Goal: Task Accomplishment & Management: Complete application form

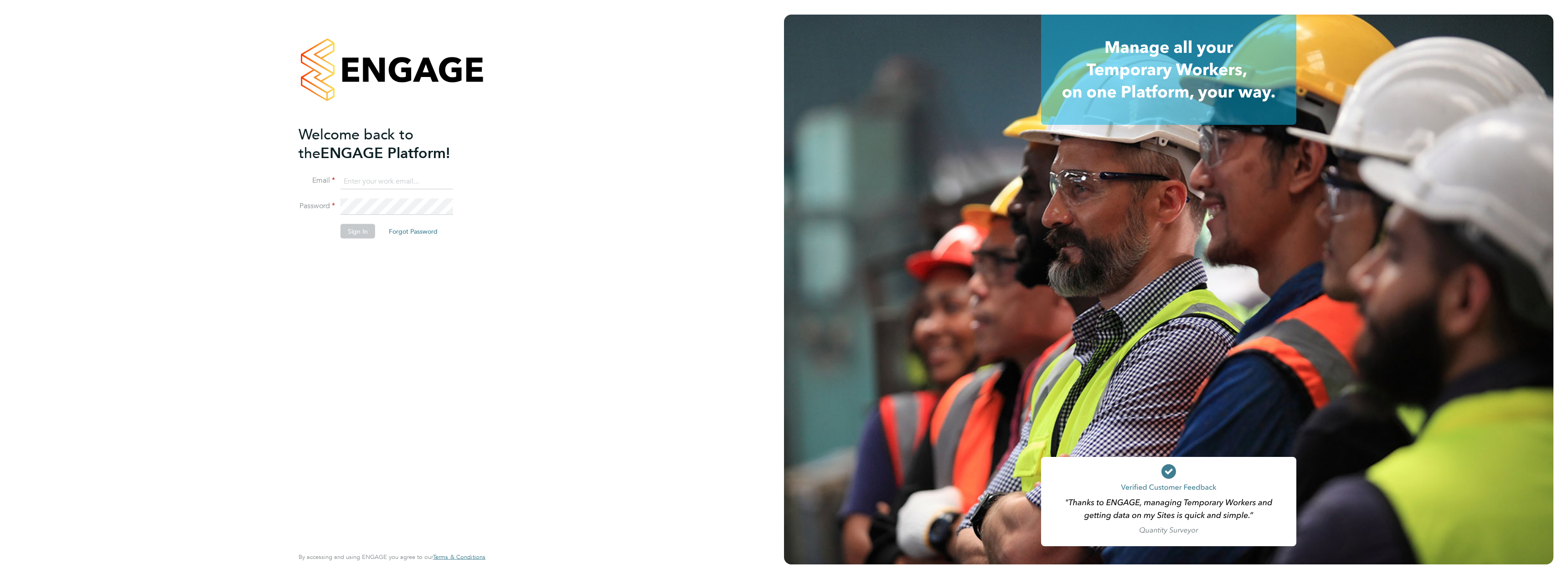
type input "maksymilian.grobelny@vistry.co.uk"
click at [362, 232] on button "Sign In" at bounding box center [358, 231] width 35 height 14
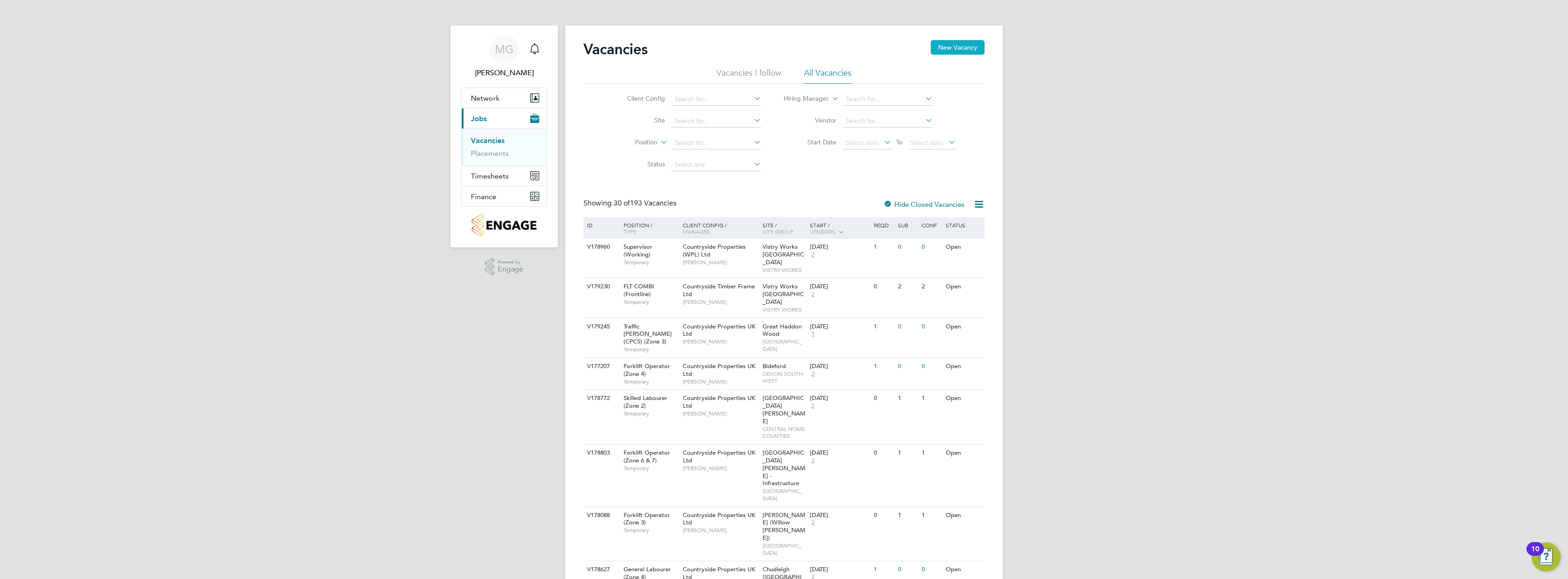
click at [948, 46] on button "New Vacancy" at bounding box center [958, 48] width 54 height 14
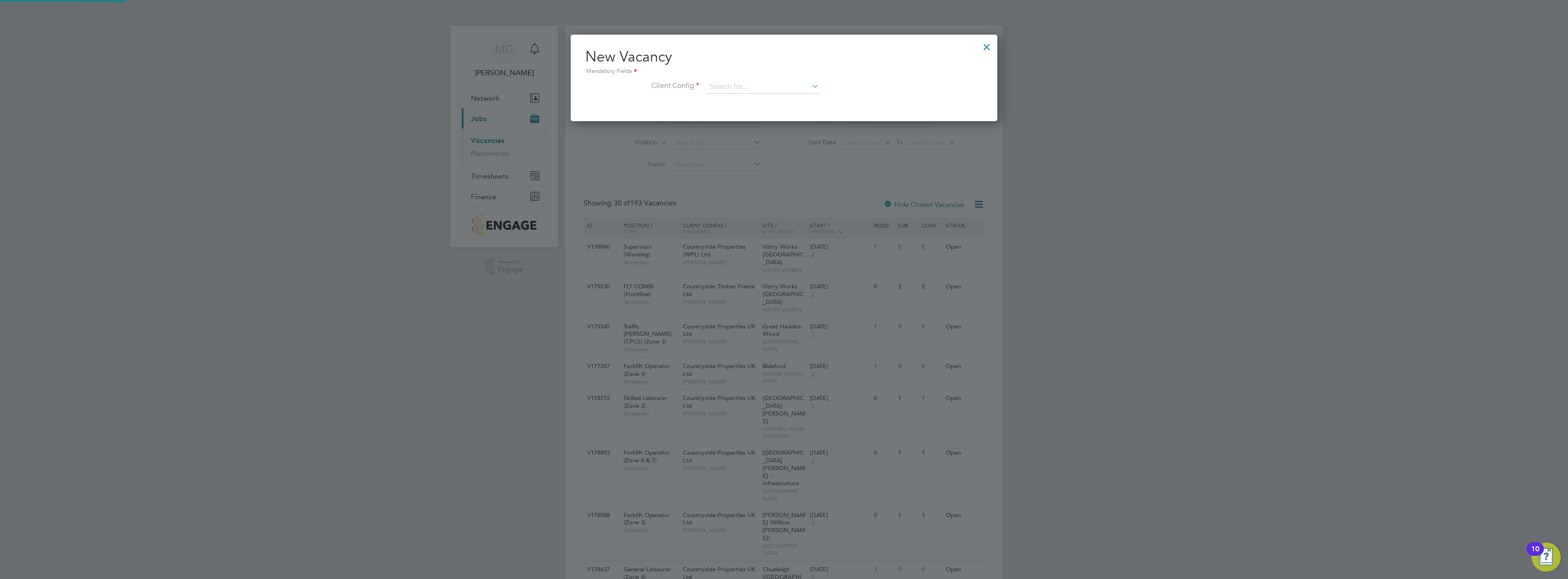
scroll to position [87, 427]
click at [751, 89] on input at bounding box center [763, 87] width 113 height 14
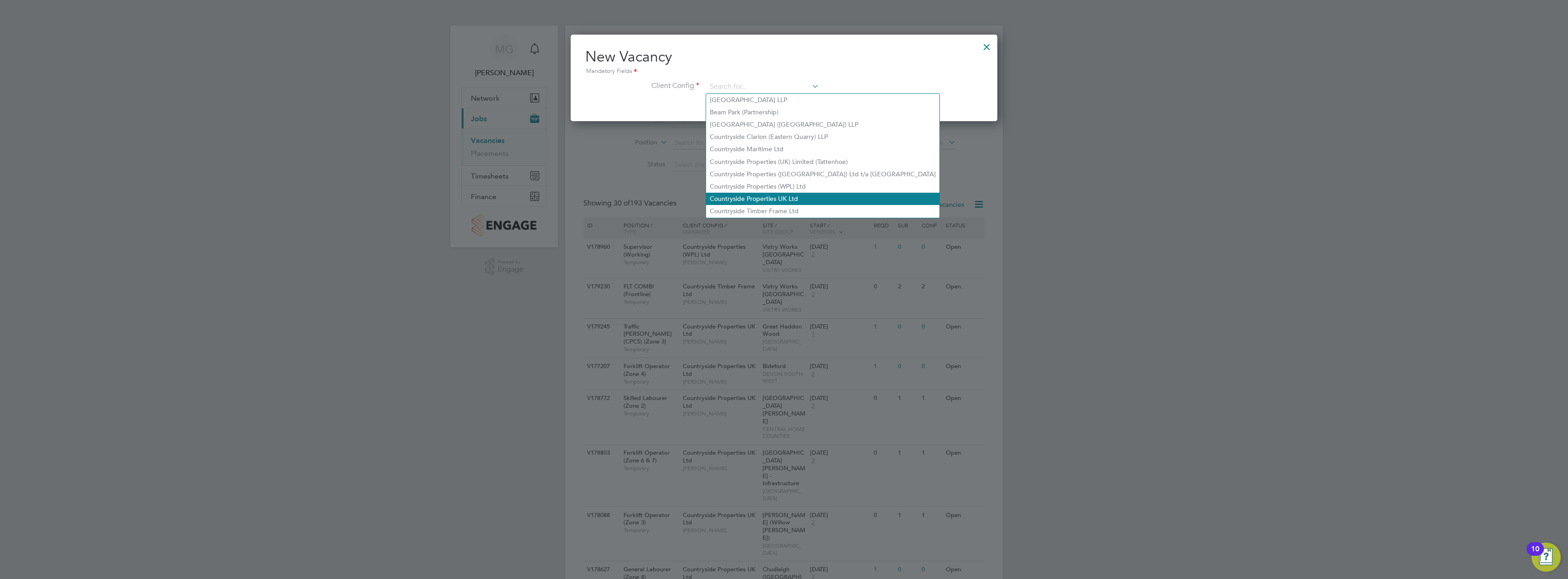
click at [770, 193] on li "Countryside Properties UK Ltd" at bounding box center [822, 198] width 233 height 12
type input "Countryside Properties UK Ltd"
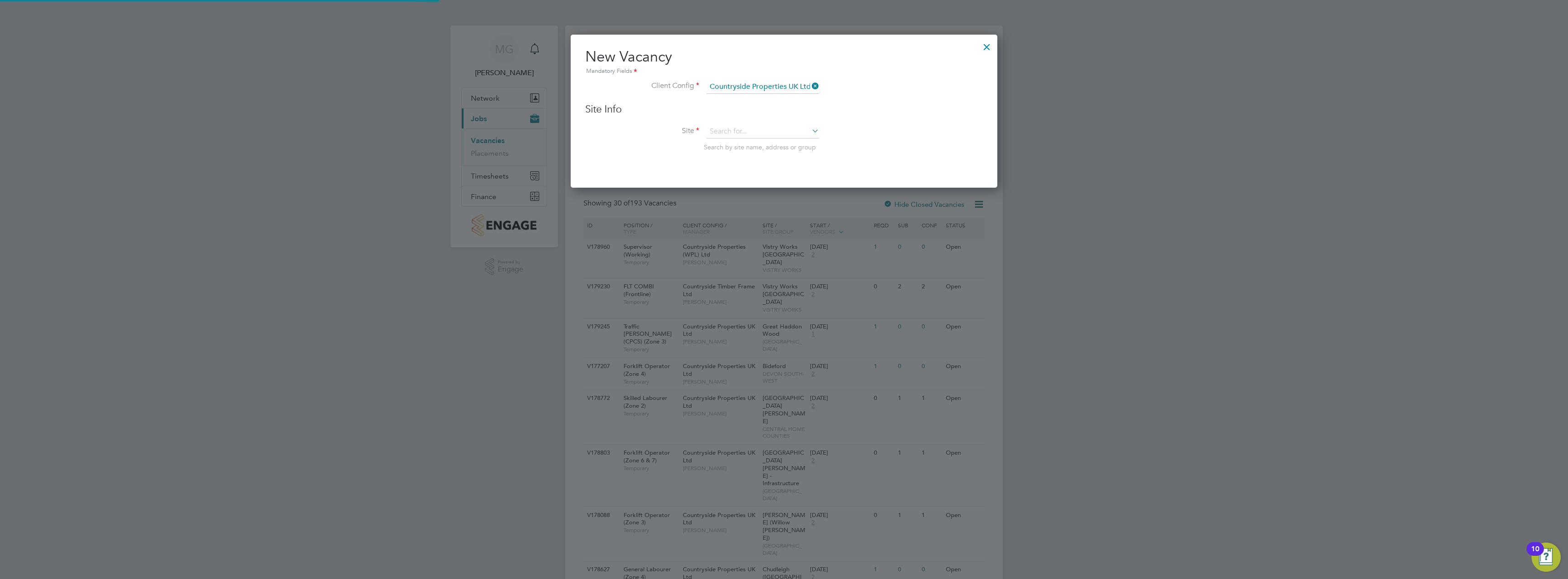
scroll to position [154, 427]
click at [753, 133] on input at bounding box center [763, 131] width 113 height 14
click at [721, 143] on li "Pat chworks" at bounding box center [762, 144] width 113 height 12
type input "Patchworks"
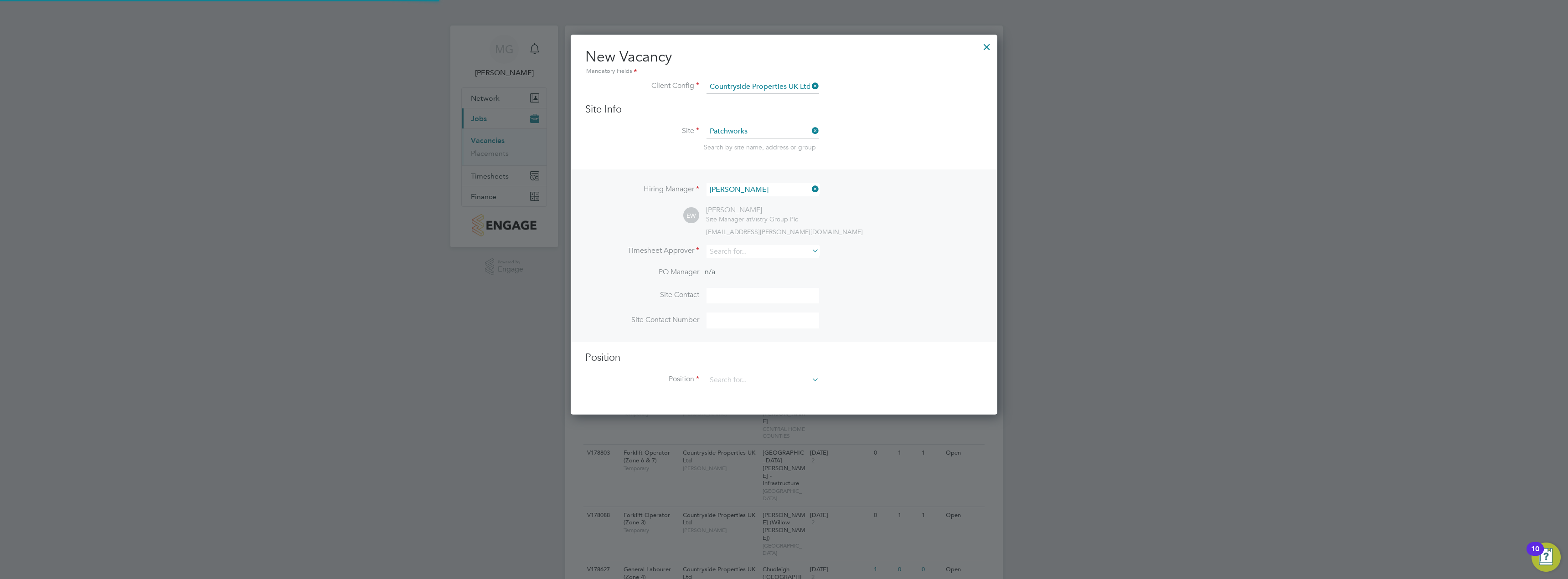
scroll to position [381, 427]
click at [782, 247] on input at bounding box center [763, 252] width 113 height 13
click at [774, 256] on input "eam" at bounding box center [763, 252] width 113 height 13
click at [774, 265] on li "Eam on Woods" at bounding box center [762, 265] width 113 height 12
type input "[PERSON_NAME]"
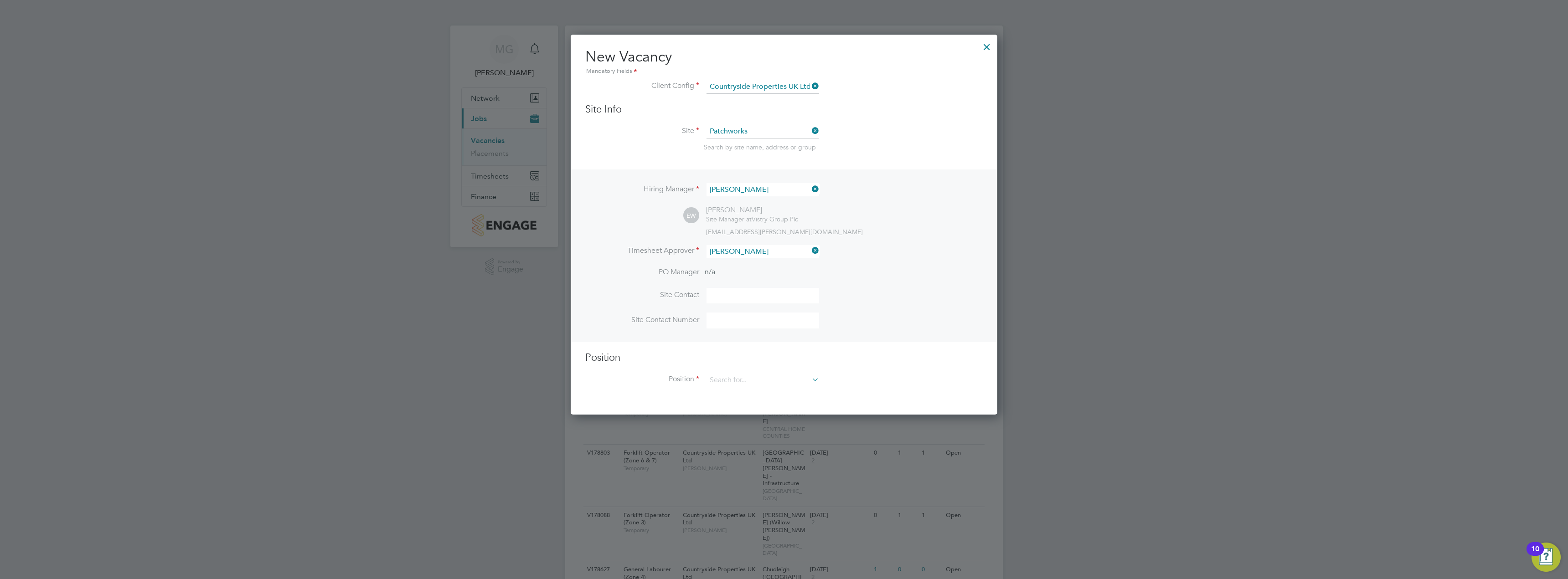
scroll to position [420, 427]
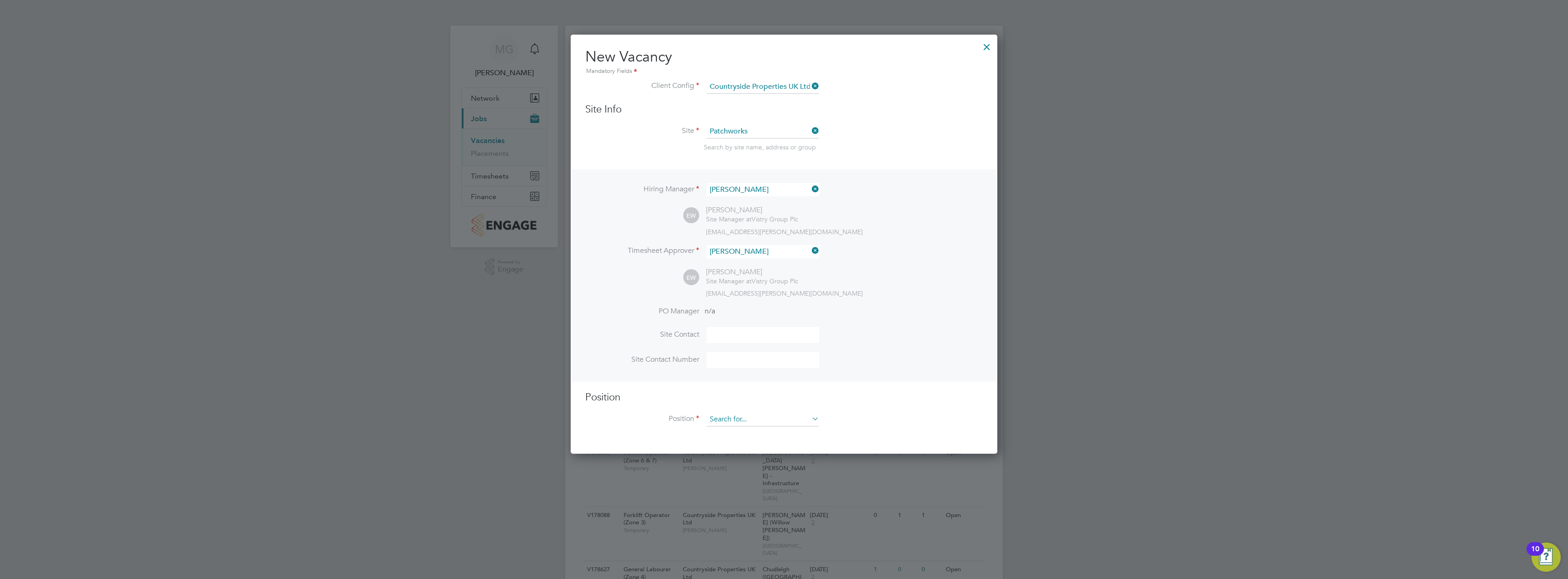
click at [770, 417] on input at bounding box center [763, 419] width 113 height 14
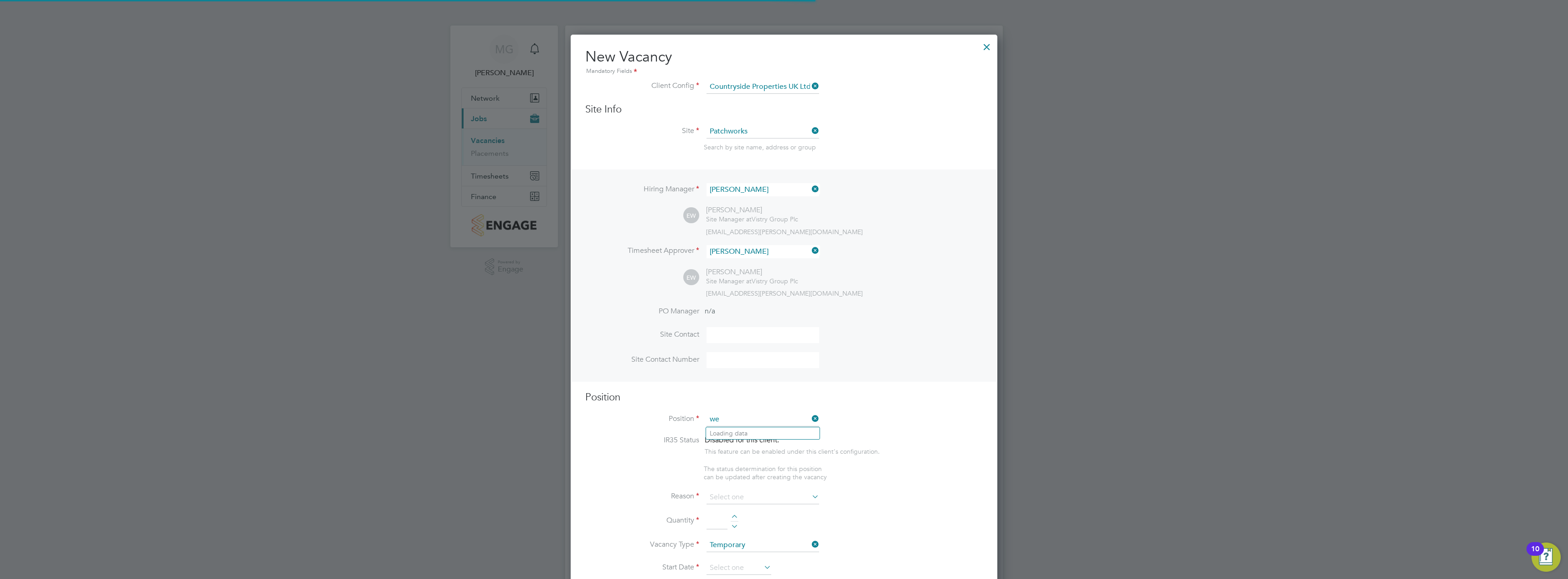
scroll to position [1313, 427]
click at [772, 431] on li "We lfare Labourer (Zone 1)" at bounding box center [762, 433] width 113 height 12
type input "Welfare Labourer (Zone 1)"
type textarea "- General labouring duties - Cleaning the canteen, site changing rooms, toilets…"
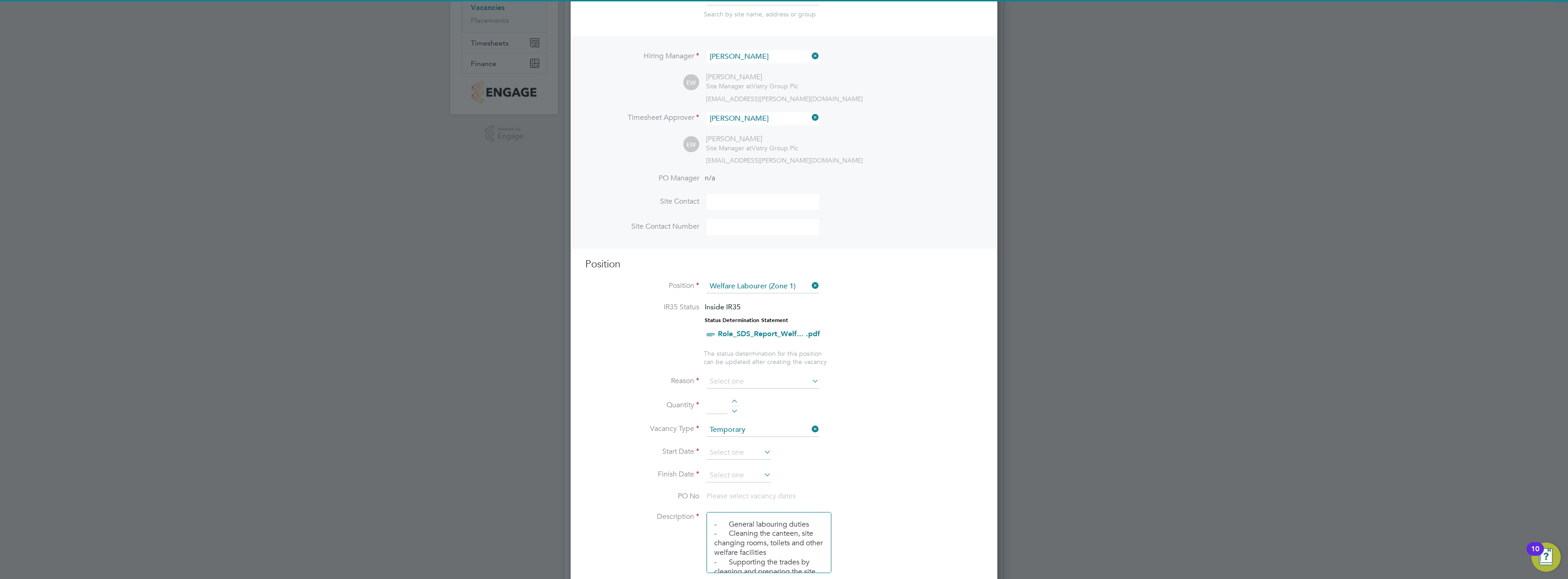
scroll to position [136, 0]
click at [764, 377] on input at bounding box center [763, 378] width 113 height 14
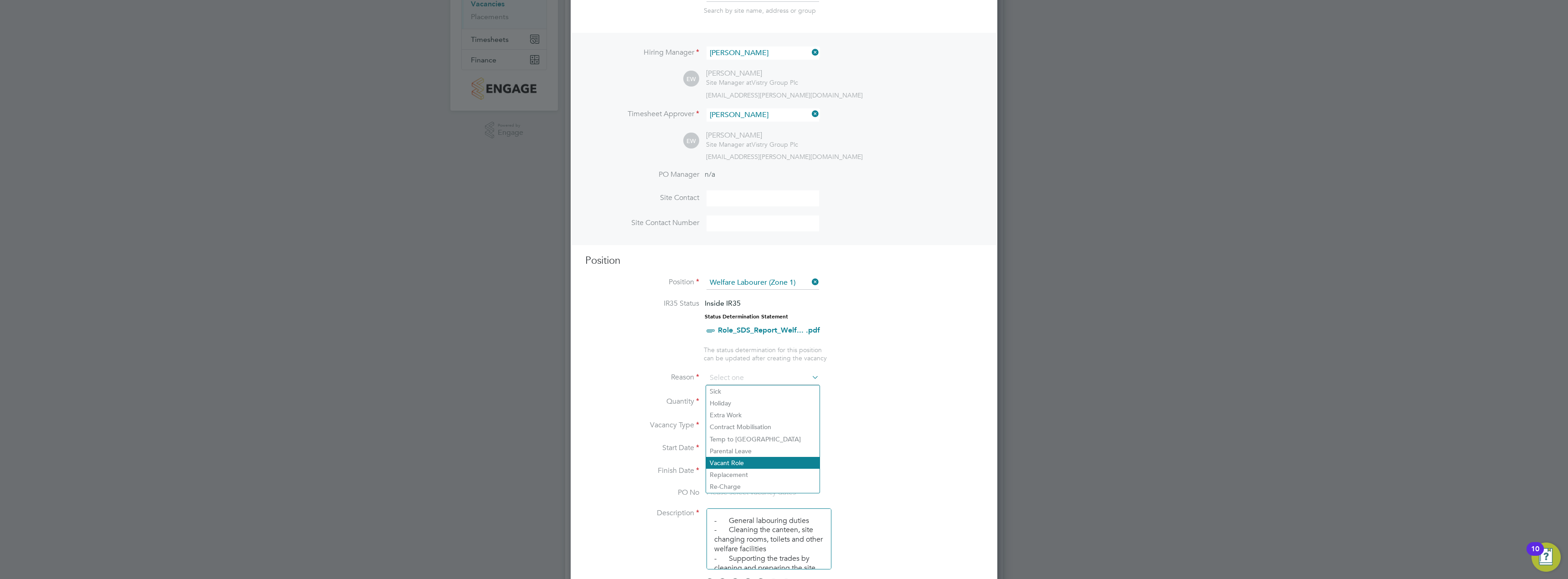
click at [758, 459] on li "Vacant Role" at bounding box center [762, 463] width 113 height 12
type input "Vacant Role"
click at [716, 400] on input at bounding box center [717, 402] width 21 height 17
type input "1"
click at [737, 446] on input at bounding box center [739, 448] width 65 height 14
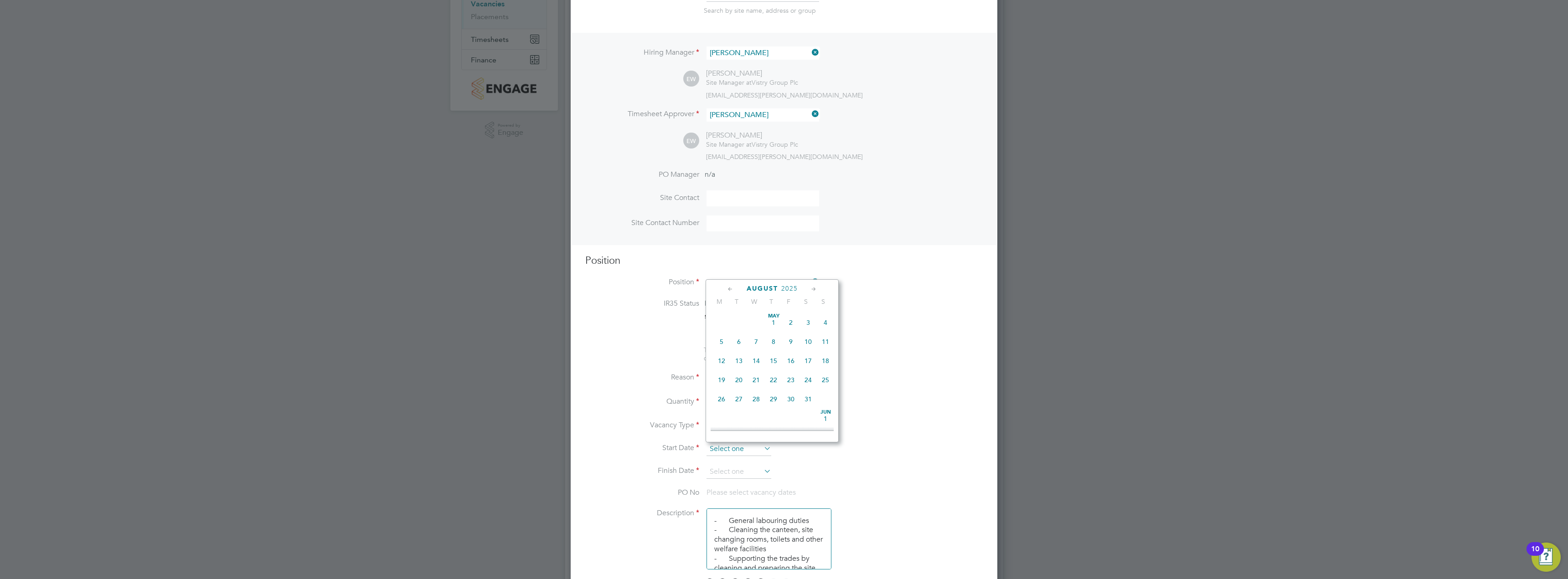
scroll to position [355, 0]
click at [776, 341] on span "21" at bounding box center [774, 332] width 17 height 17
type input "21 Aug 2025"
click at [740, 474] on input at bounding box center [739, 472] width 65 height 14
click at [776, 363] on span "21" at bounding box center [774, 355] width 17 height 17
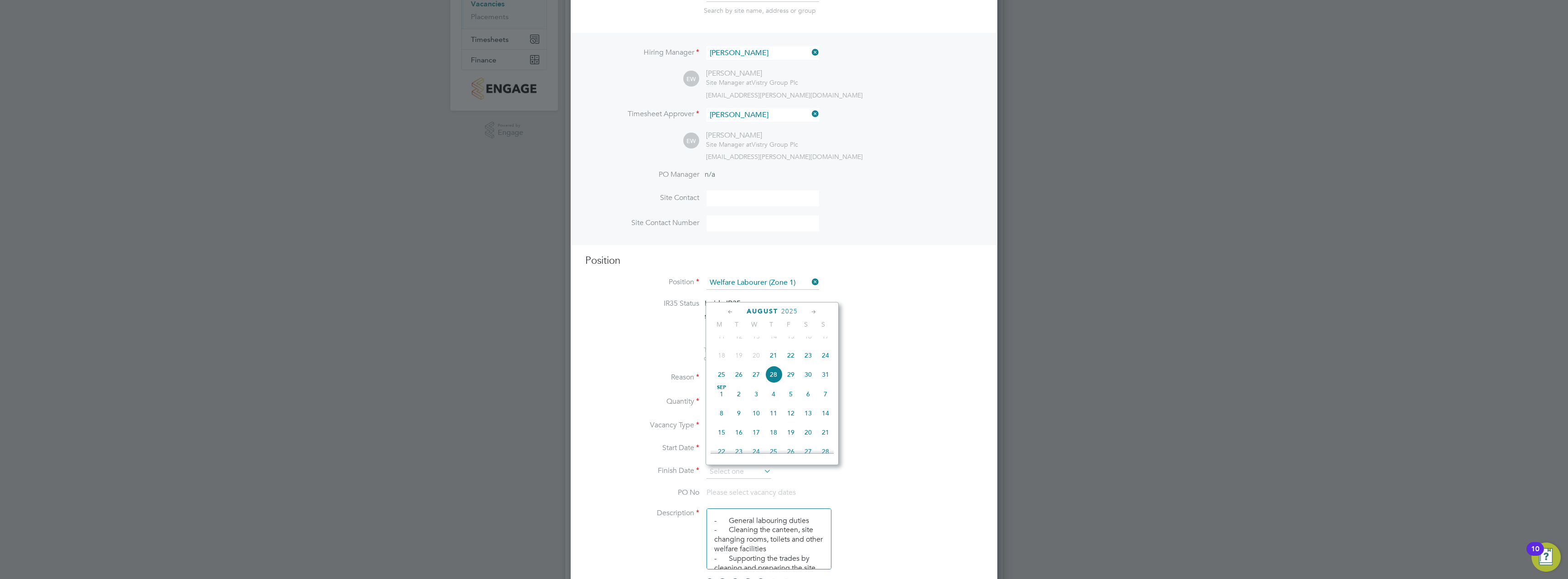
type input "21 Aug 2025"
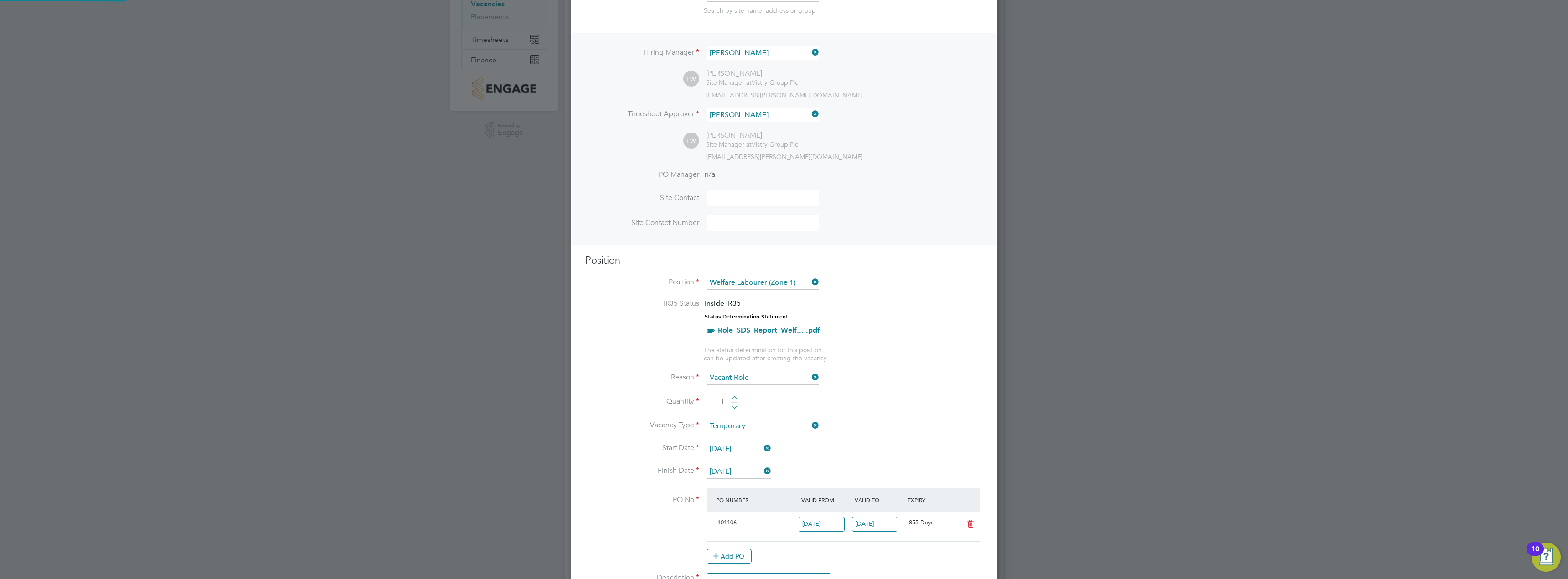
scroll to position [15, 86]
click at [905, 446] on li "Start Date 21 Aug 2025" at bounding box center [784, 454] width 398 height 23
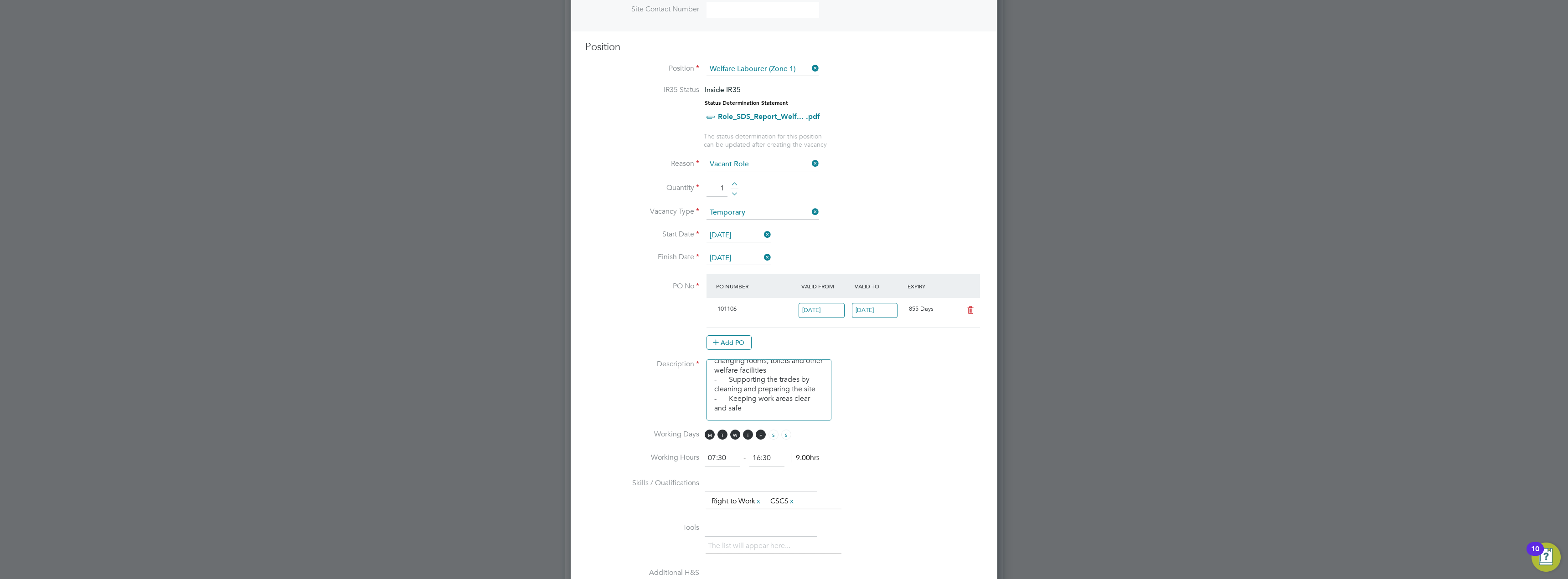
scroll to position [410, 0]
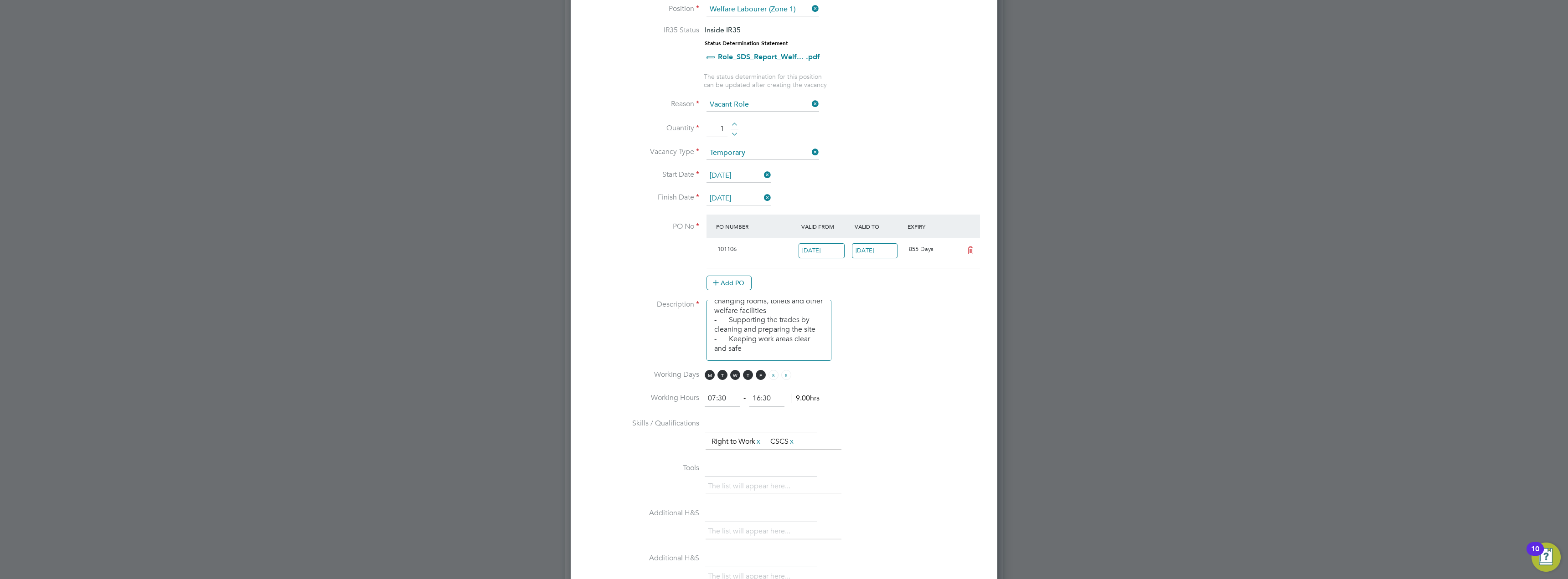
drag, startPoint x: 731, startPoint y: 398, endPoint x: 696, endPoint y: 402, distance: 35.2
click at [696, 402] on li "Working Hours 07:30 ‐ 16:30 9.00hrs" at bounding box center [784, 402] width 398 height 25
click at [766, 397] on input at bounding box center [766, 398] width 35 height 17
type input "18:00"
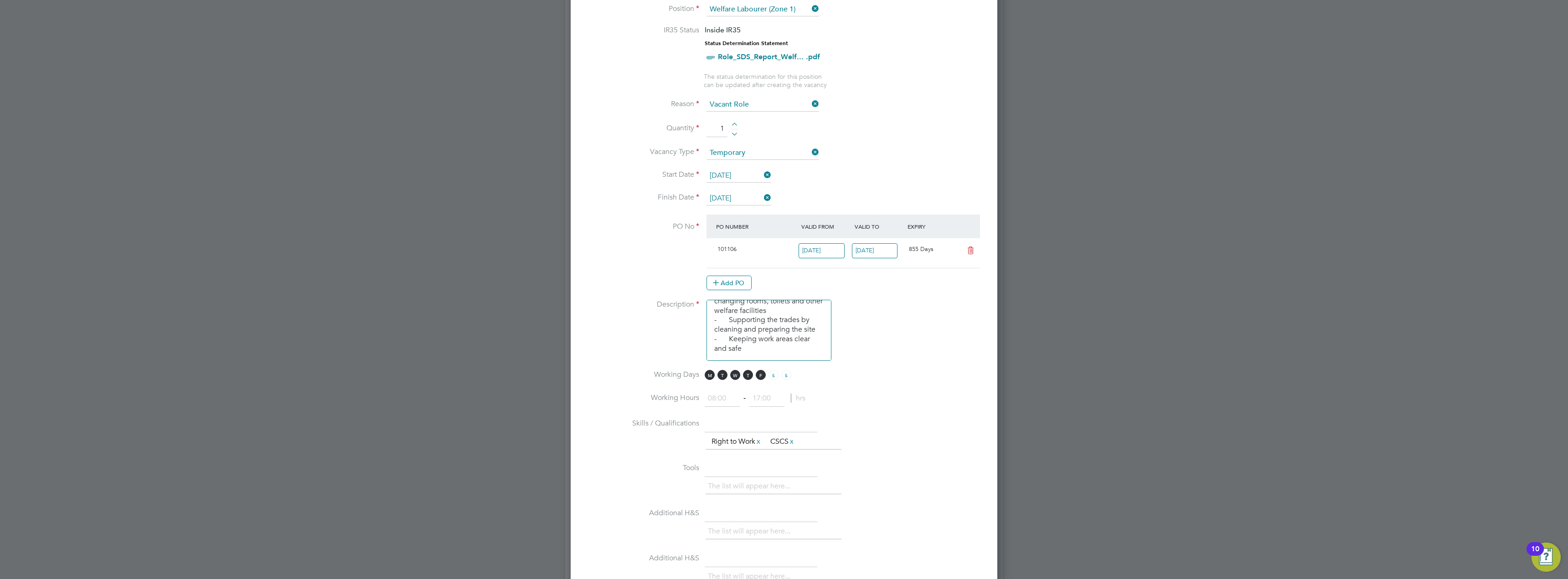
click at [732, 395] on input at bounding box center [722, 398] width 35 height 17
type input "08:00"
click at [761, 401] on input at bounding box center [766, 398] width 35 height 17
type input "18:00"
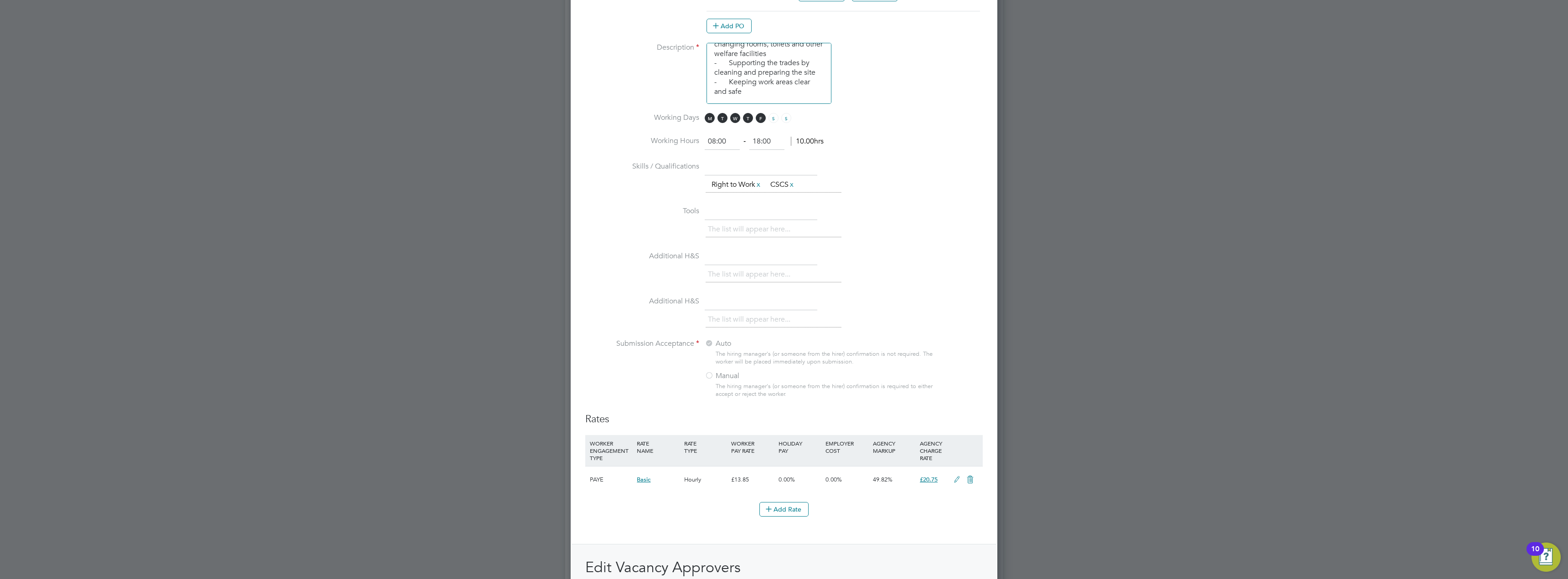
scroll to position [683, 0]
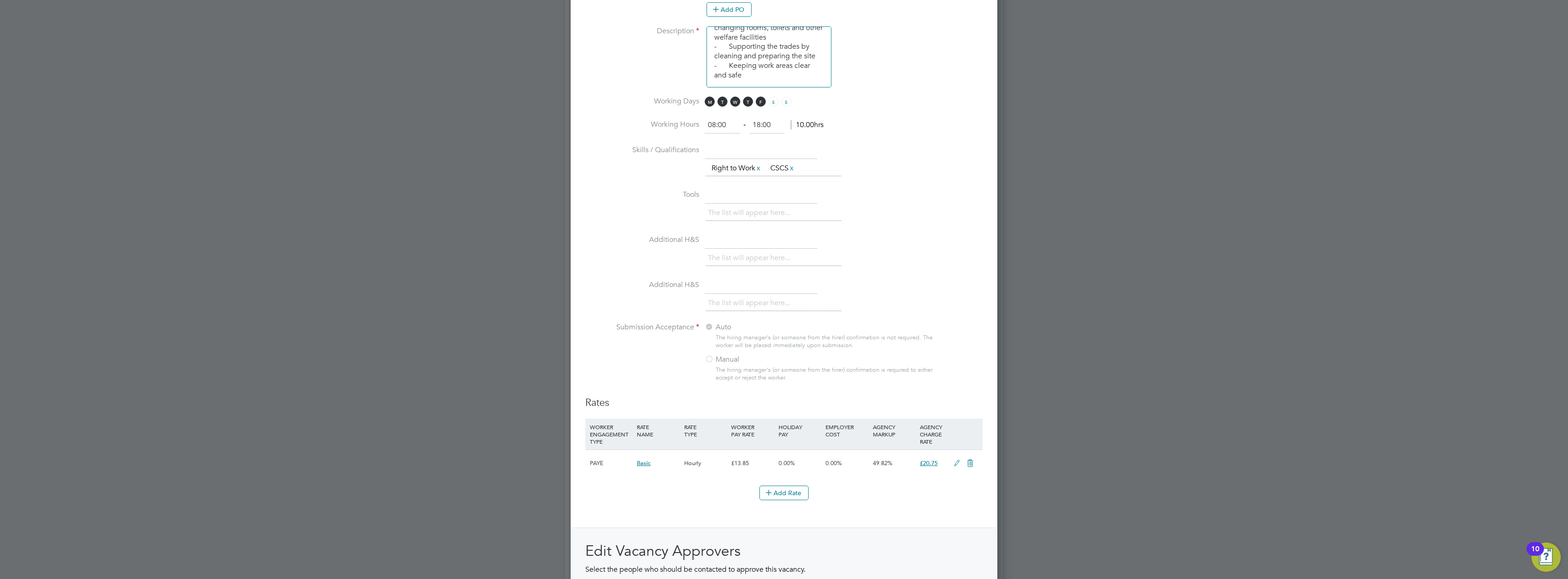
click at [959, 461] on icon at bounding box center [957, 463] width 12 height 7
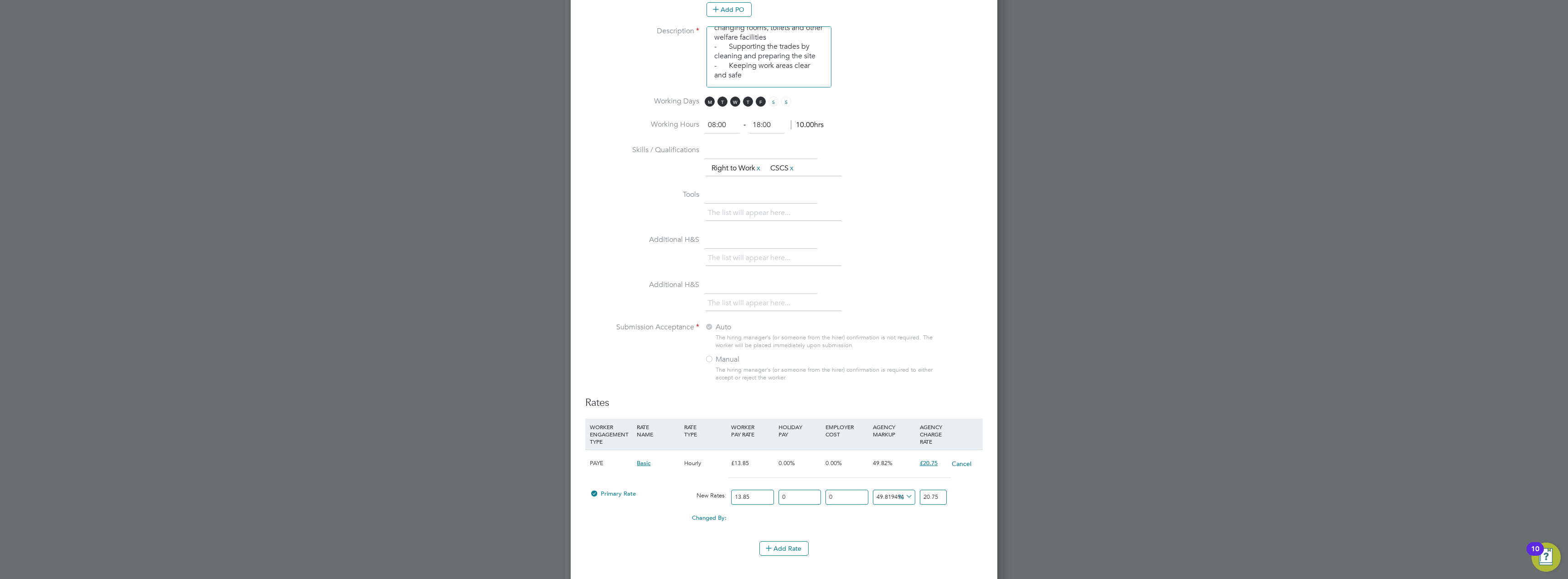
scroll to position [1435, 427]
click at [940, 495] on input "20.75" at bounding box center [933, 497] width 27 height 15
click at [940, 495] on input "20.75" at bounding box center [933, 497] width 27 height 15
type input "-92.7797833935018"
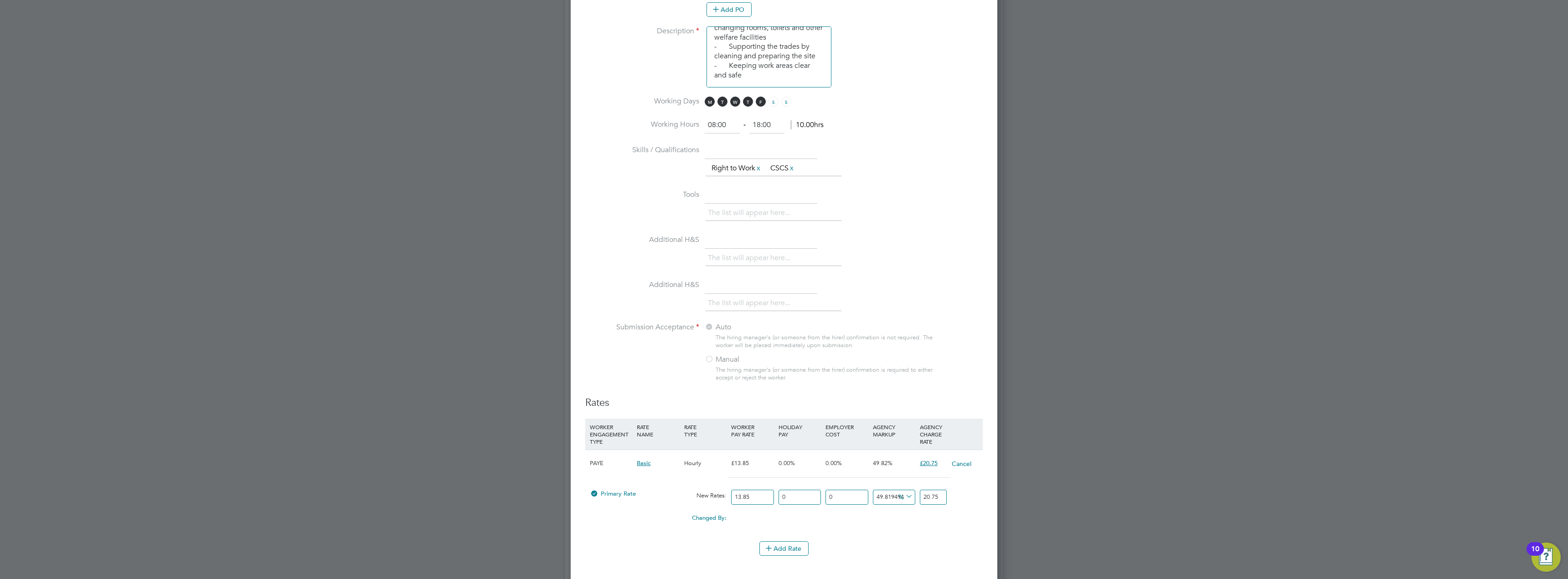
type input "1"
type input "37.18411552346571"
type input "19"
type input "40.07220216606498"
type input "19.4"
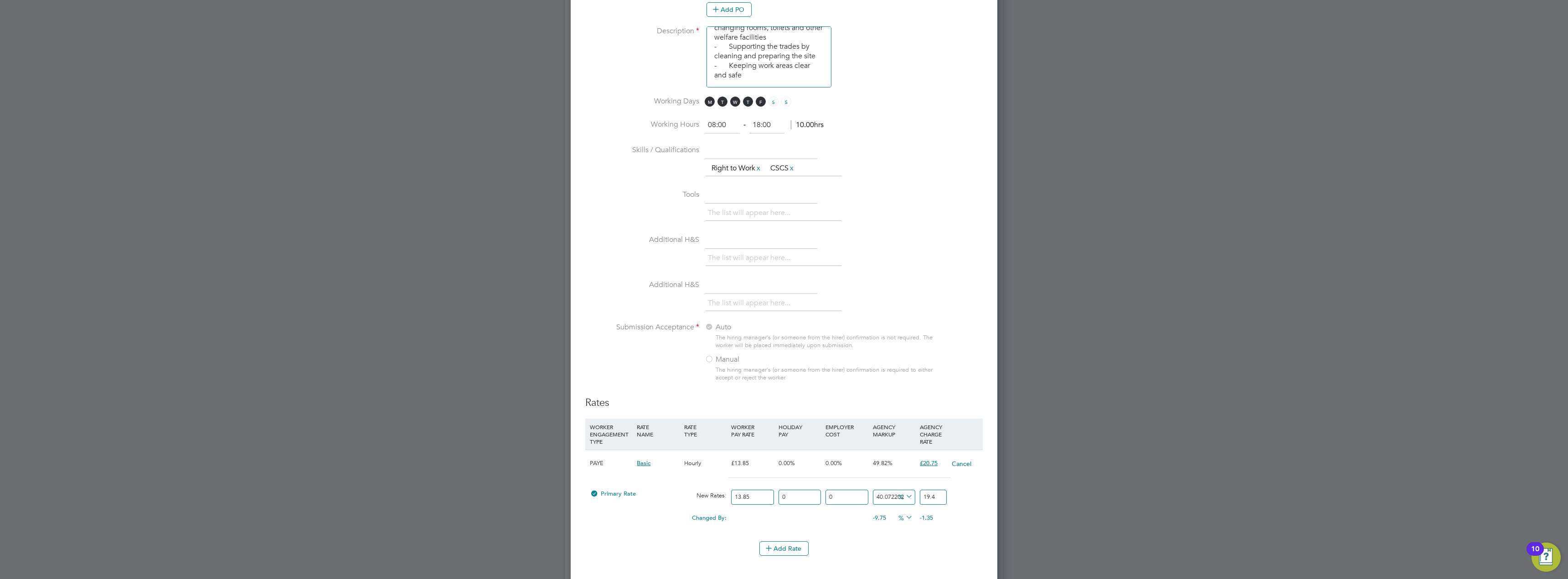
type input "40.64981949458484"
type input "19.48"
click at [914, 541] on div "Add Rate" at bounding box center [784, 548] width 398 height 14
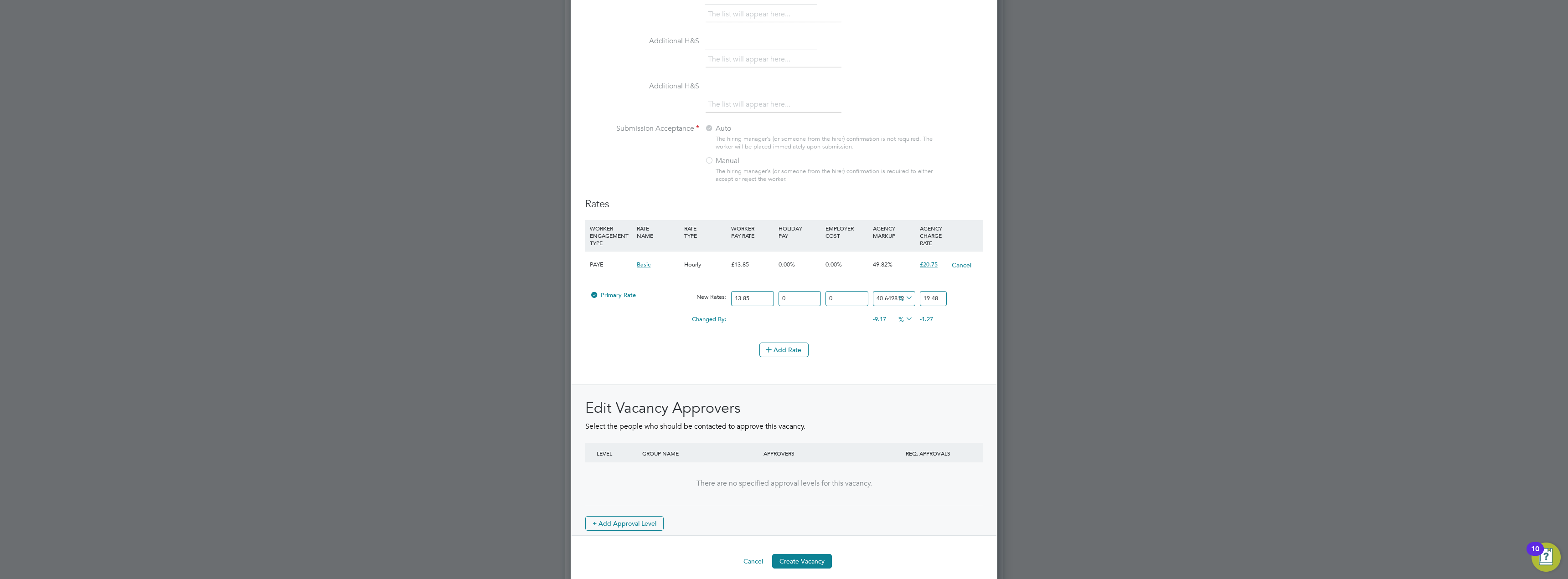
scroll to position [890, 0]
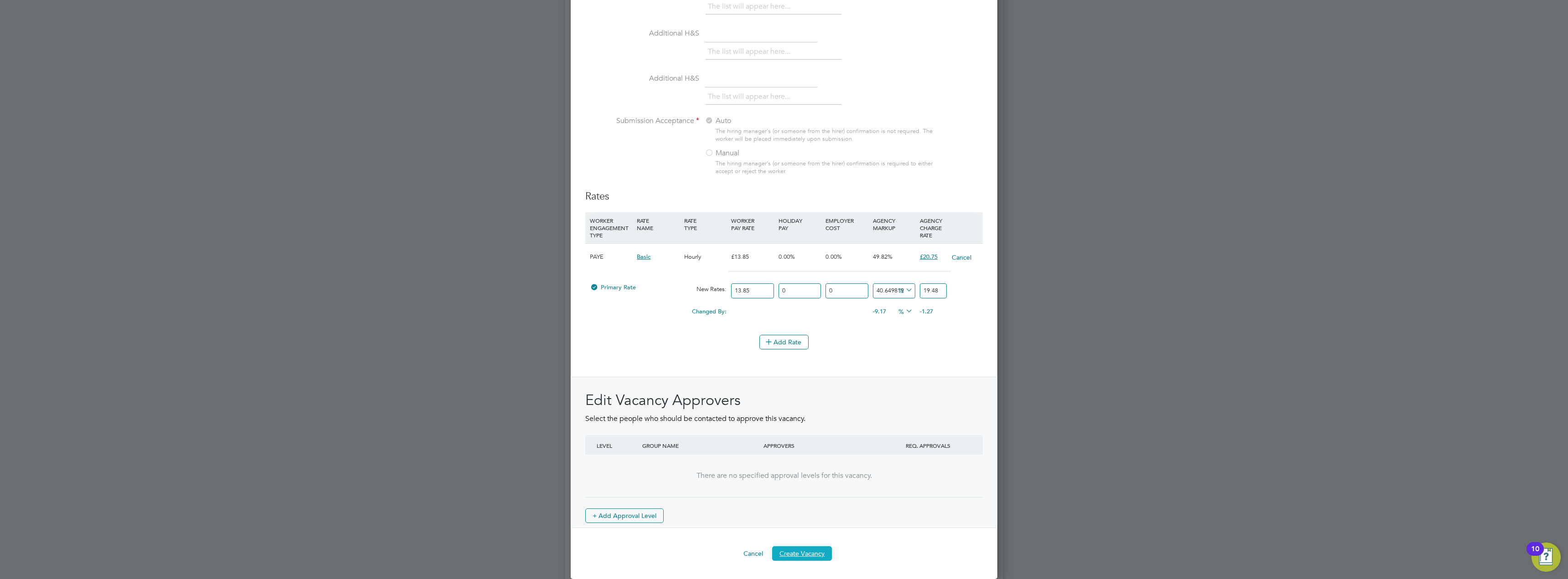
click at [792, 556] on button "Create Vacancy" at bounding box center [802, 553] width 60 height 14
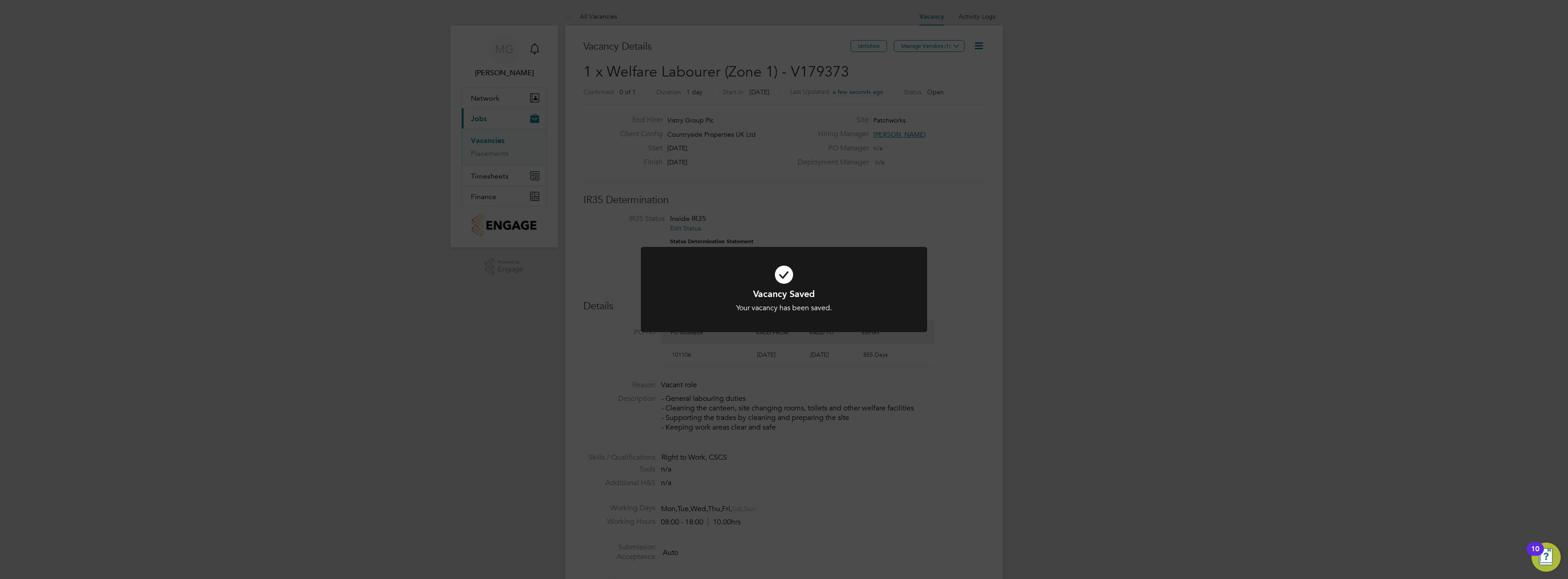
click at [1072, 95] on div "Vacancy Saved Your vacancy has been saved. Cancel Okay" at bounding box center [784, 289] width 1568 height 579
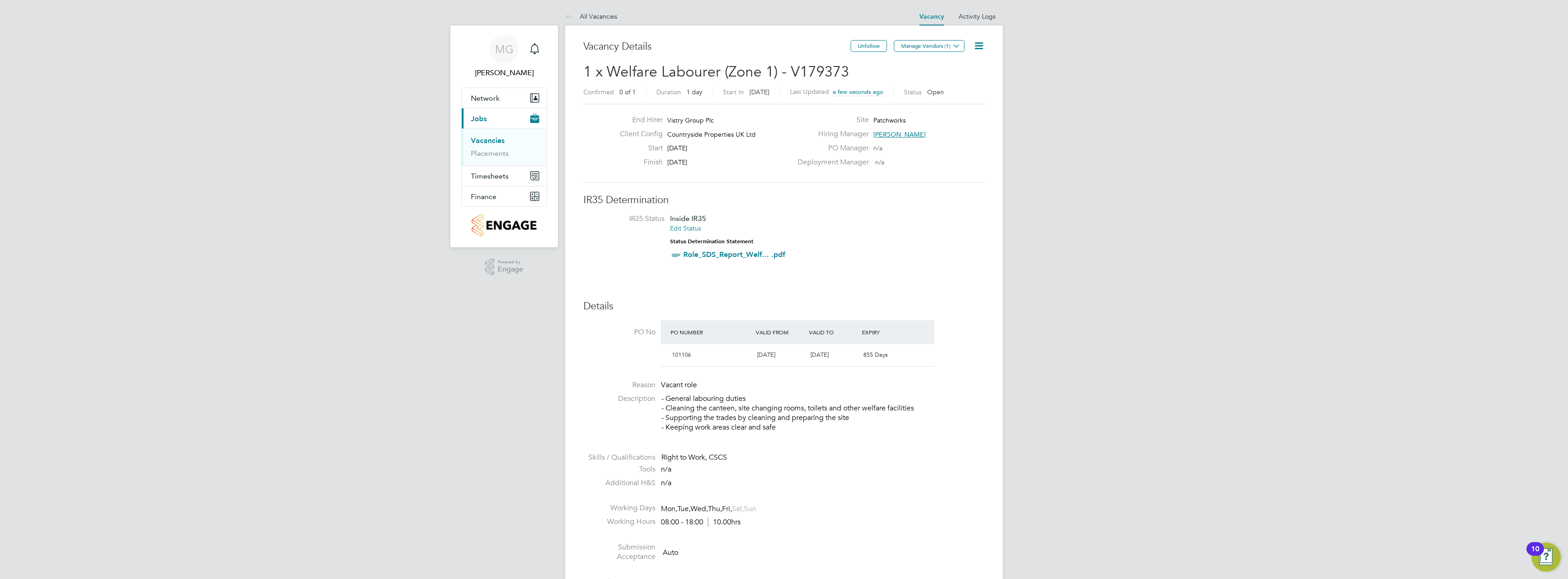
click at [981, 44] on icon at bounding box center [979, 46] width 12 height 12
drag, startPoint x: 1168, startPoint y: 71, endPoint x: 1043, endPoint y: 72, distance: 125.0
click at [909, 40] on button "Manage Vendors (1)" at bounding box center [929, 46] width 71 height 12
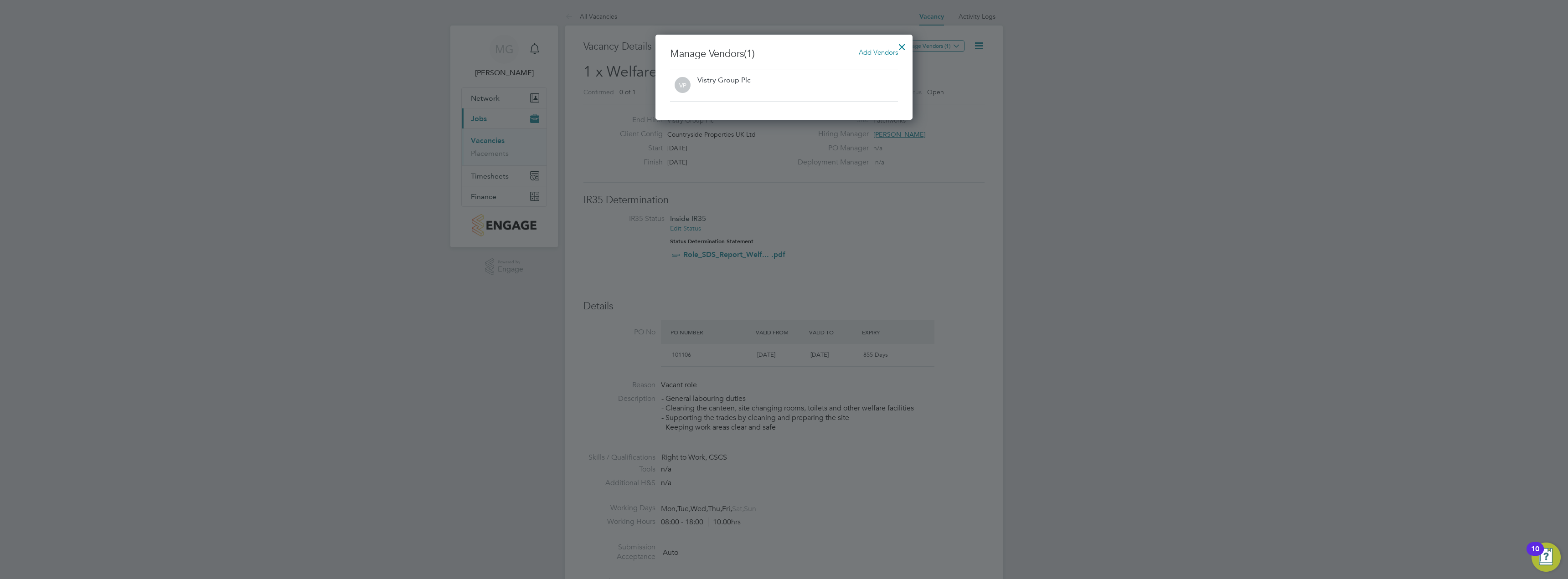
click at [872, 49] on span "Add Vendors" at bounding box center [878, 52] width 39 height 9
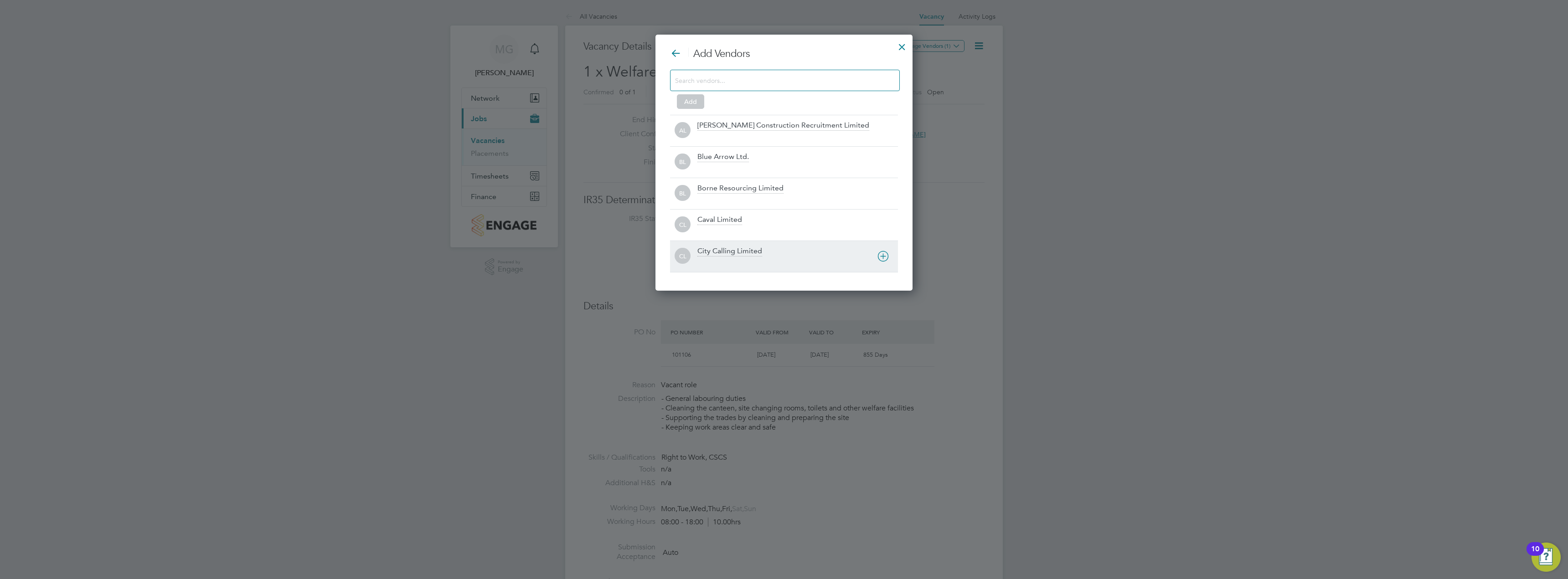
click at [740, 252] on div "City Calling Limited" at bounding box center [730, 252] width 65 height 10
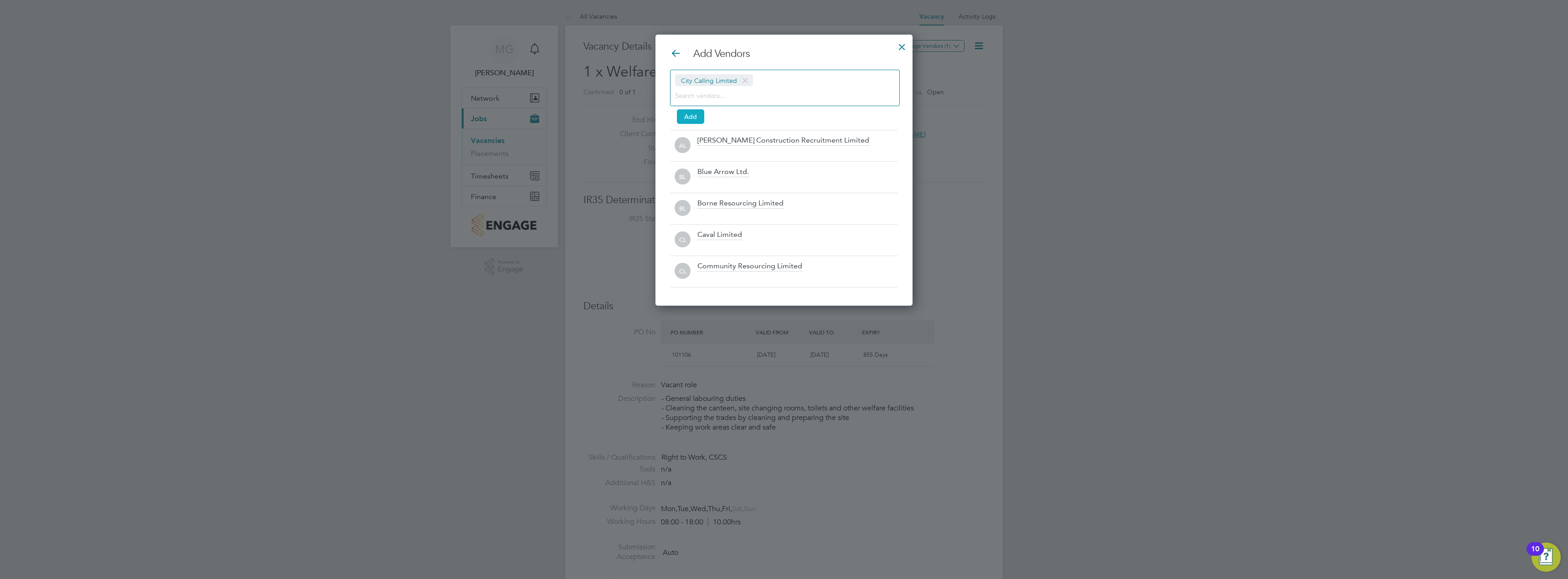
click at [695, 119] on button "Add" at bounding box center [691, 117] width 27 height 14
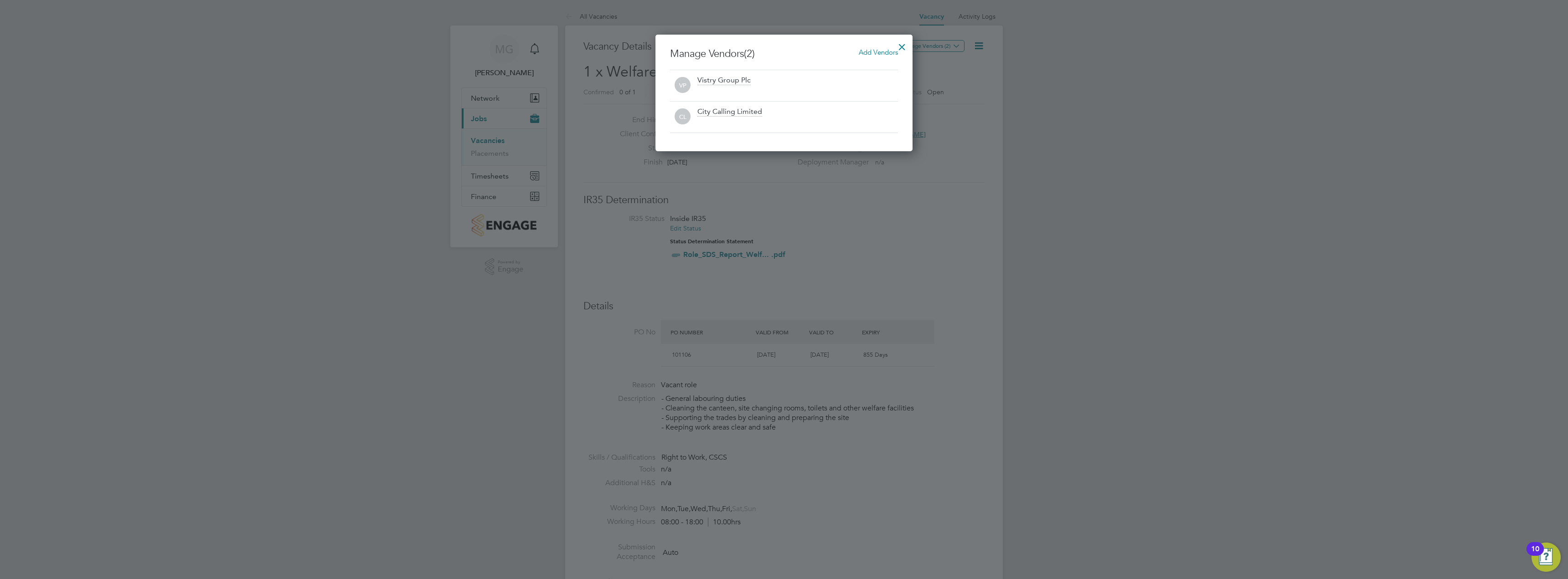
click at [904, 49] on div at bounding box center [902, 45] width 17 height 17
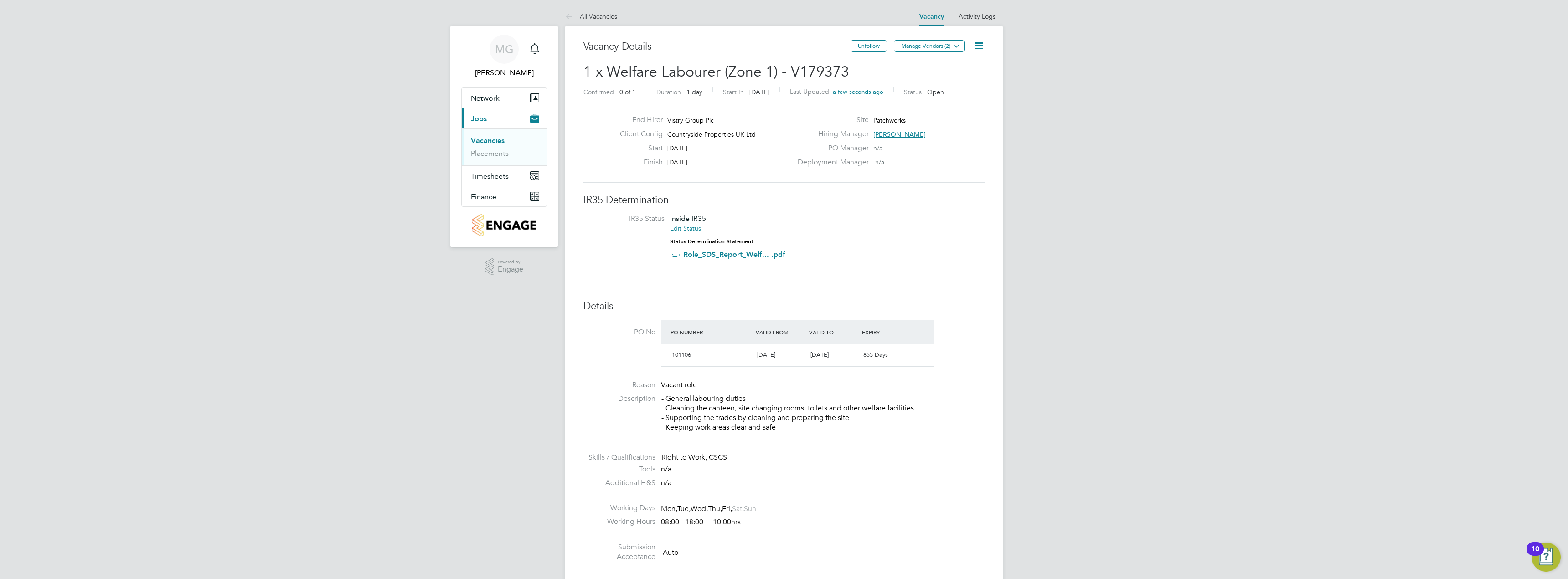
click at [502, 139] on link "Vacancies" at bounding box center [487, 141] width 34 height 9
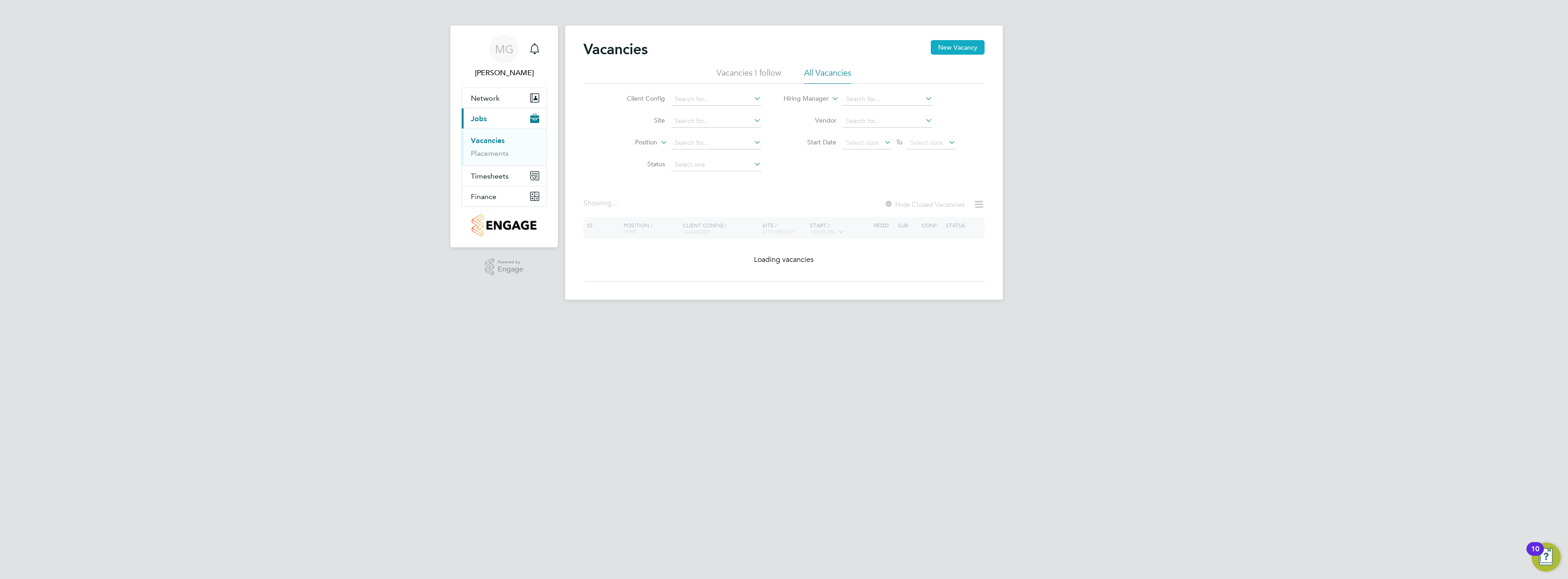
click at [958, 48] on button "New Vacancy" at bounding box center [958, 48] width 54 height 14
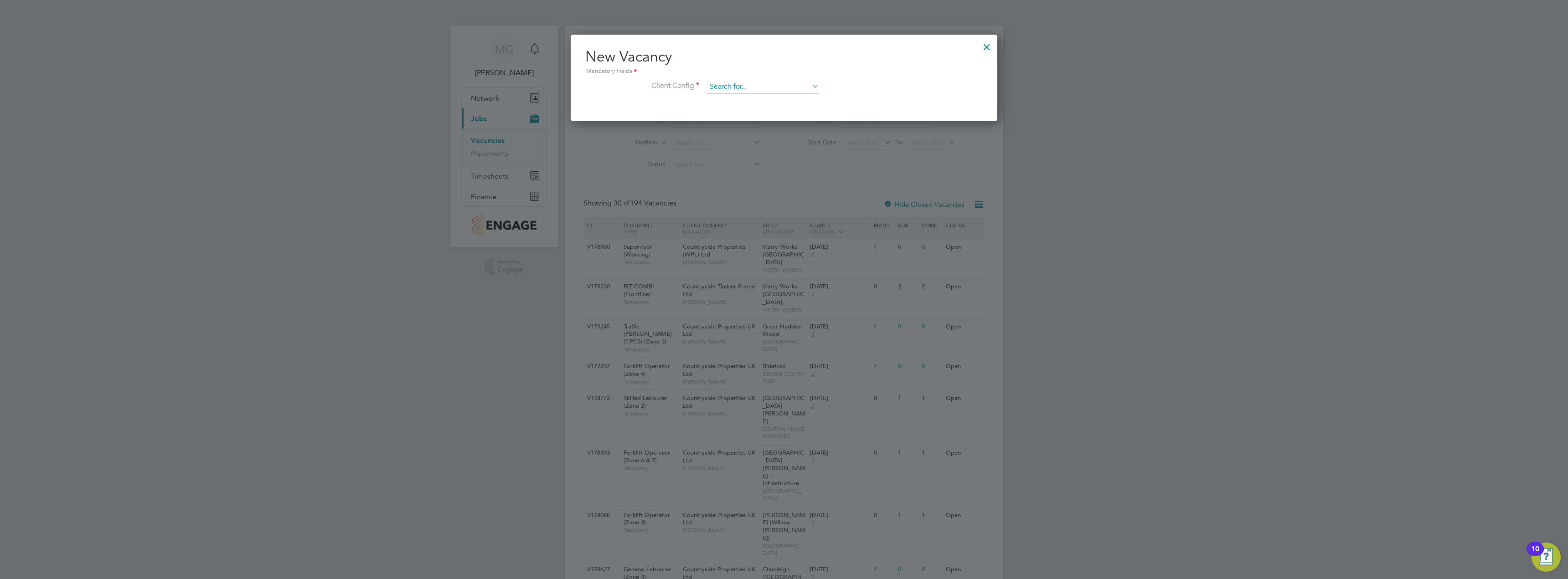
click at [737, 85] on input at bounding box center [763, 87] width 113 height 14
drag, startPoint x: 752, startPoint y: 187, endPoint x: 752, endPoint y: 143, distance: 44.0
click at [766, 81] on input at bounding box center [763, 87] width 113 height 14
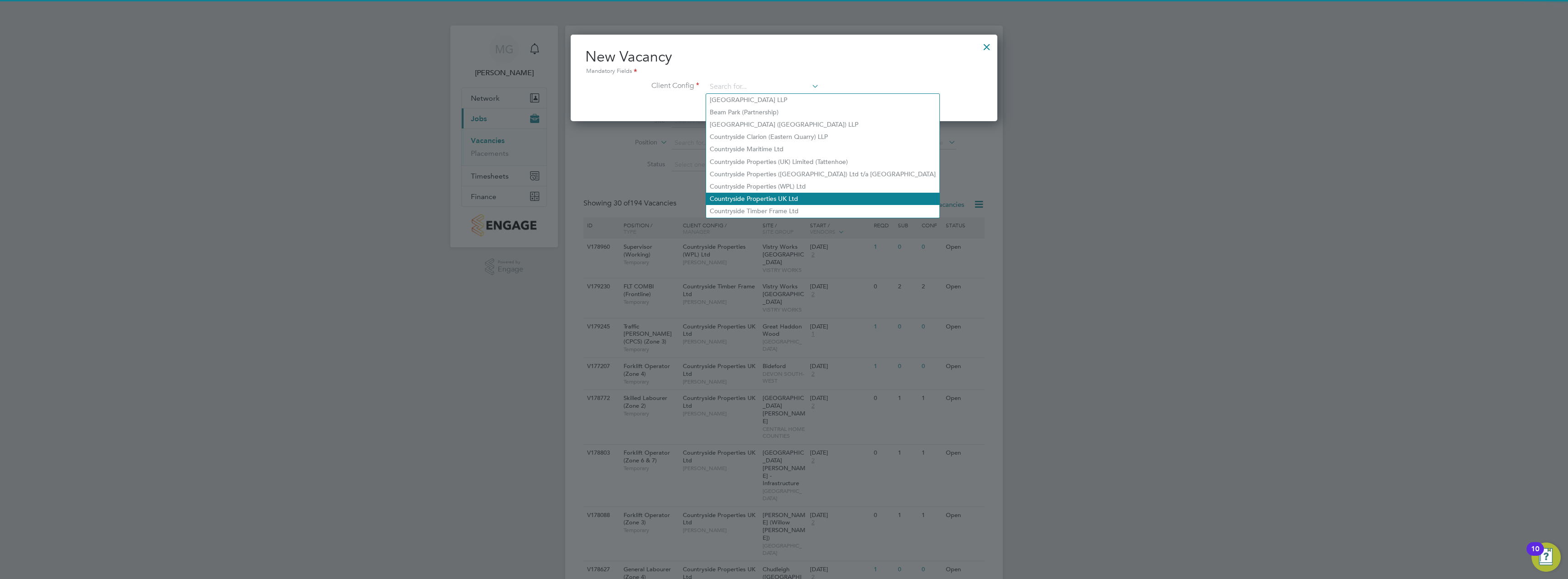
click at [770, 198] on li "Countryside Properties UK Ltd" at bounding box center [822, 198] width 233 height 12
type input "Countryside Properties UK Ltd"
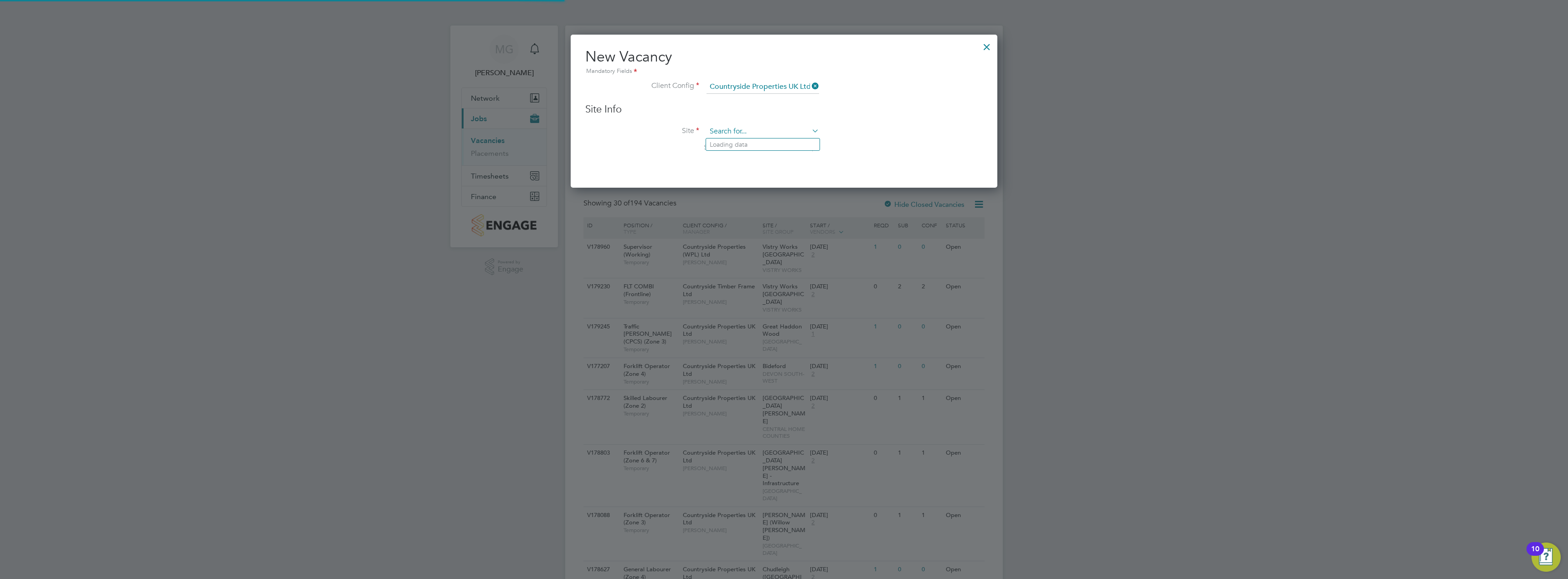
click at [735, 132] on input at bounding box center [763, 131] width 113 height 14
click at [748, 141] on li "Pat chworks" at bounding box center [762, 144] width 113 height 12
type input "Patchworks"
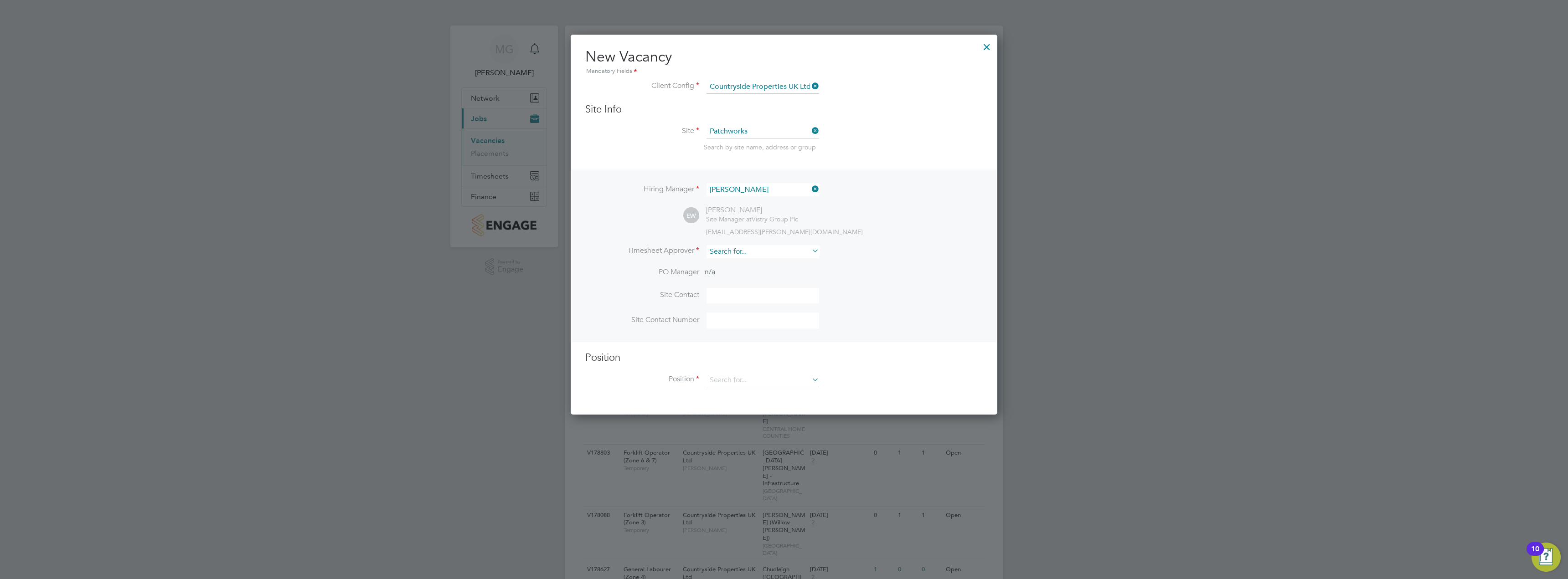
click at [797, 248] on input at bounding box center [763, 252] width 113 height 13
click at [791, 266] on li "Eam on Woods" at bounding box center [762, 265] width 113 height 12
type input "[PERSON_NAME]"
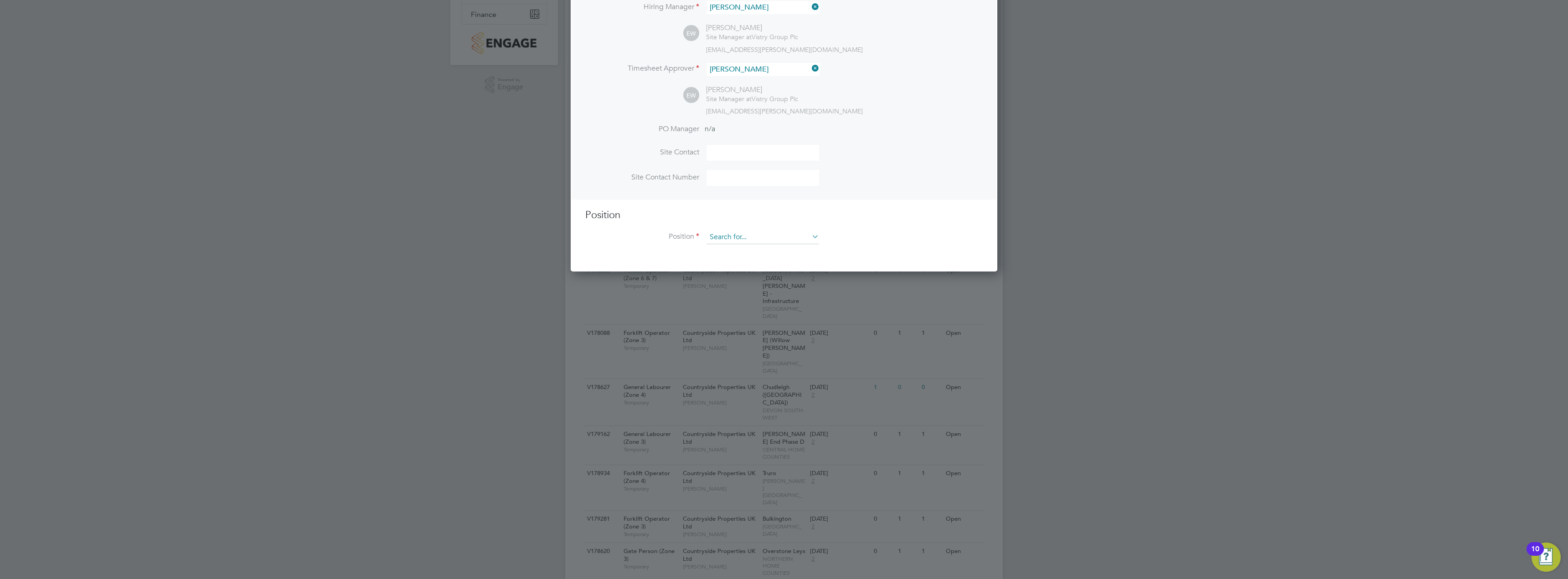
click at [757, 238] on input at bounding box center [763, 237] width 113 height 14
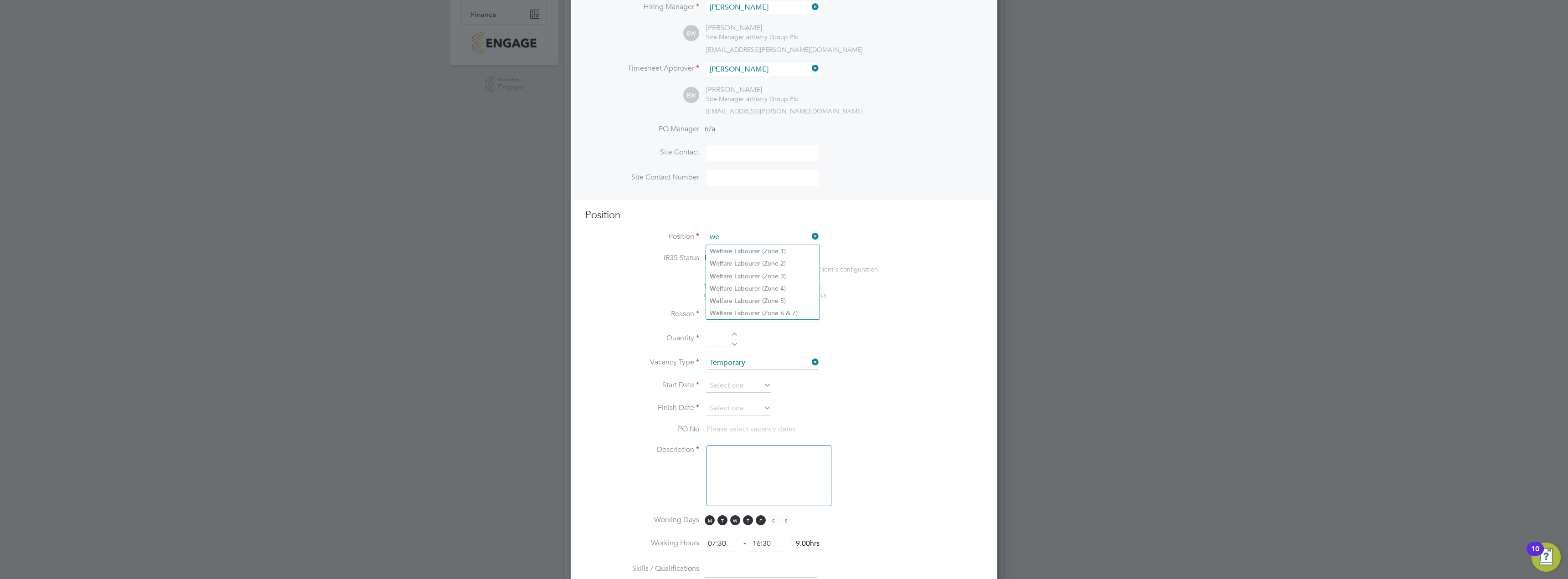
click at [753, 252] on li "We lfare Labourer (Zone 1)" at bounding box center [762, 251] width 113 height 12
type input "Welfare Labourer (Zone 1)"
type textarea "- General labouring duties - Cleaning the canteen, site changing rooms, toilets…"
click at [754, 334] on input at bounding box center [763, 332] width 113 height 14
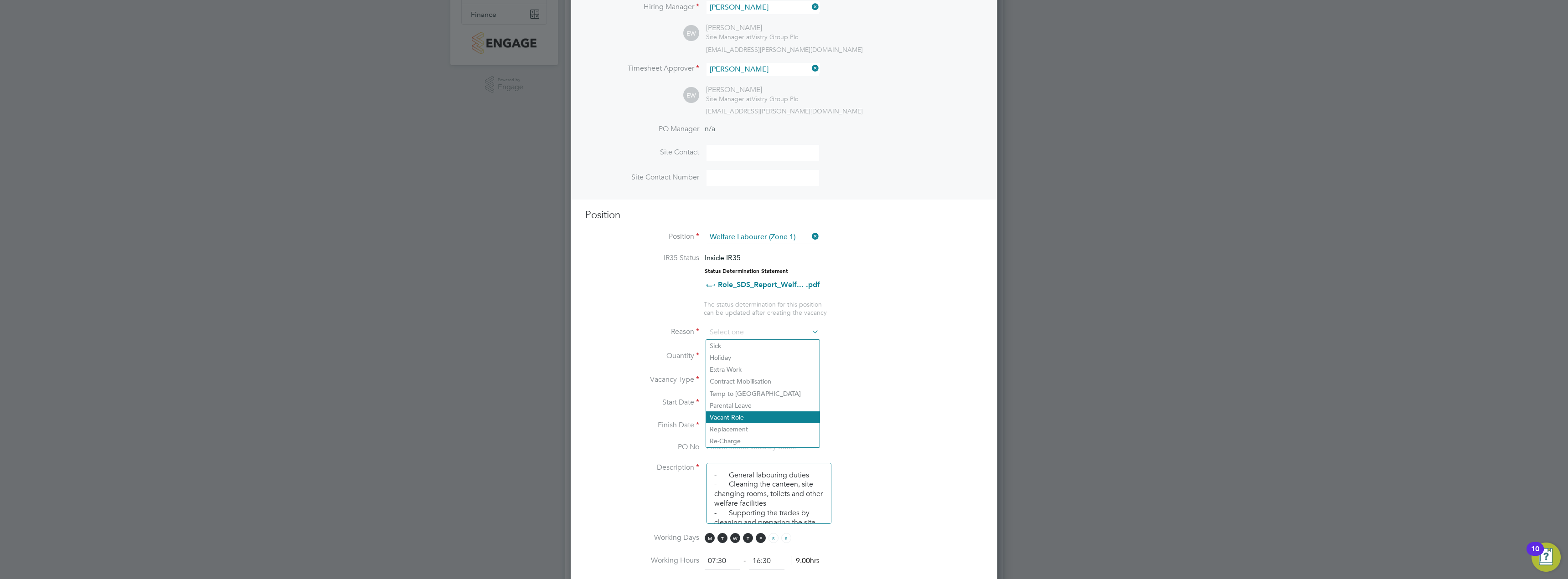
click at [742, 415] on li "Vacant Role" at bounding box center [762, 417] width 113 height 12
type input "Vacant Role"
click at [723, 359] on input at bounding box center [717, 356] width 21 height 17
type input "1"
click at [731, 406] on input at bounding box center [739, 403] width 65 height 14
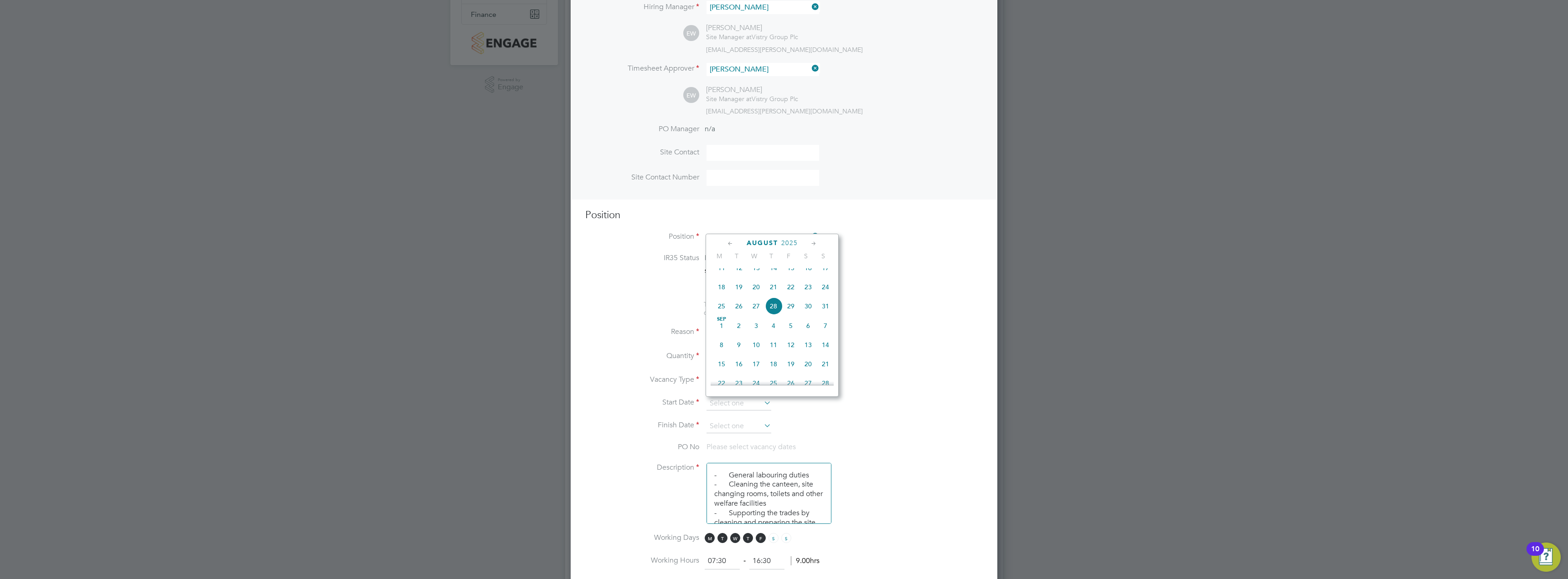
click at [740, 314] on span "26" at bounding box center [739, 306] width 17 height 17
type input "[DATE]"
click at [735, 423] on input at bounding box center [739, 426] width 65 height 14
click at [724, 326] on span "Dec 1" at bounding box center [722, 317] width 17 height 17
type input "[DATE]"
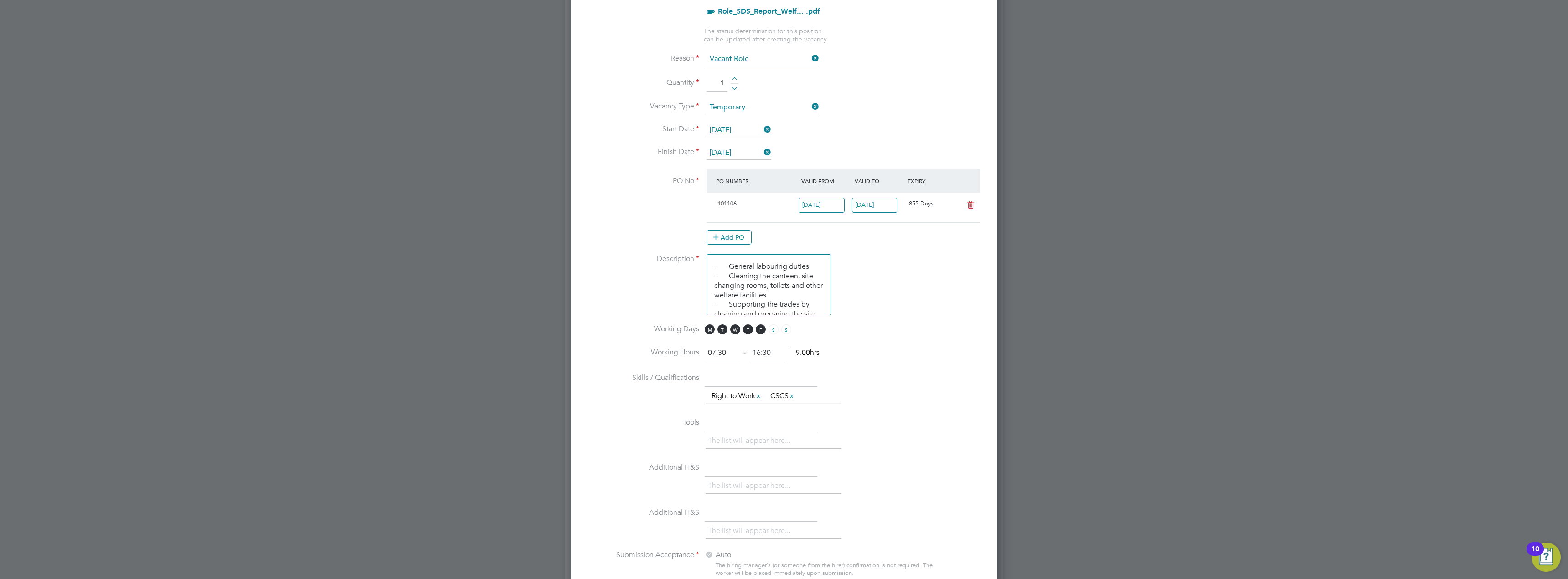
drag, startPoint x: 725, startPoint y: 354, endPoint x: 654, endPoint y: 361, distance: 71.3
click at [654, 361] on li "Working Hours 07:30 ‐ 16:30 9.00hrs" at bounding box center [784, 357] width 398 height 25
drag, startPoint x: 774, startPoint y: 353, endPoint x: 748, endPoint y: 354, distance: 26.0
click at [748, 354] on ng-form "‐ hrs" at bounding box center [755, 353] width 101 height 9
click at [717, 357] on input at bounding box center [722, 353] width 35 height 17
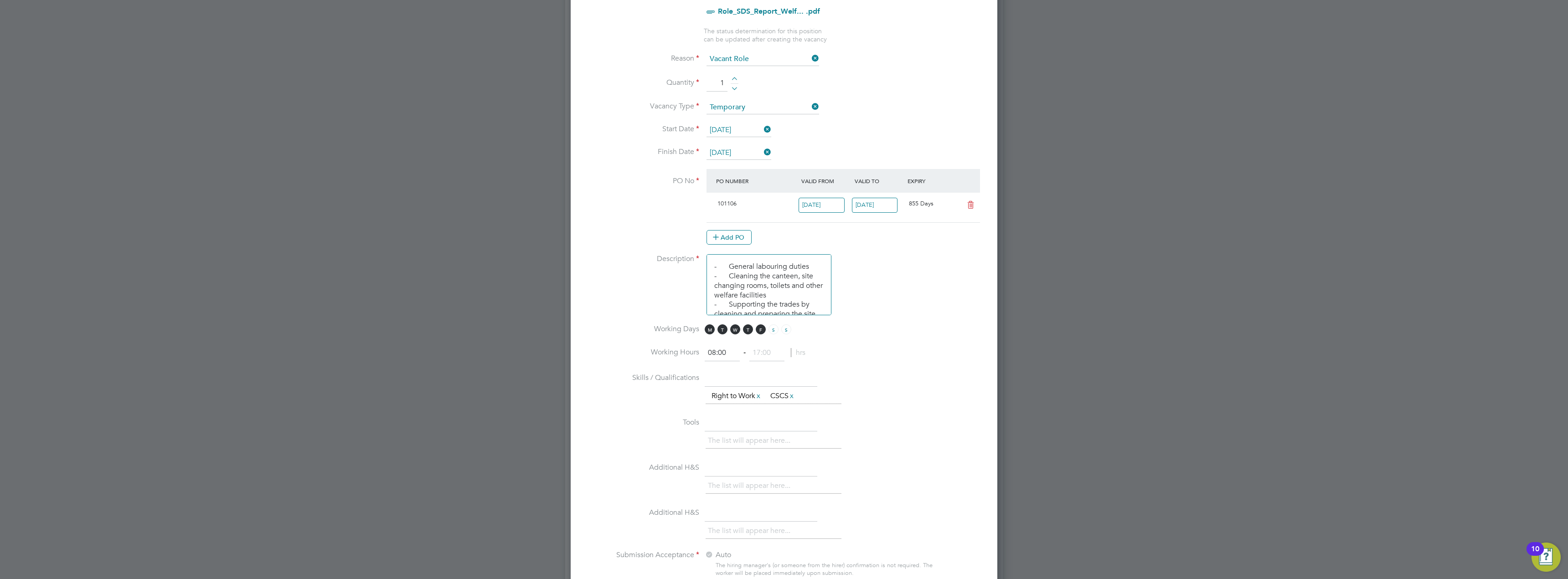
type input "08:00"
drag, startPoint x: 769, startPoint y: 350, endPoint x: 770, endPoint y: 360, distance: 10.0
click at [769, 350] on input at bounding box center [766, 353] width 35 height 17
type input "18:00"
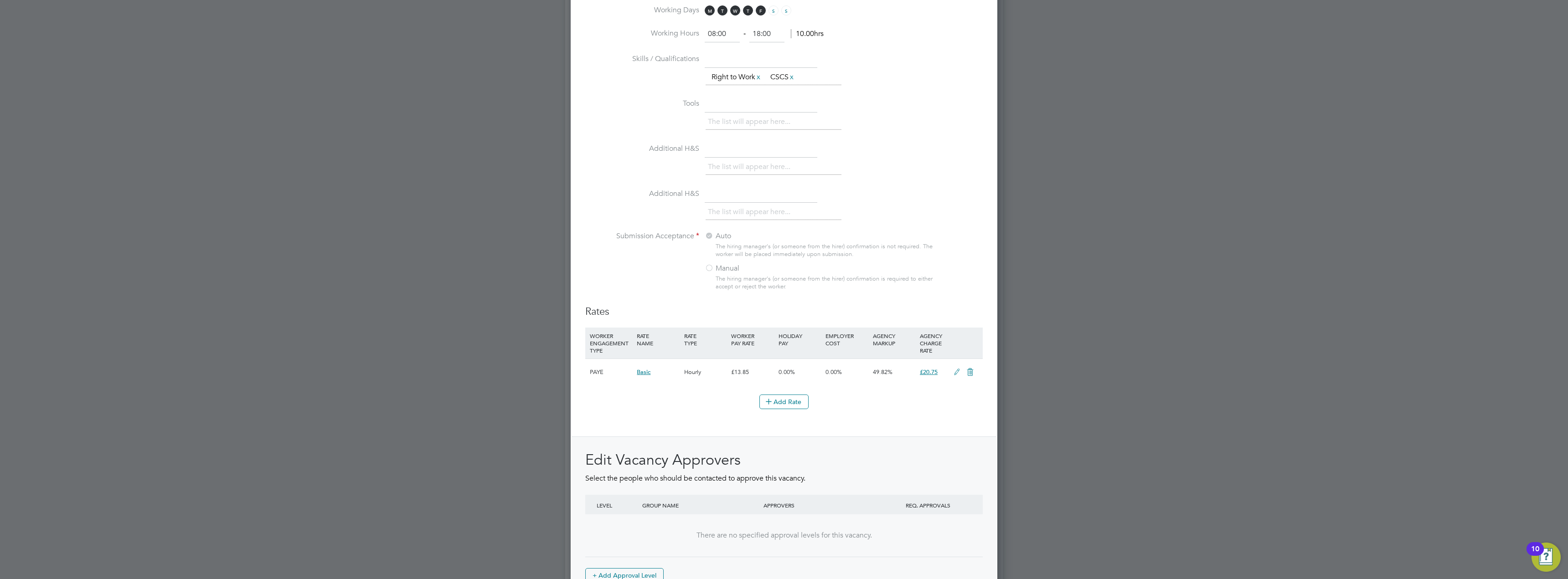
click at [956, 371] on icon at bounding box center [957, 372] width 12 height 7
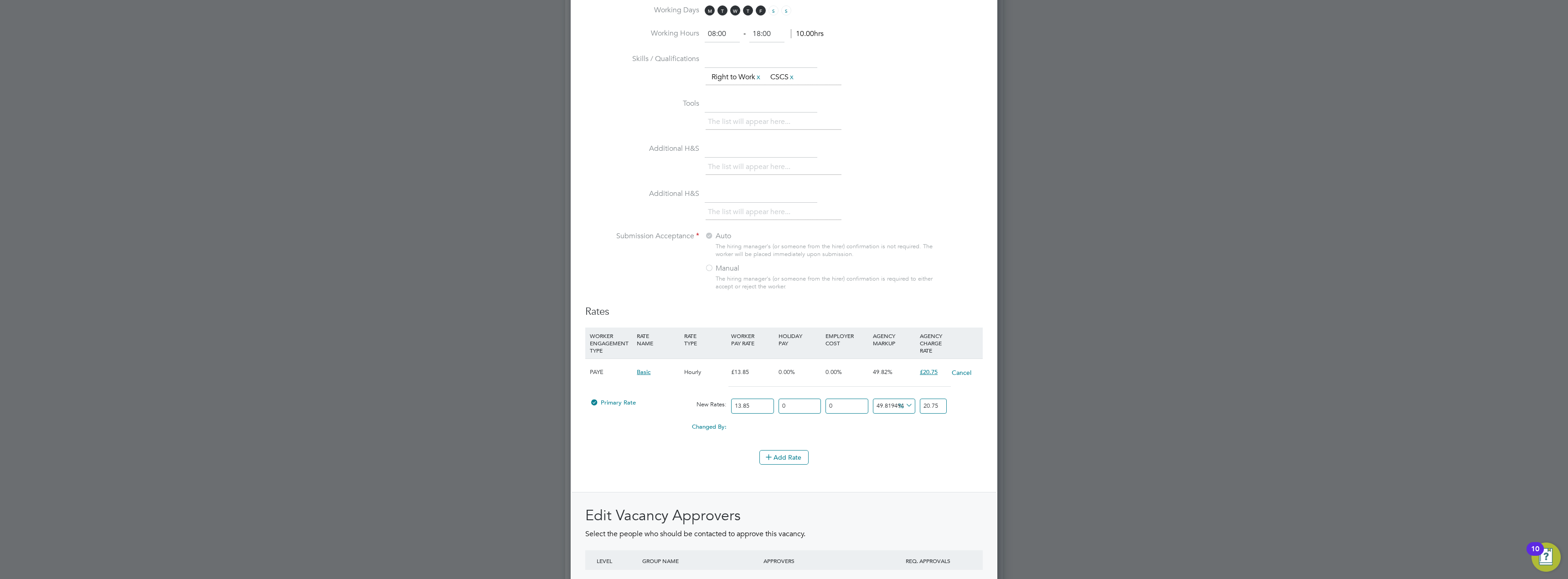
click at [934, 407] on input "20.75" at bounding box center [933, 406] width 27 height 15
type input "-92.7797833935018"
type input "1"
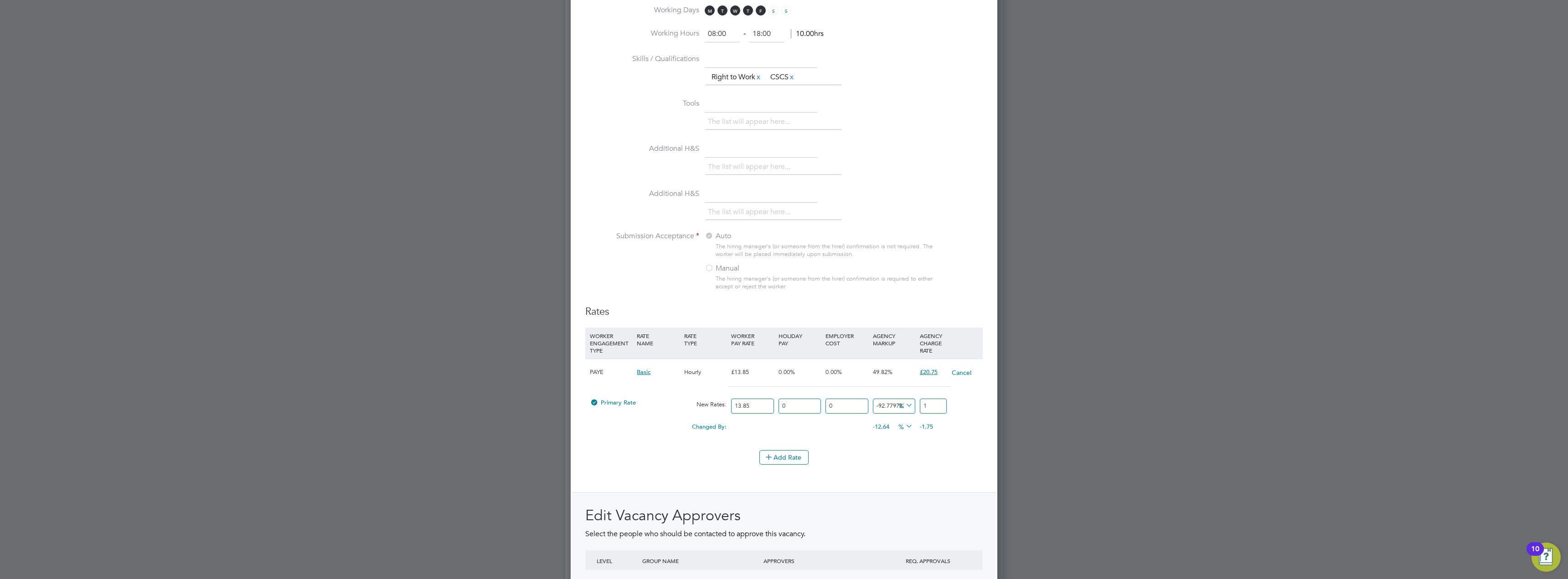
type input "37.18411552346571"
type input "19"
type input "40.07220216606498"
type input "19.4"
type input "40.64981949458484"
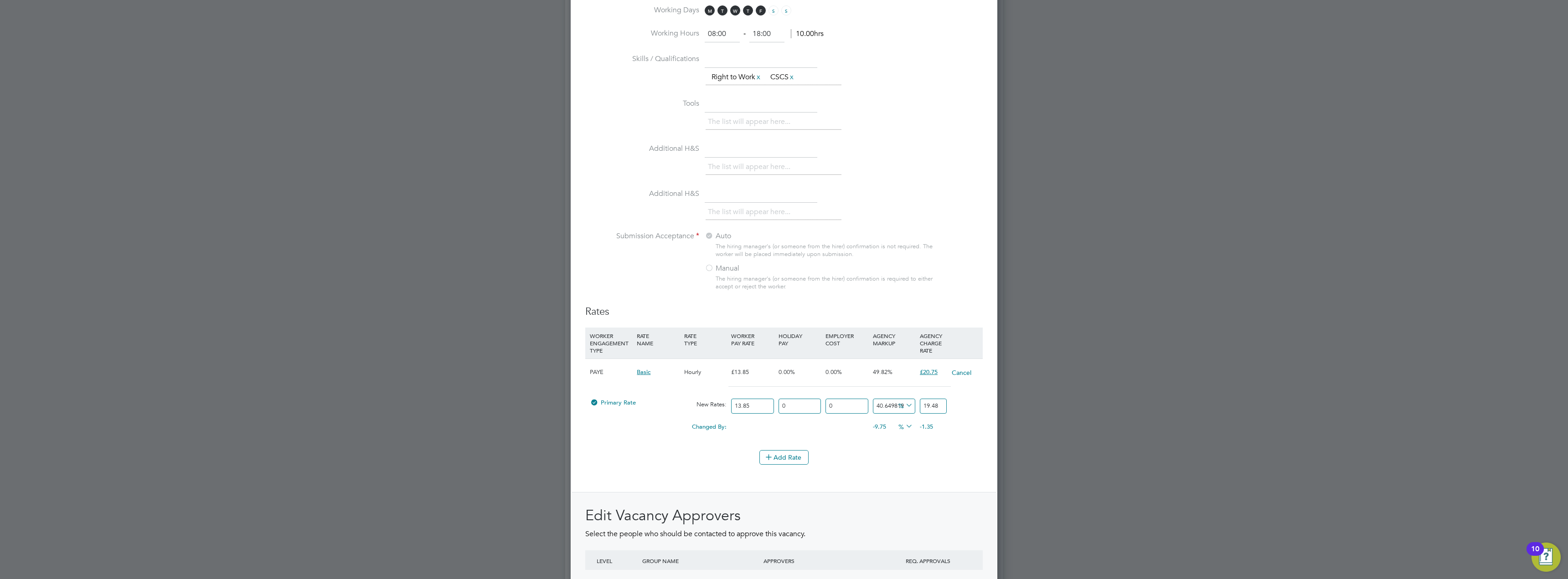
type input "19.48"
click at [831, 470] on li "Add Rate" at bounding box center [784, 461] width 398 height 24
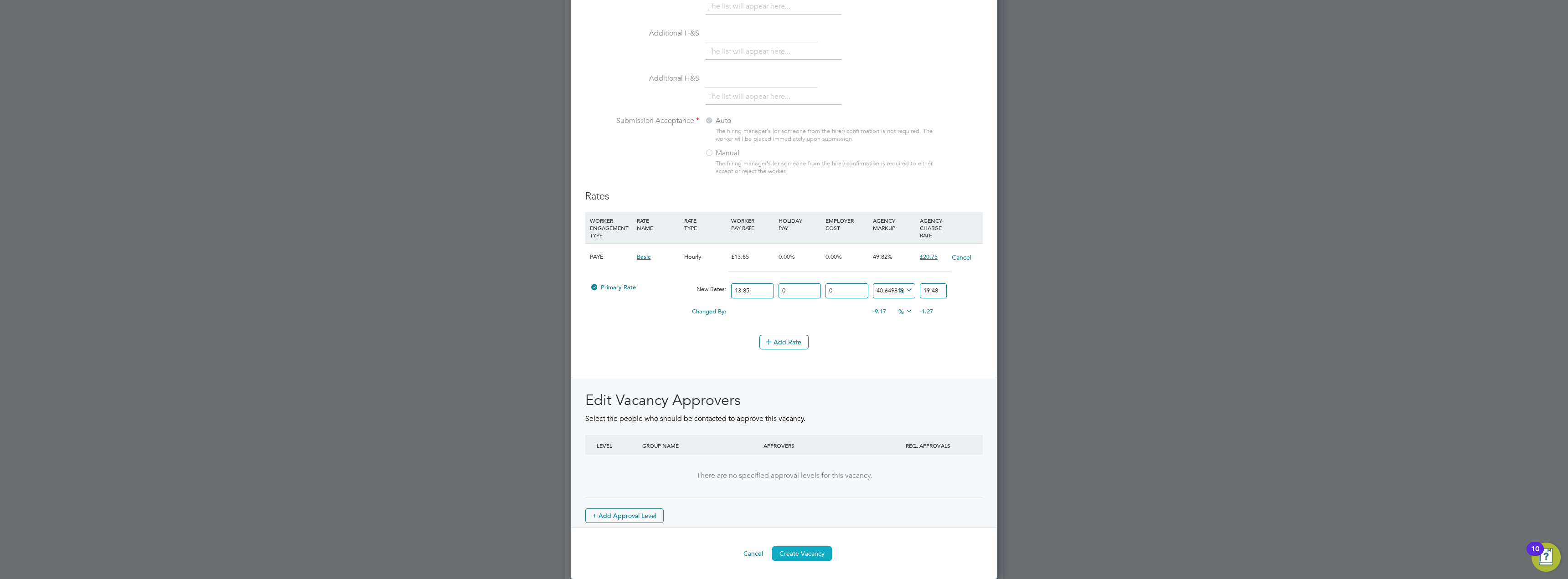
click at [818, 547] on button "Create Vacancy" at bounding box center [802, 553] width 60 height 14
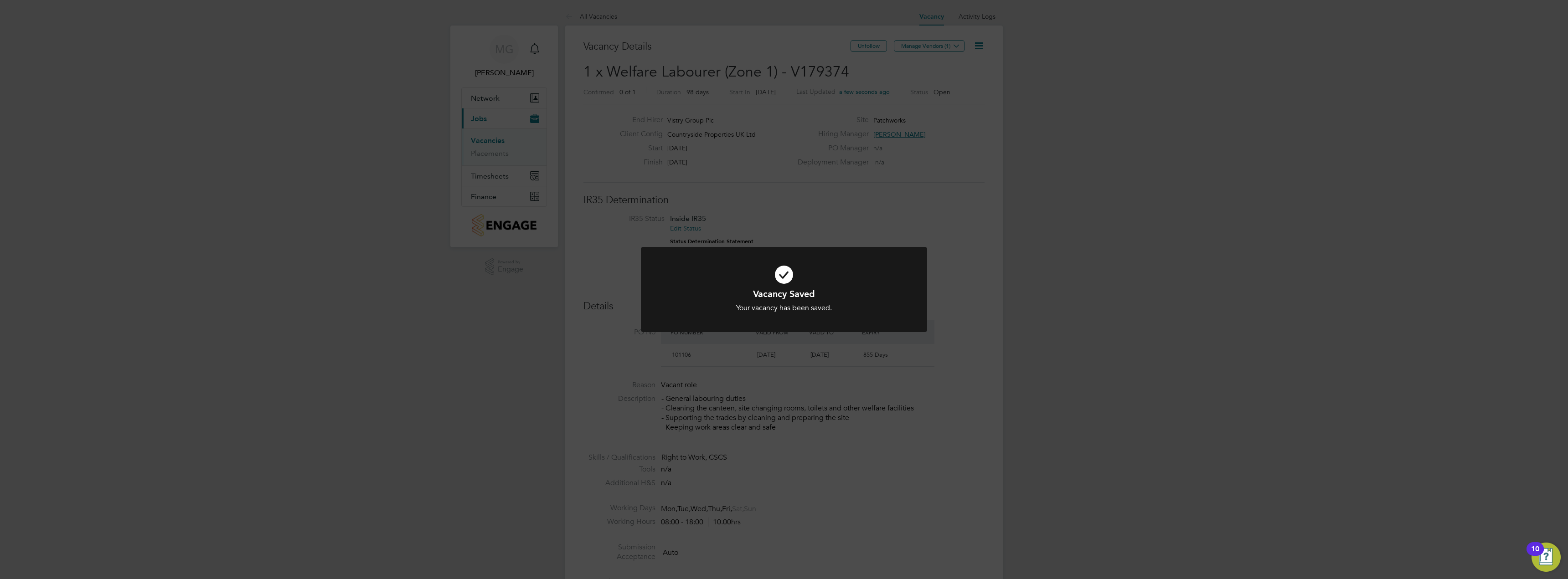
click at [976, 224] on div "Vacancy Saved Your vacancy has been saved. Cancel Okay" at bounding box center [784, 289] width 1568 height 579
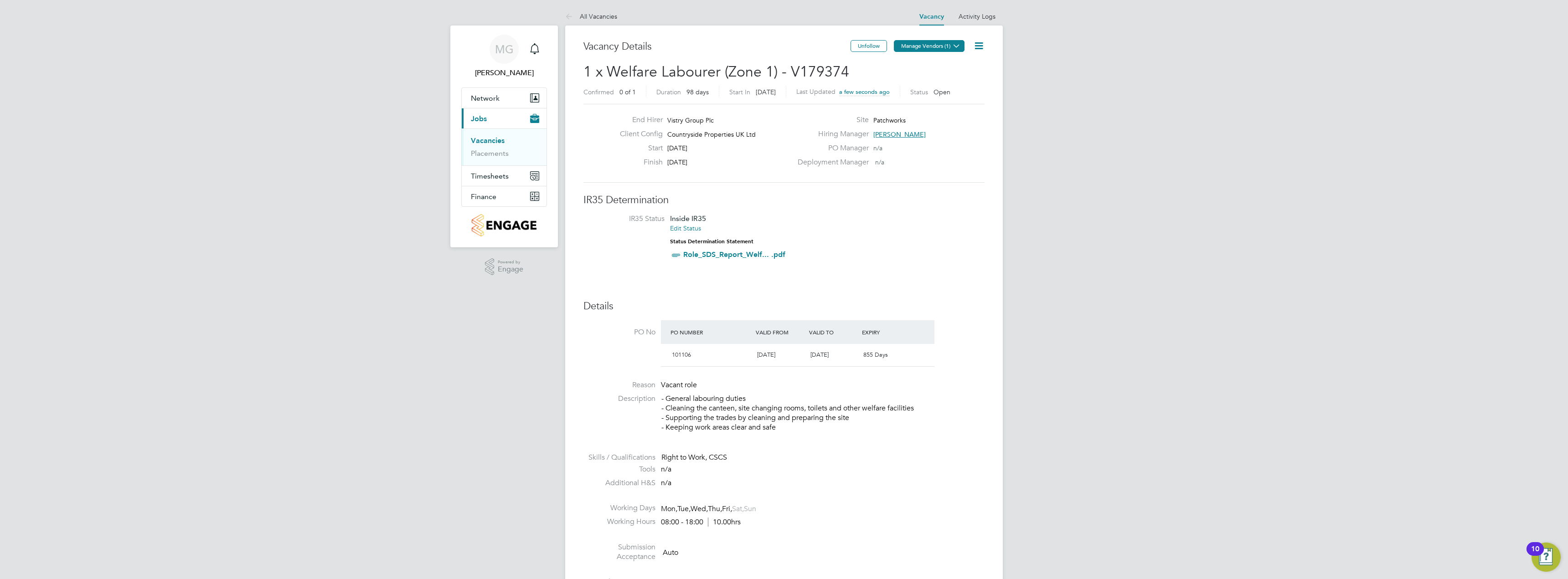
click at [903, 46] on button "Manage Vendors (1)" at bounding box center [929, 46] width 71 height 12
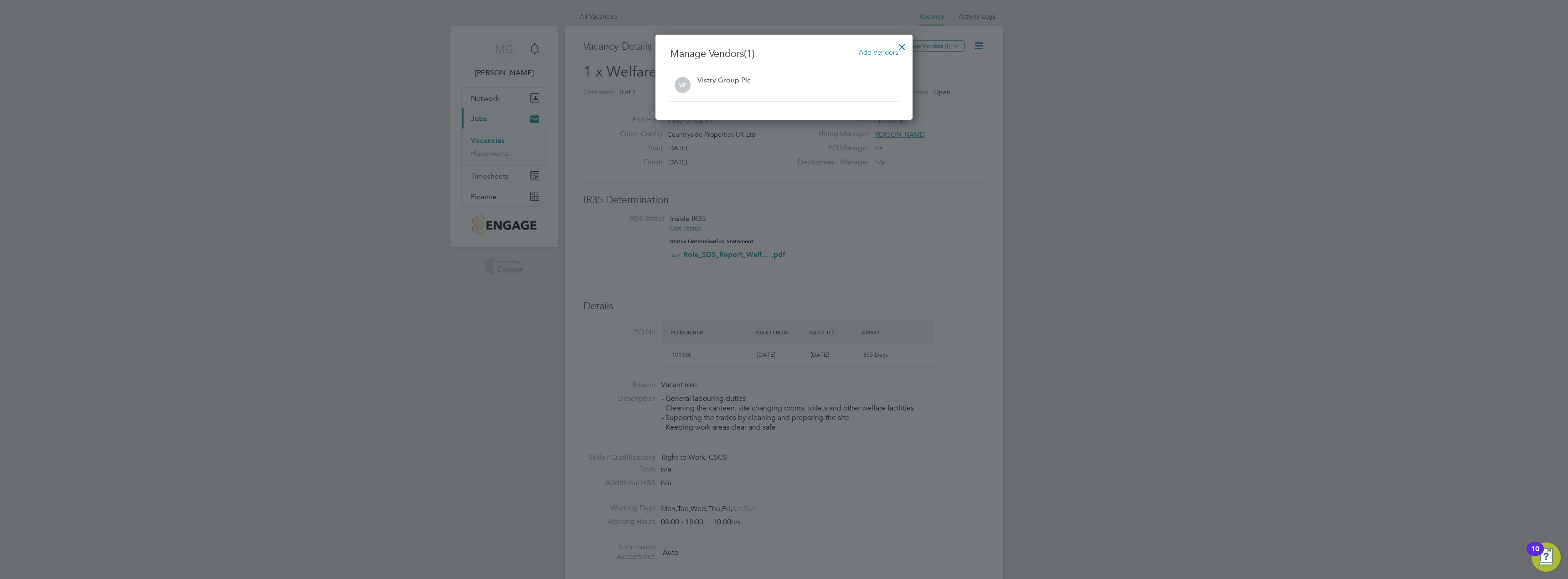
click at [729, 82] on div "Vistry Group Plc" at bounding box center [724, 81] width 53 height 10
click at [885, 60] on h3 "Manage Vendors (1) Add Vendors" at bounding box center [784, 54] width 228 height 13
click at [876, 52] on span "Add Vendors" at bounding box center [878, 52] width 39 height 9
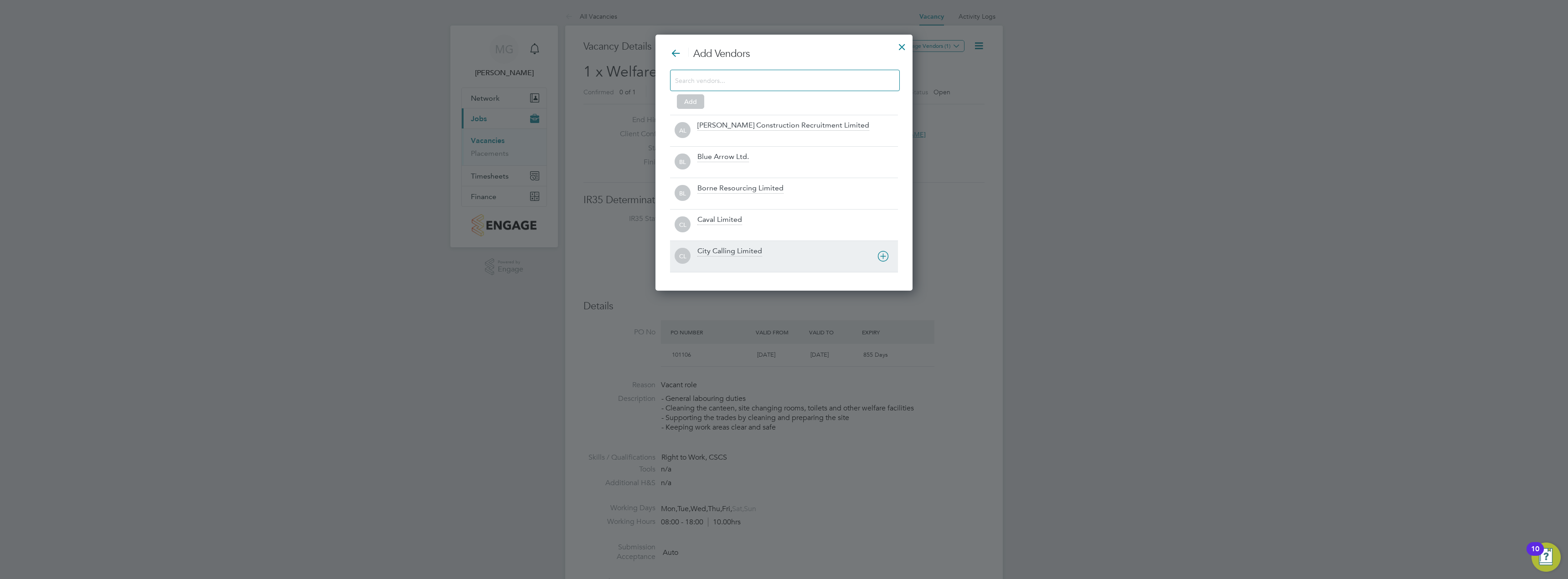
click at [726, 247] on div "City Calling Limited" at bounding box center [730, 252] width 65 height 10
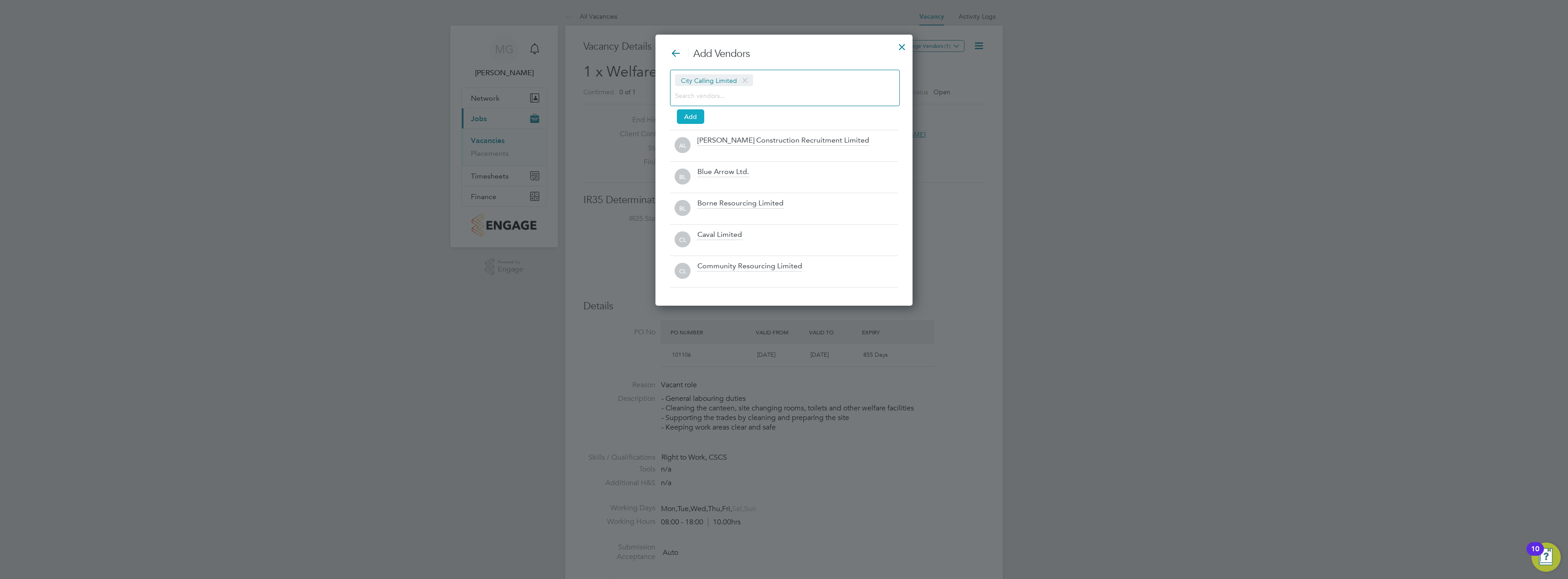
click at [693, 112] on button "Add" at bounding box center [691, 117] width 27 height 14
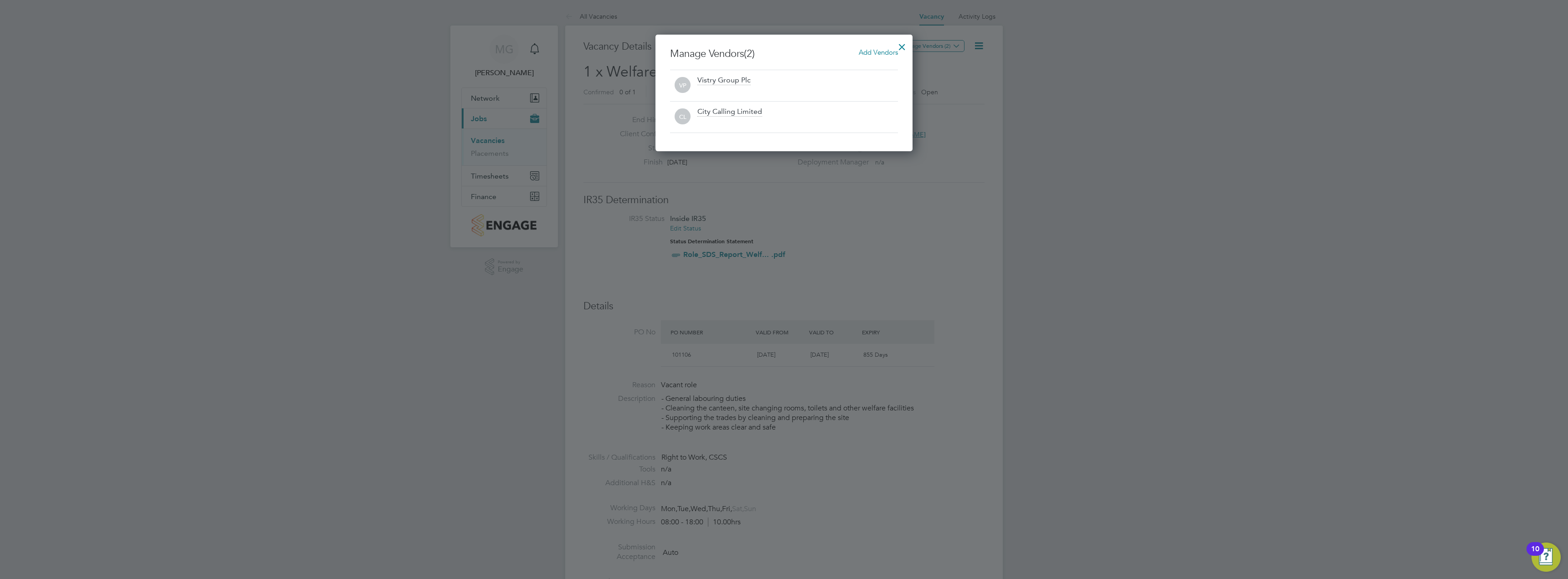
click at [900, 45] on div at bounding box center [902, 45] width 17 height 17
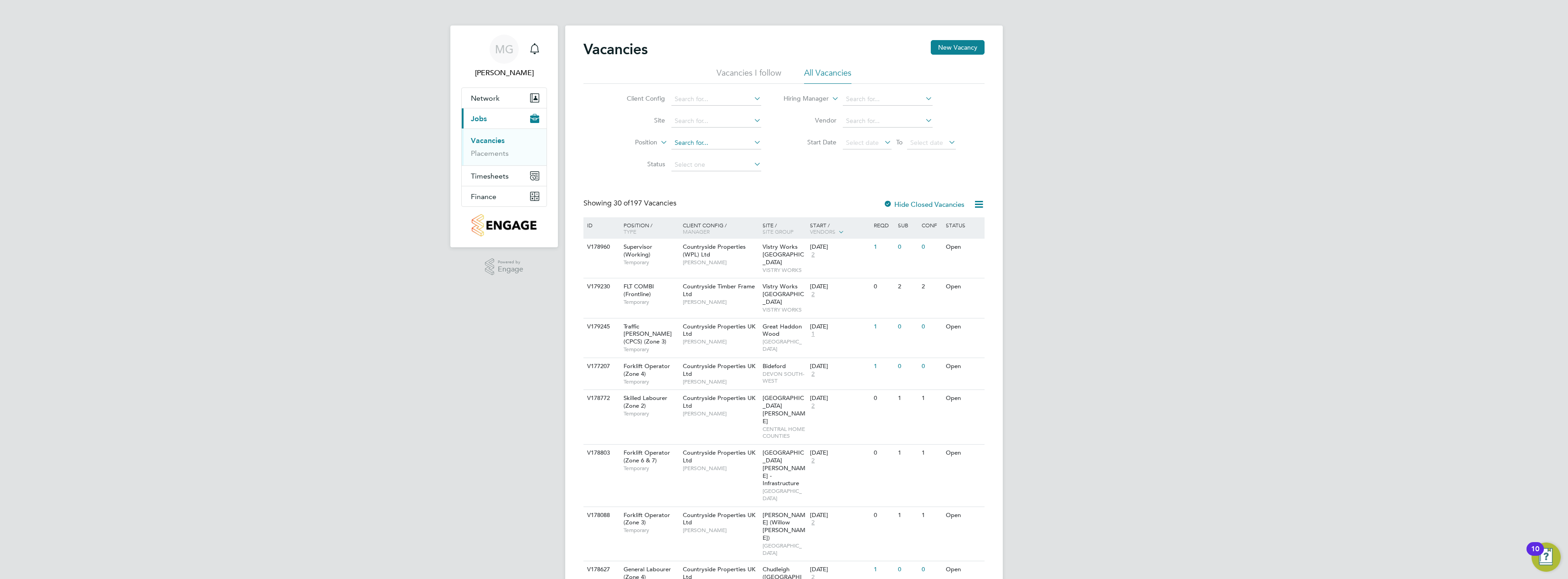
click at [723, 142] on input at bounding box center [716, 143] width 89 height 13
click at [724, 116] on input at bounding box center [716, 121] width 89 height 13
click at [714, 129] on li "Patch works" at bounding box center [716, 133] width 91 height 12
type input "Patchworks"
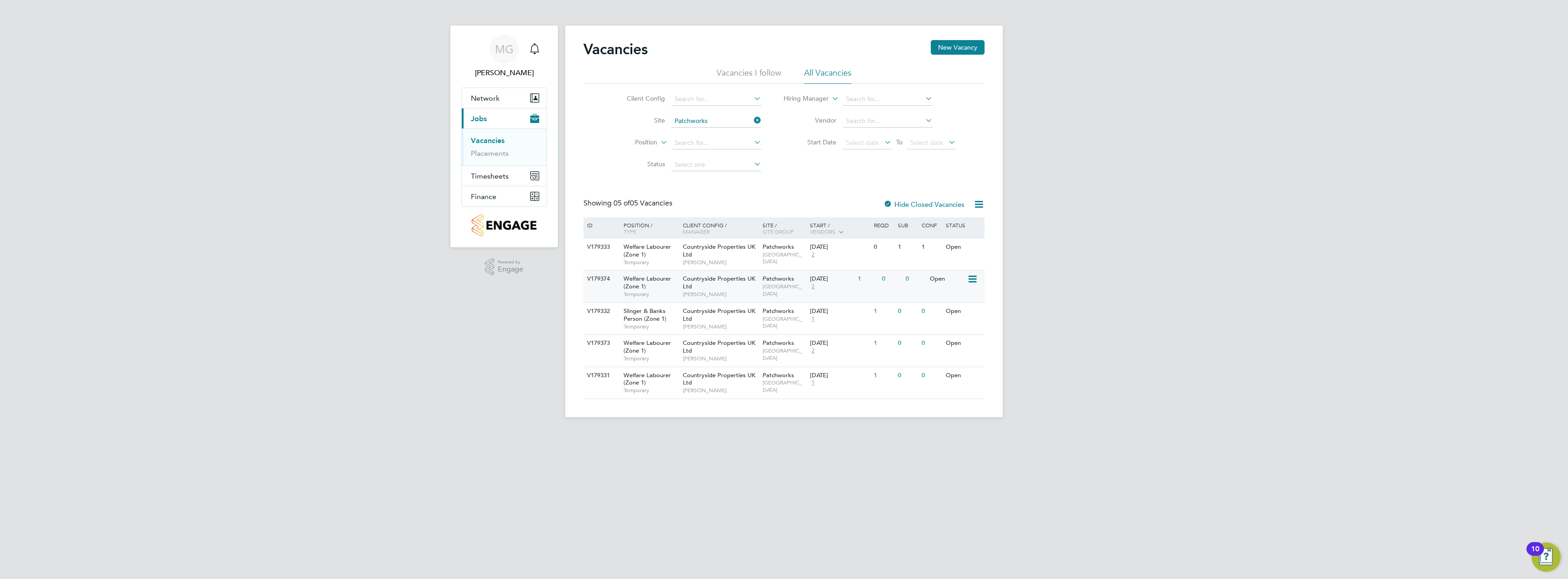
click at [859, 278] on div "1" at bounding box center [867, 278] width 24 height 17
click at [880, 350] on div "0" at bounding box center [891, 342] width 24 height 17
click at [497, 140] on link "Vacancies" at bounding box center [487, 141] width 34 height 9
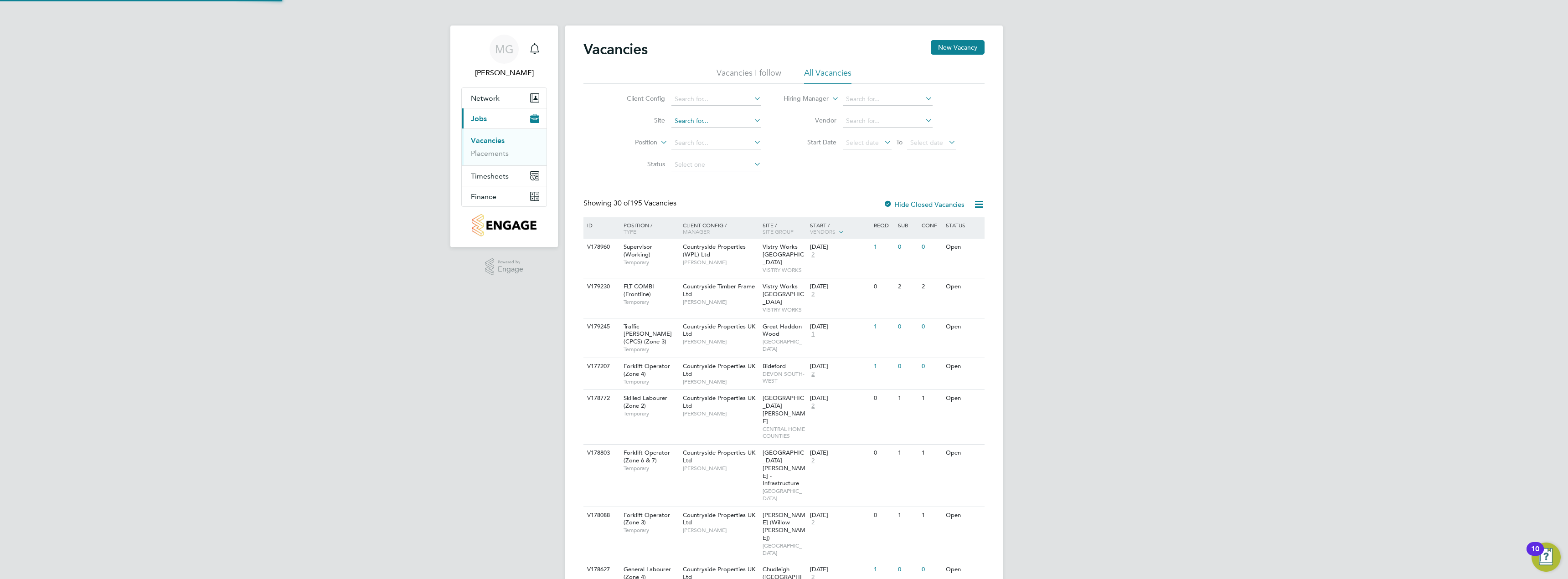
click at [707, 120] on input at bounding box center [716, 121] width 89 height 13
click at [713, 131] on li "Patch works" at bounding box center [716, 133] width 91 height 12
type input "Patchworks"
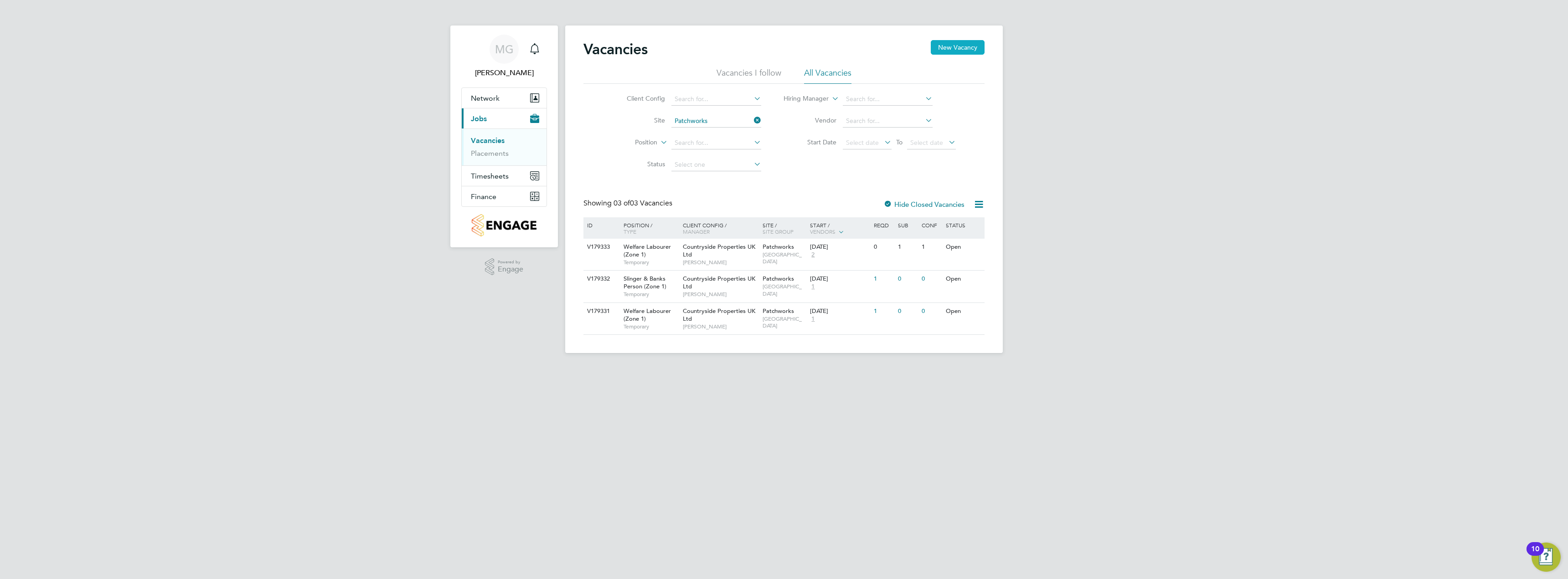
click at [950, 41] on button "New Vacancy" at bounding box center [958, 48] width 54 height 14
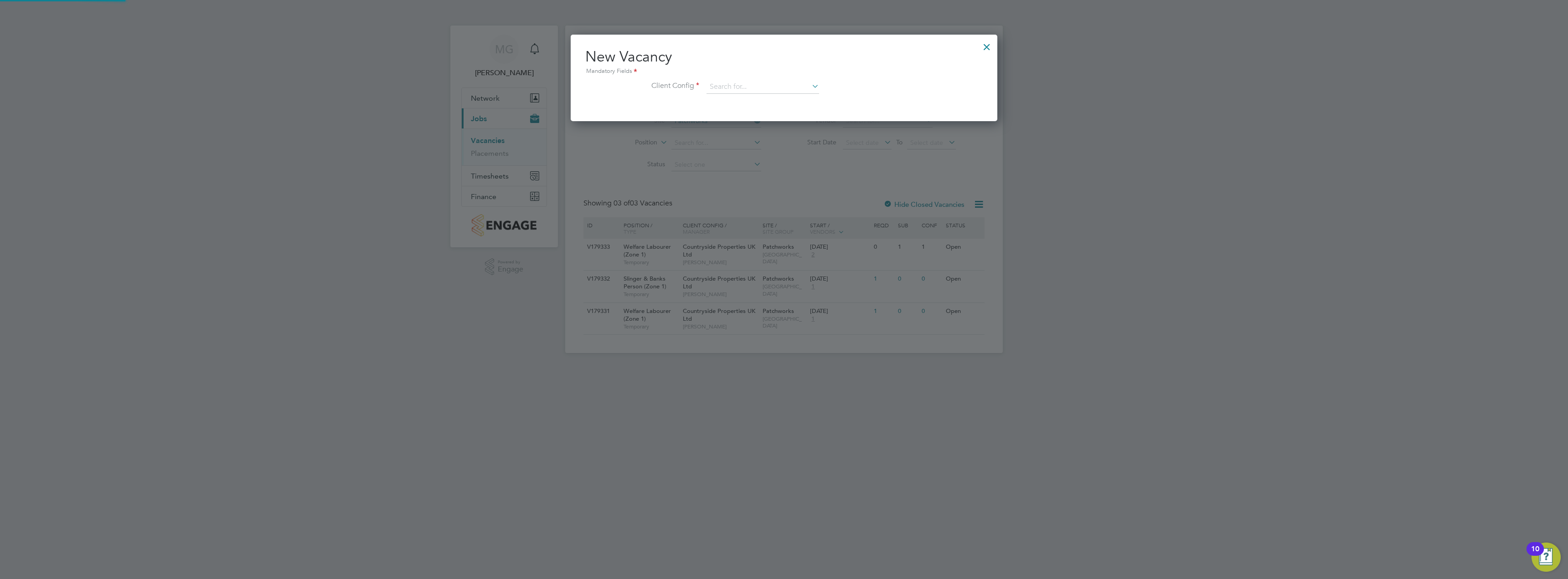
scroll to position [87, 427]
click at [753, 92] on input at bounding box center [763, 87] width 113 height 14
click at [776, 193] on li "Countryside Properties UK Ltd" at bounding box center [822, 198] width 233 height 12
type input "Countryside Properties UK Ltd"
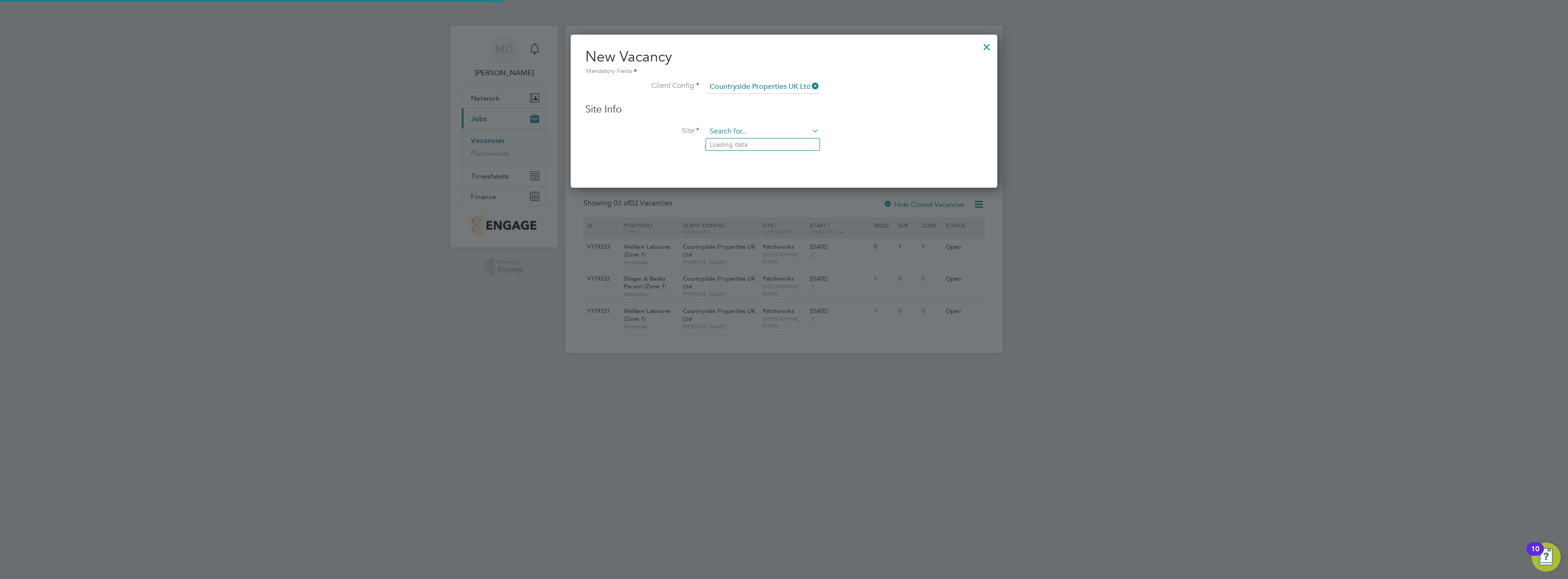
click at [725, 129] on input at bounding box center [763, 131] width 113 height 14
click at [731, 141] on li "Pat chworks" at bounding box center [762, 144] width 113 height 12
type input "Patchworks"
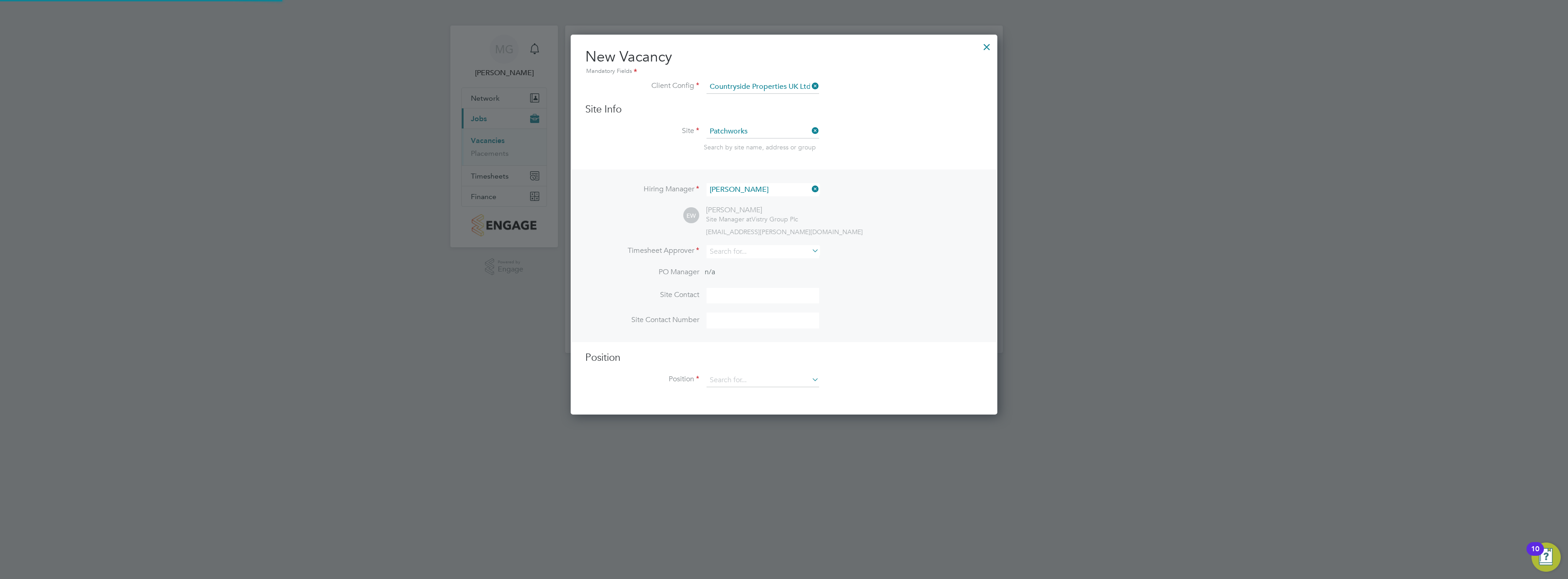
scroll to position [381, 427]
click at [745, 254] on input at bounding box center [763, 252] width 113 height 13
click at [749, 260] on li "Eam on Woods" at bounding box center [762, 265] width 113 height 12
type input "Eamon Woods"
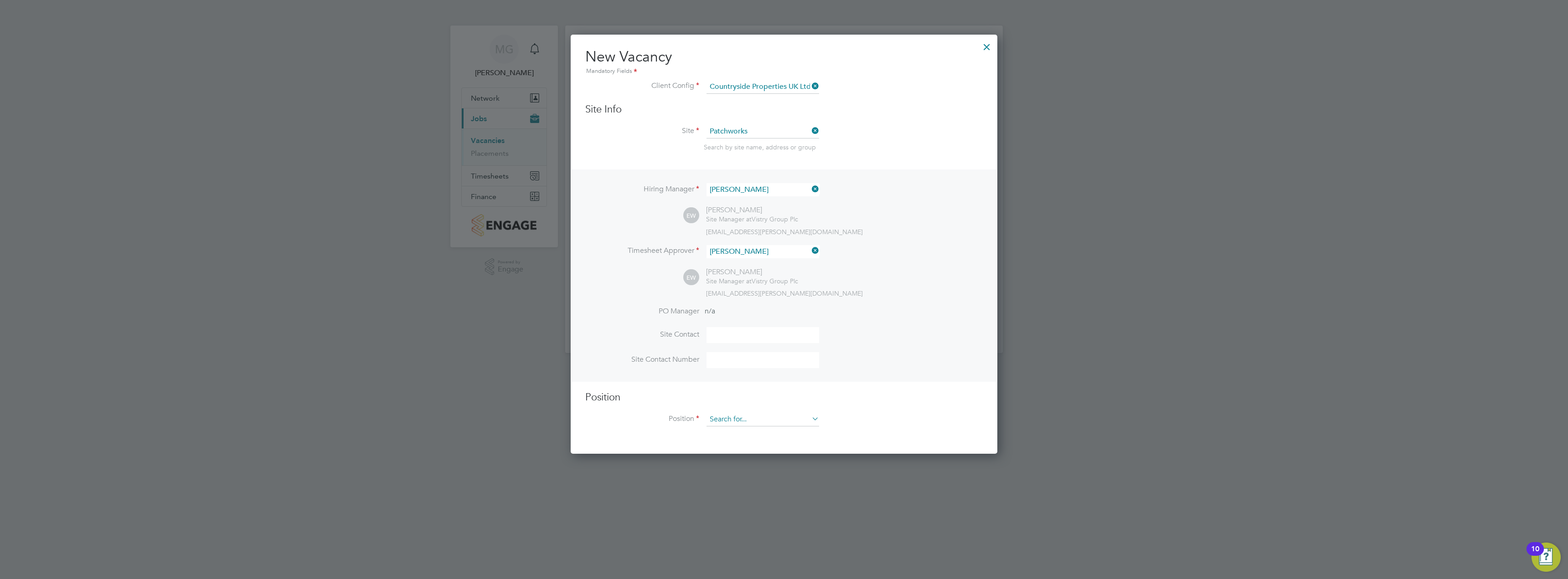
click at [755, 422] on input at bounding box center [763, 419] width 113 height 14
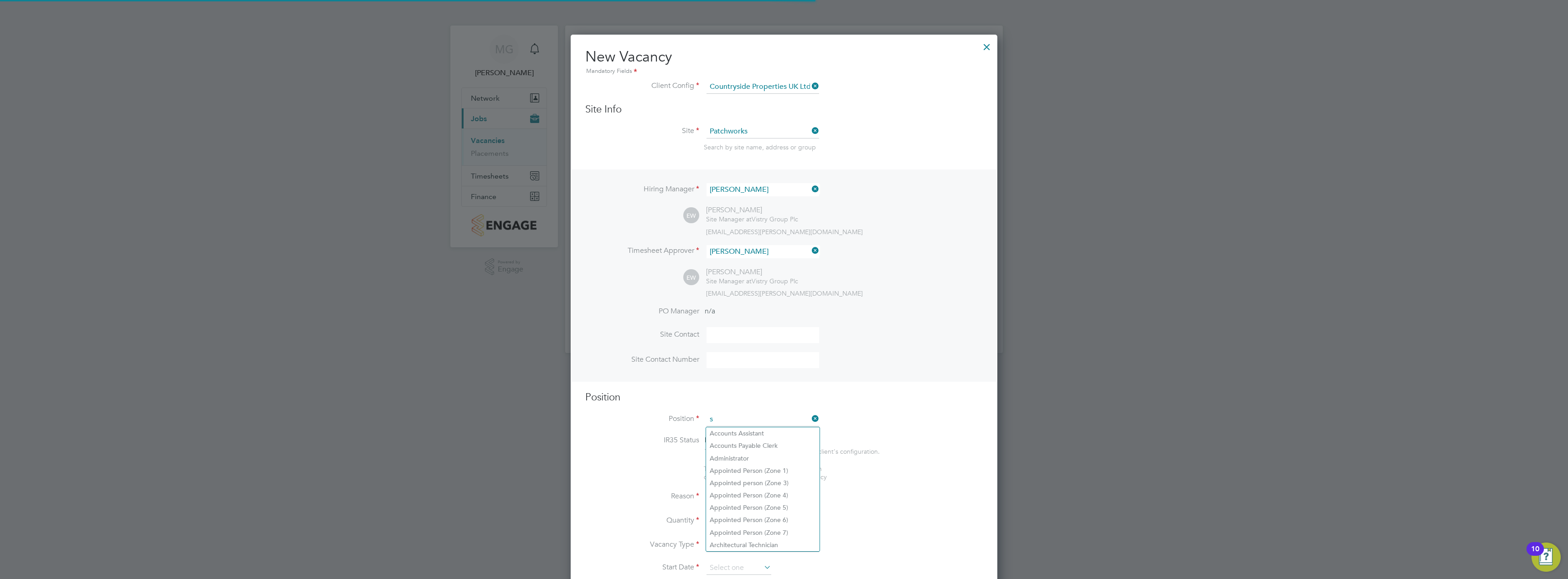
scroll to position [1313, 427]
click at [789, 435] on li "Sli nger & Banks Person (Zone 1)" at bounding box center [762, 433] width 113 height 12
type input "Slinger & Banks Person (Zone 1)"
type textarea "- You will be responsible for directing the movement and loading/unloading the …"
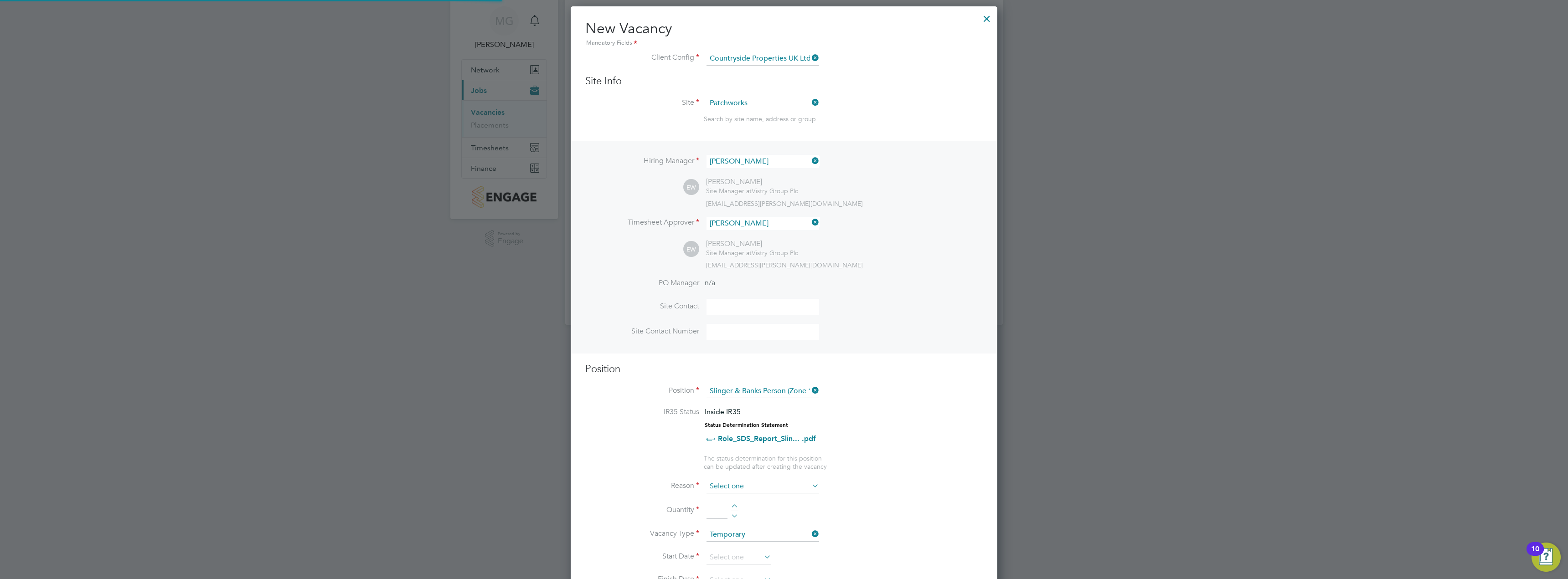
scroll to position [136, 0]
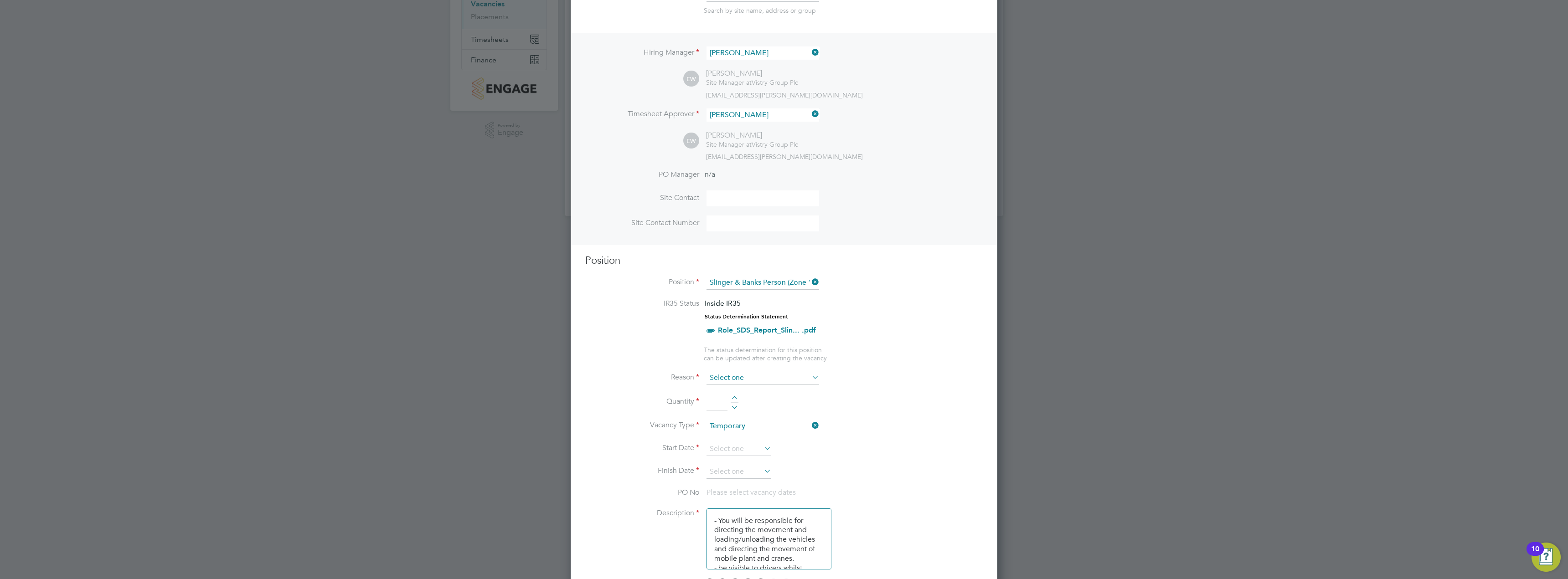
click at [732, 379] on input at bounding box center [763, 378] width 113 height 14
click at [761, 458] on li "Vacant Role" at bounding box center [762, 463] width 113 height 12
type input "Vacant Role"
click at [715, 401] on input at bounding box center [717, 402] width 21 height 17
type input "1"
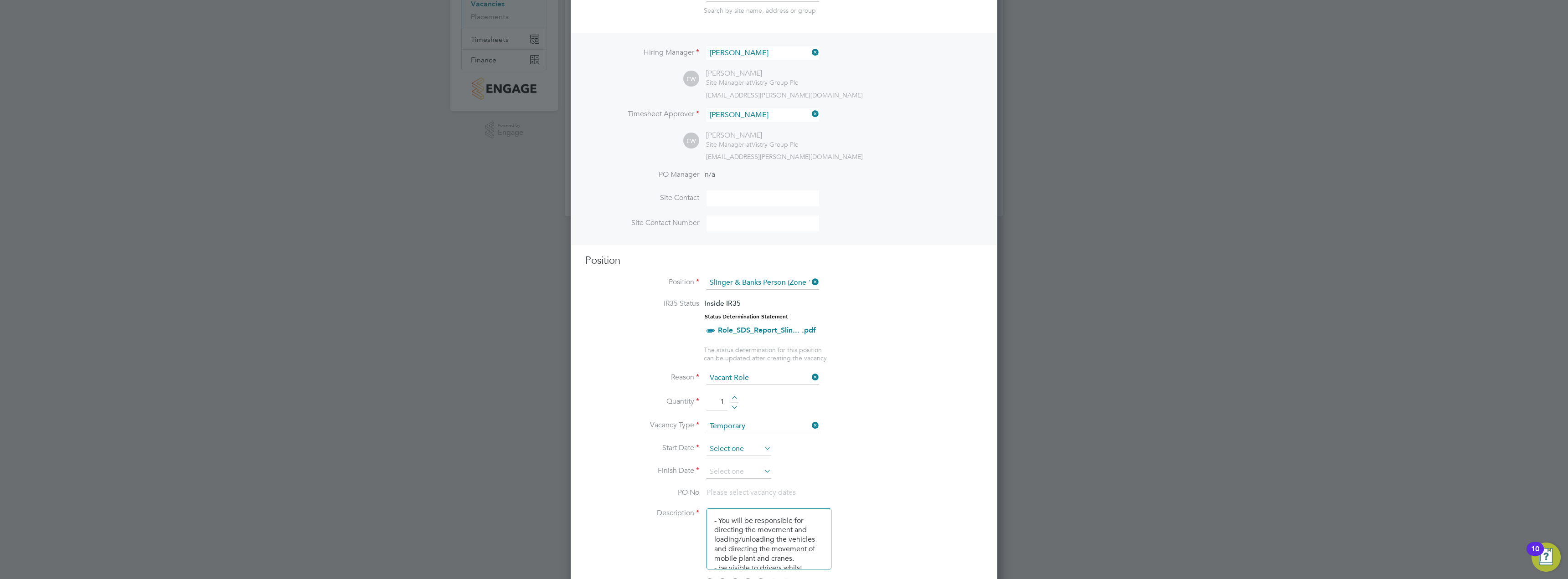
click at [730, 452] on input at bounding box center [739, 448] width 65 height 14
click at [771, 341] on span "21" at bounding box center [774, 332] width 17 height 17
type input "[DATE]"
click at [730, 471] on input at bounding box center [739, 472] width 65 height 14
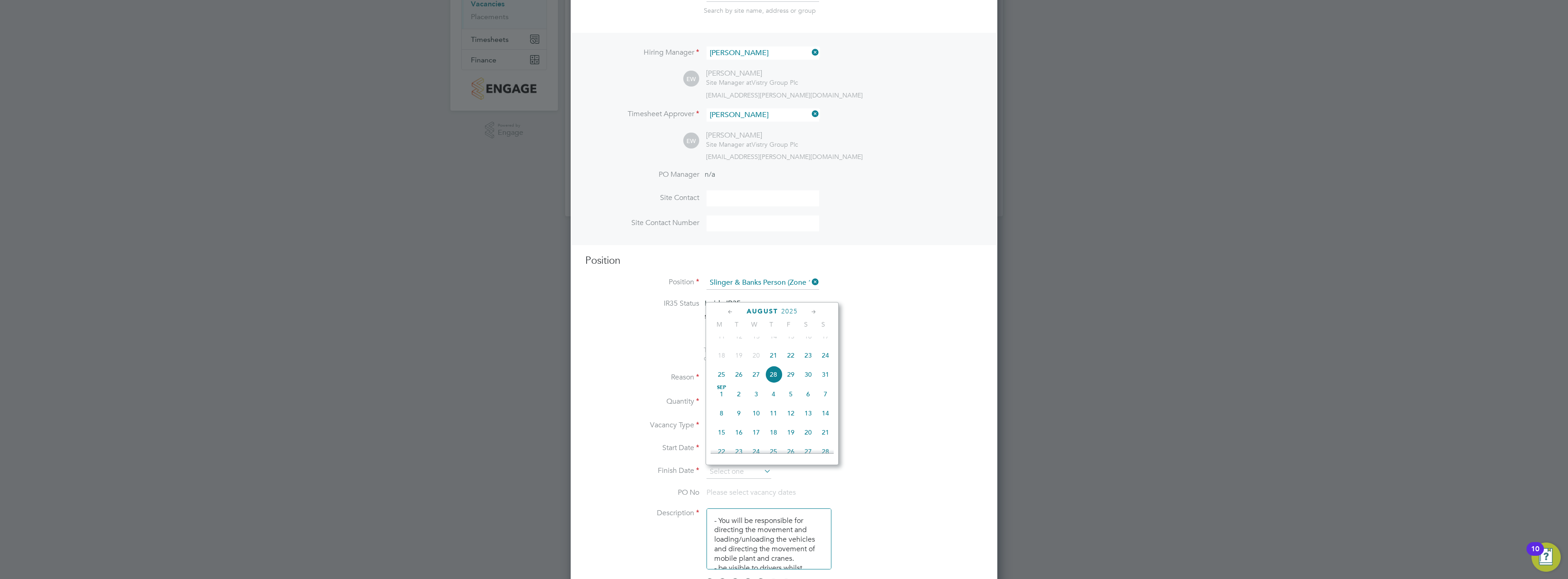
click at [771, 362] on span "21" at bounding box center [774, 355] width 17 height 17
type input "21 Aug 2025"
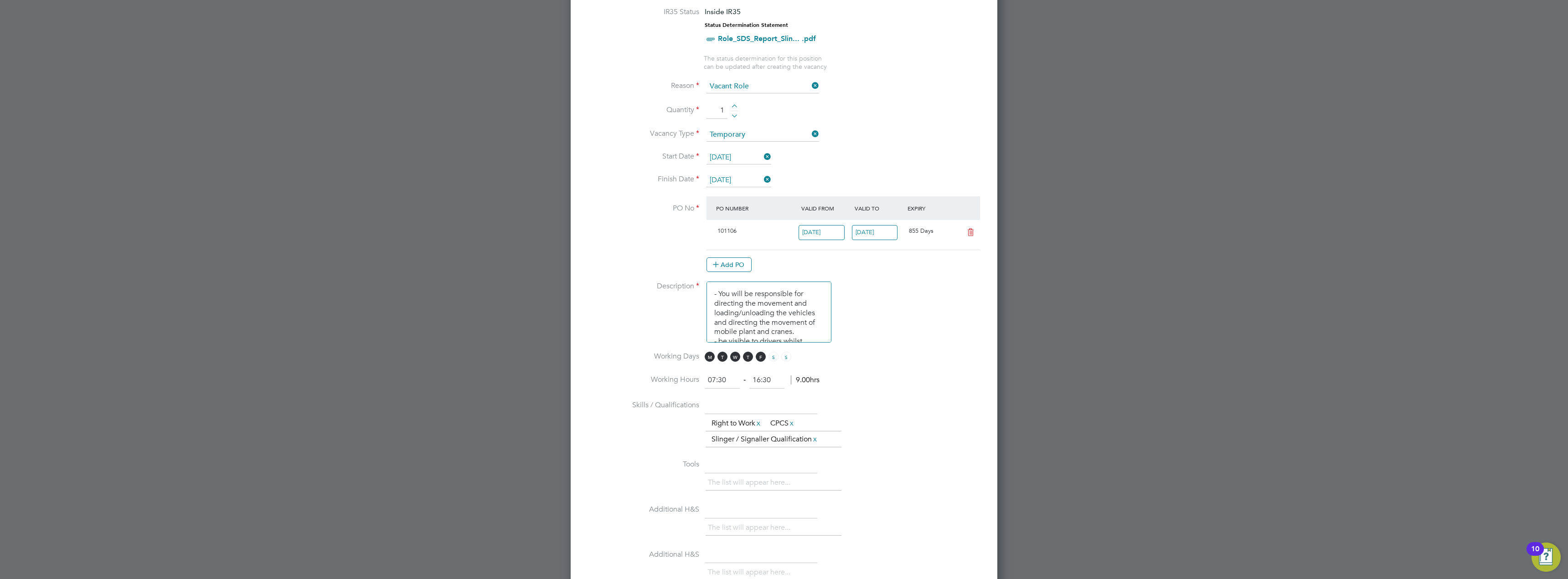
scroll to position [456, 0]
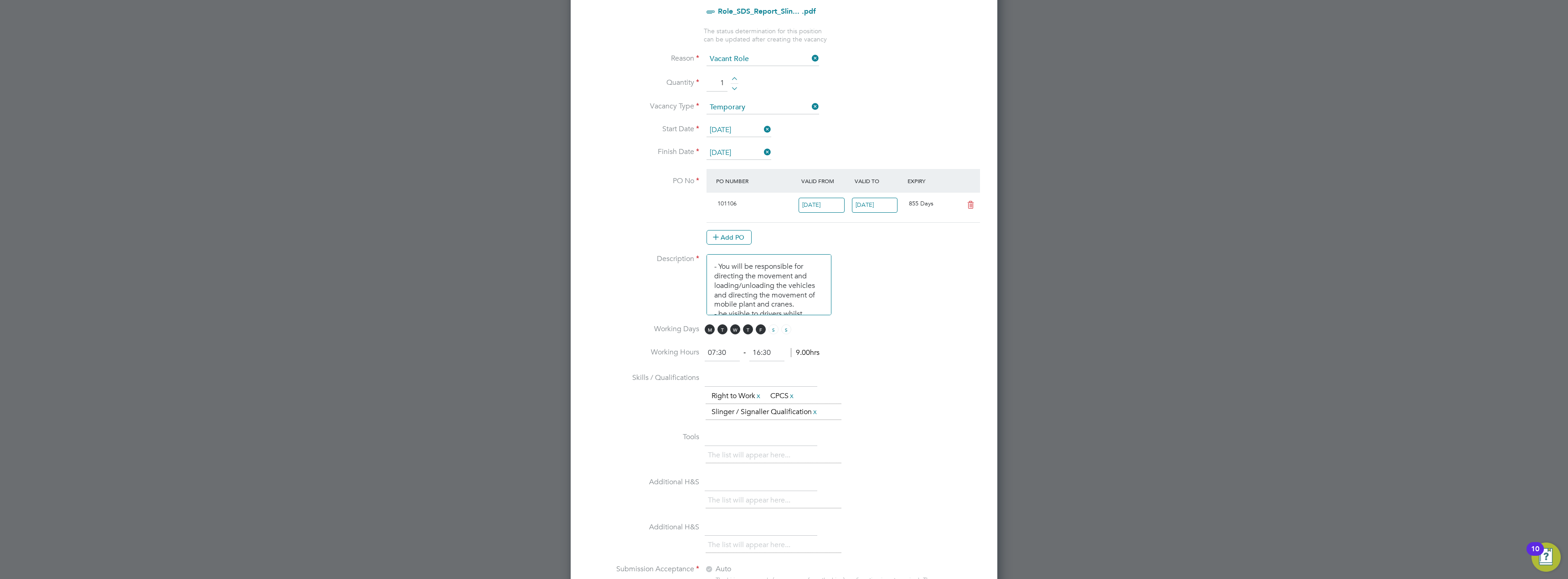
click at [726, 350] on input "07:30" at bounding box center [722, 353] width 35 height 17
type input "0"
click at [775, 354] on input at bounding box center [766, 353] width 35 height 17
type input "18:00"
click at [768, 355] on input at bounding box center [766, 353] width 35 height 17
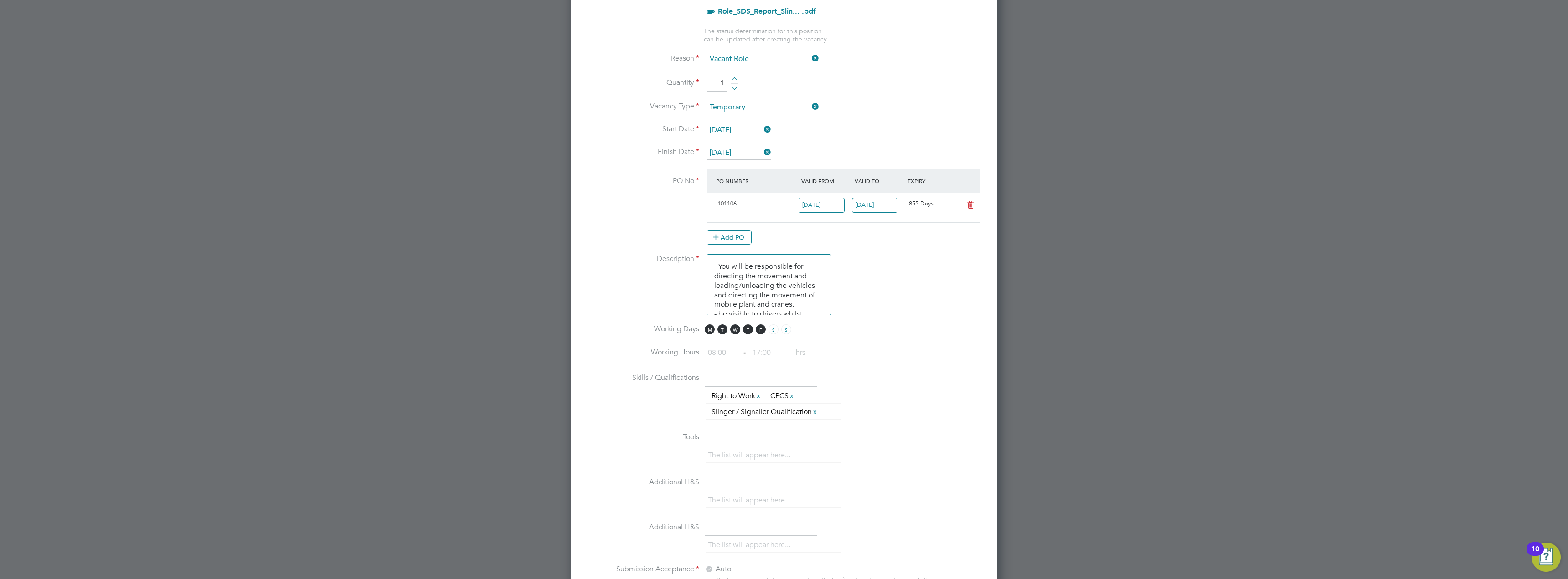
click at [719, 347] on input at bounding box center [722, 353] width 35 height 17
type input "08:00"
click at [755, 357] on input at bounding box center [766, 353] width 35 height 17
type input "18:00"
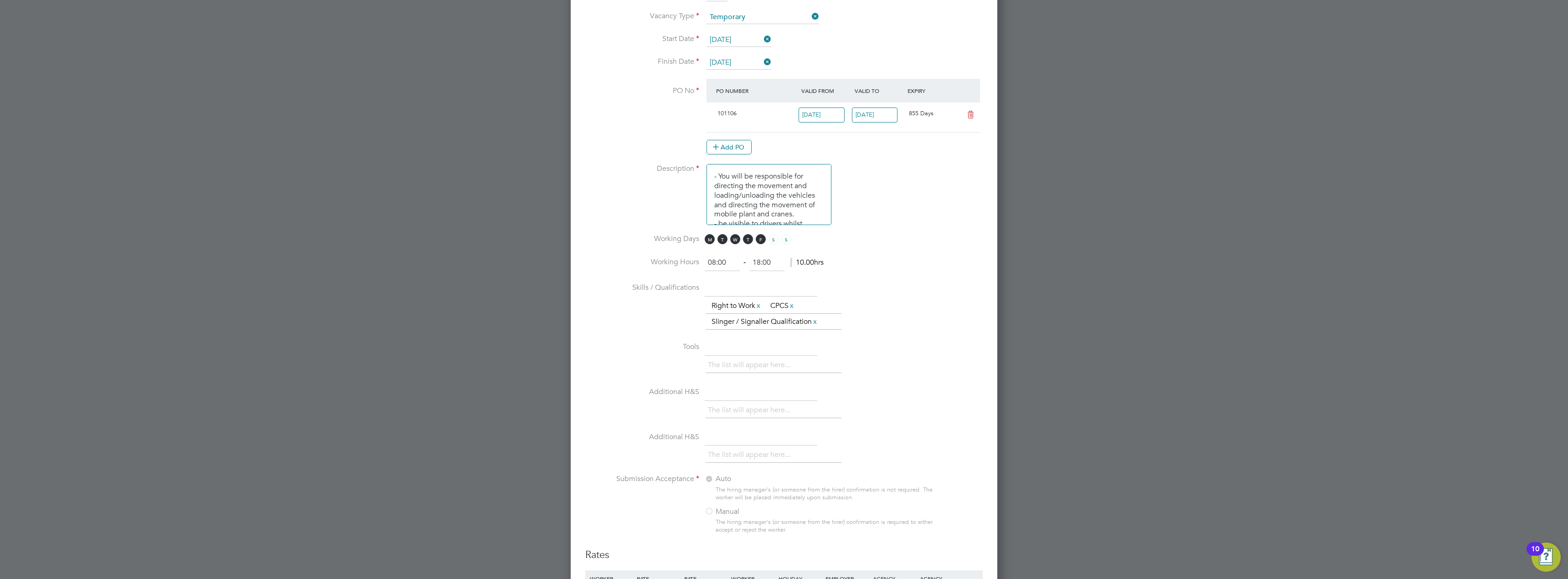
scroll to position [547, 0]
click at [747, 352] on input "text" at bounding box center [761, 346] width 113 height 17
click at [850, 380] on li "Tools The list will appear here..." at bounding box center [784, 361] width 398 height 45
click at [781, 363] on li "The list will appear here..." at bounding box center [750, 363] width 86 height 12
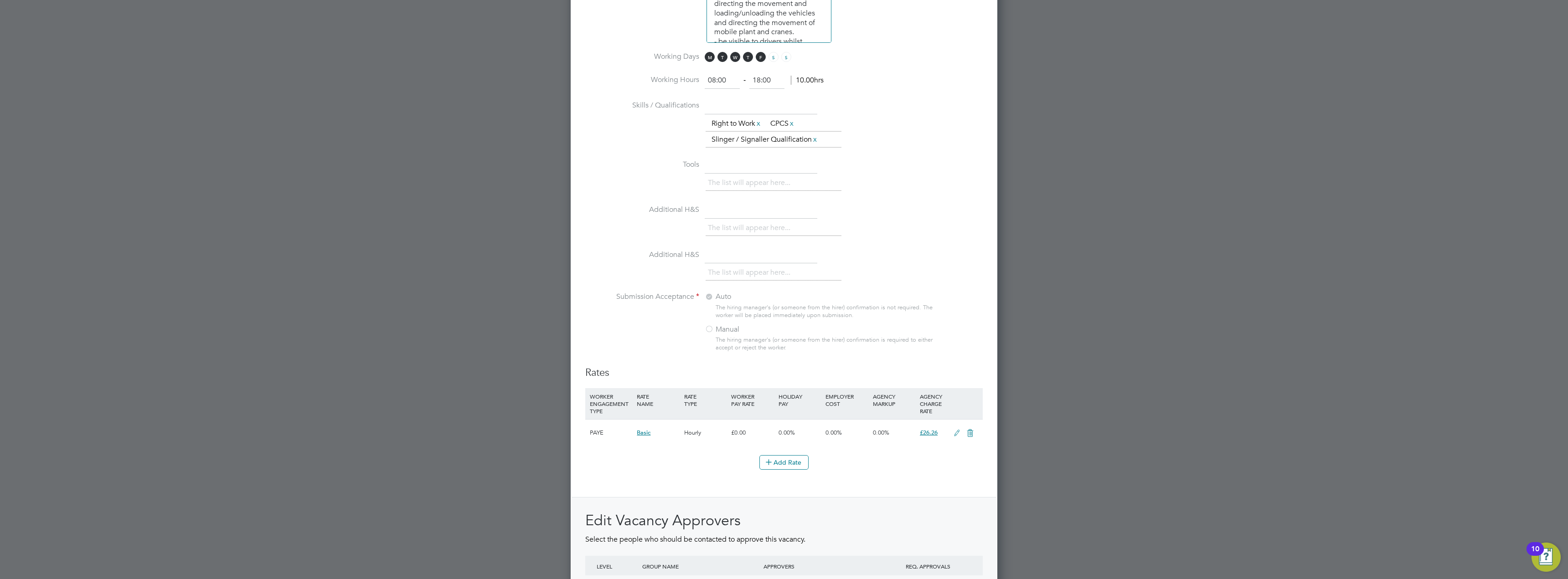
scroll to position [729, 0]
click at [956, 434] on icon at bounding box center [957, 432] width 12 height 7
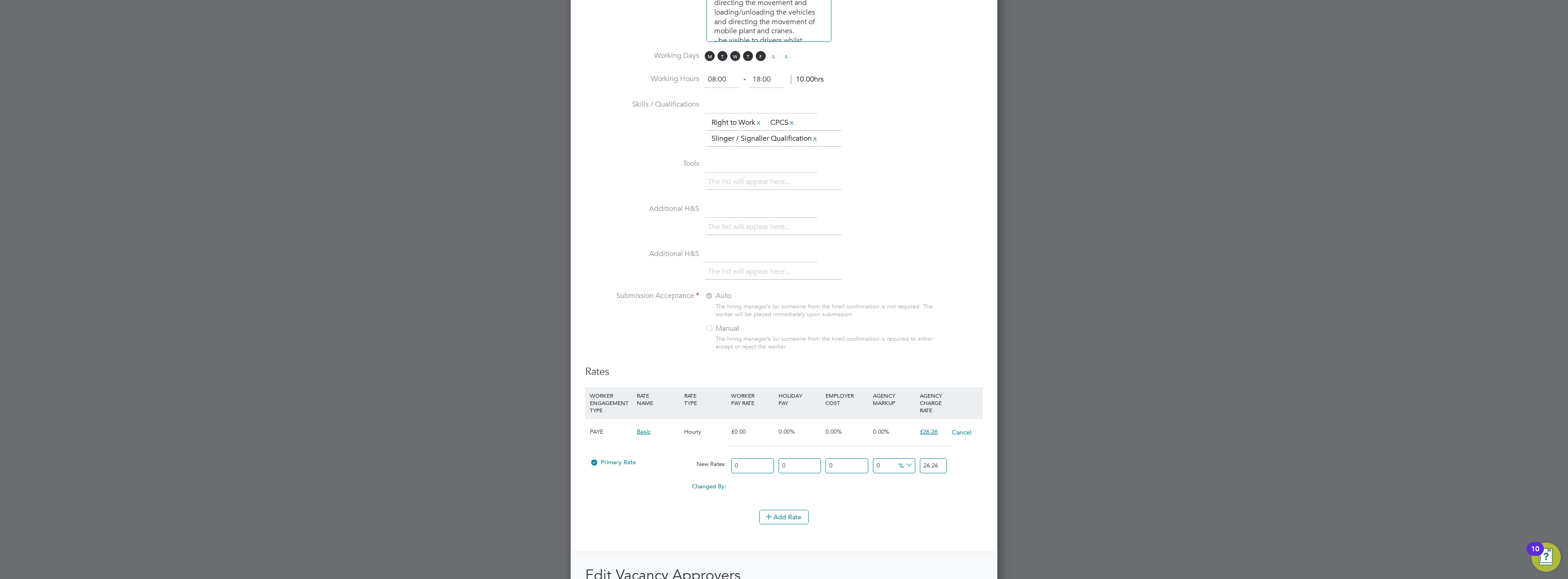
drag, startPoint x: 940, startPoint y: 471, endPoint x: 916, endPoint y: 469, distance: 24.1
click at [916, 469] on div "Primary Rate New Rates: 0 0 n/a 0 n/a 0 0 % 26.26" at bounding box center [784, 465] width 398 height 24
type input "23.50"
click at [873, 500] on div "Changed By: 0.00 0.00 0 0.00" at bounding box center [784, 490] width 398 height 23
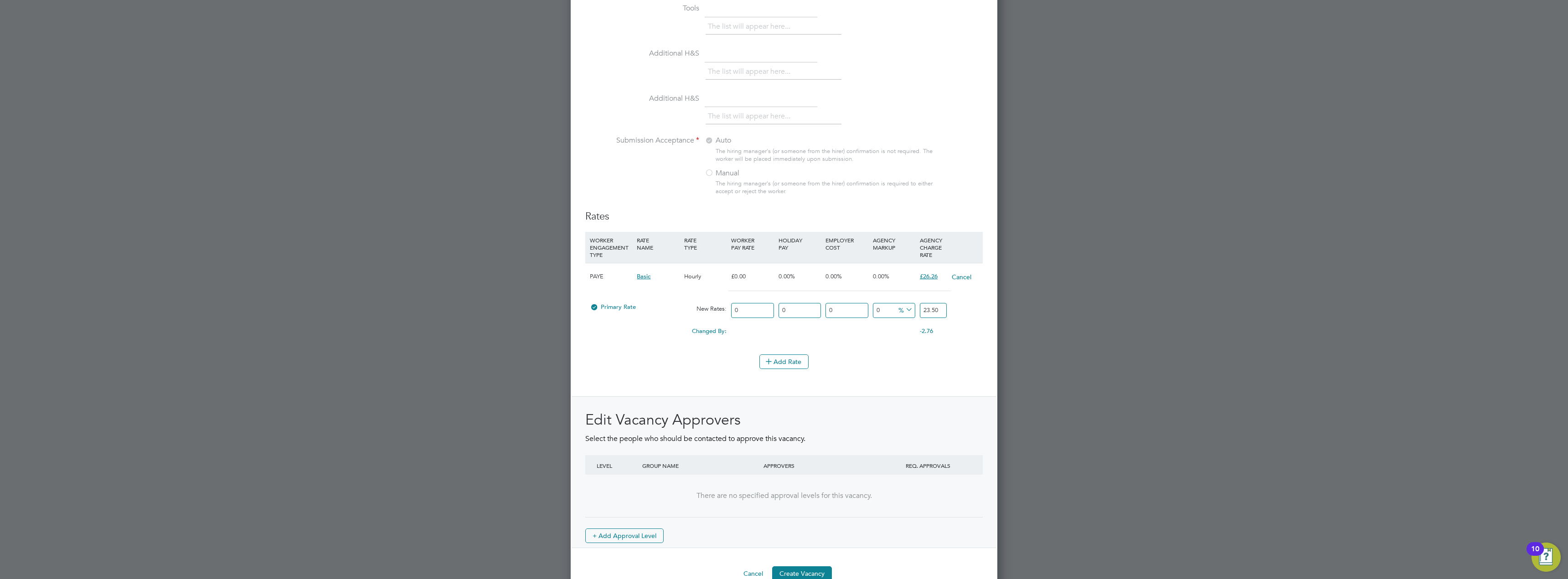
scroll to position [904, 0]
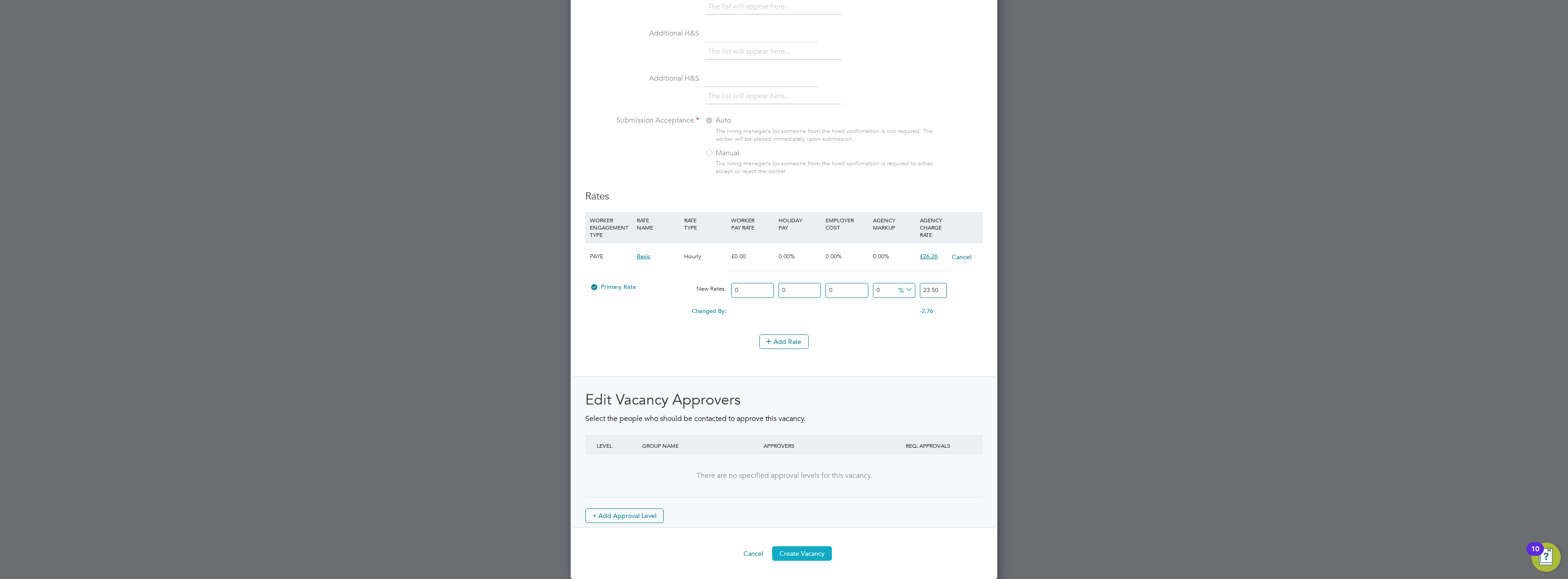
click at [805, 554] on button "Create Vacancy" at bounding box center [802, 553] width 60 height 14
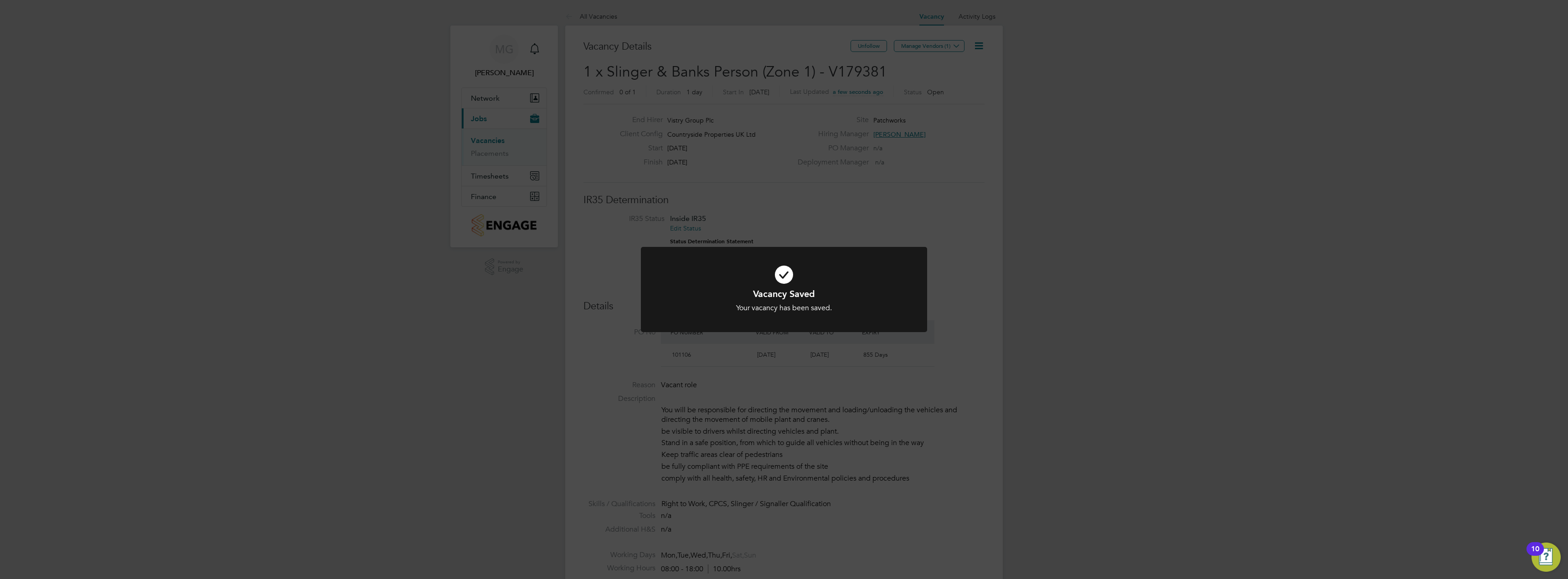
click at [1050, 219] on div "Vacancy Saved Your vacancy has been saved. Cancel Okay" at bounding box center [784, 289] width 1568 height 579
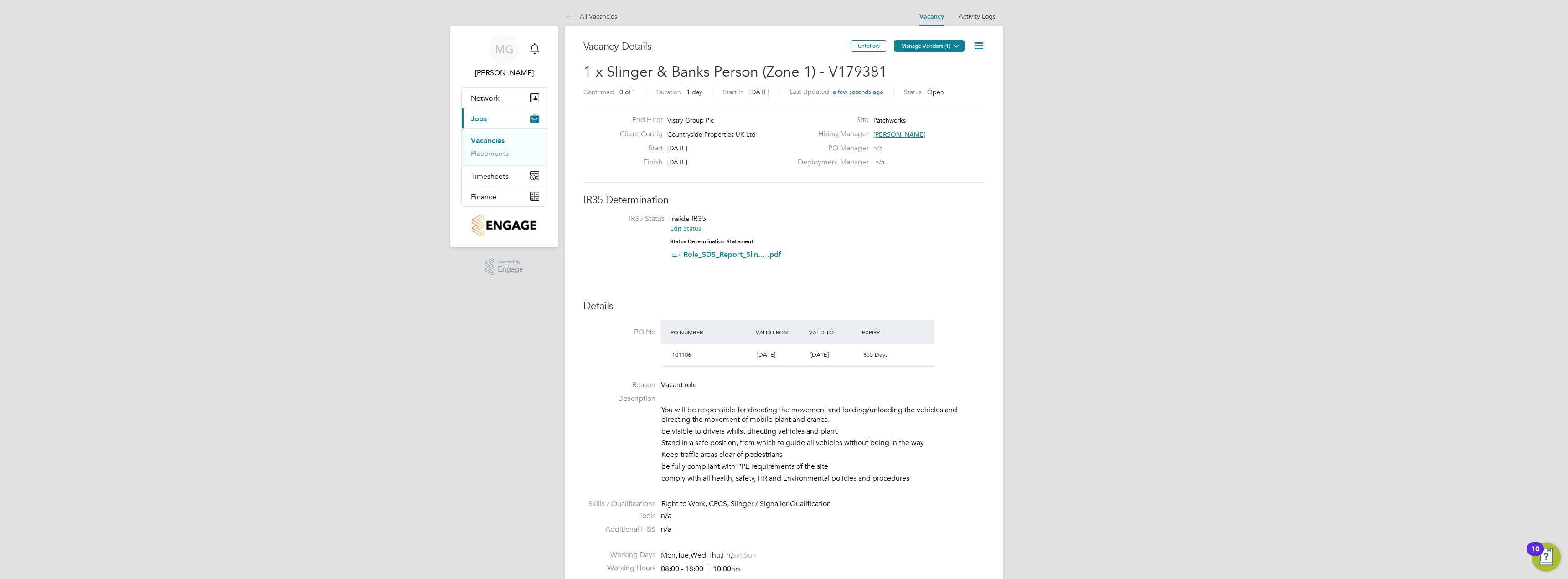
click at [921, 48] on button "Manage Vendors (1)" at bounding box center [929, 46] width 71 height 12
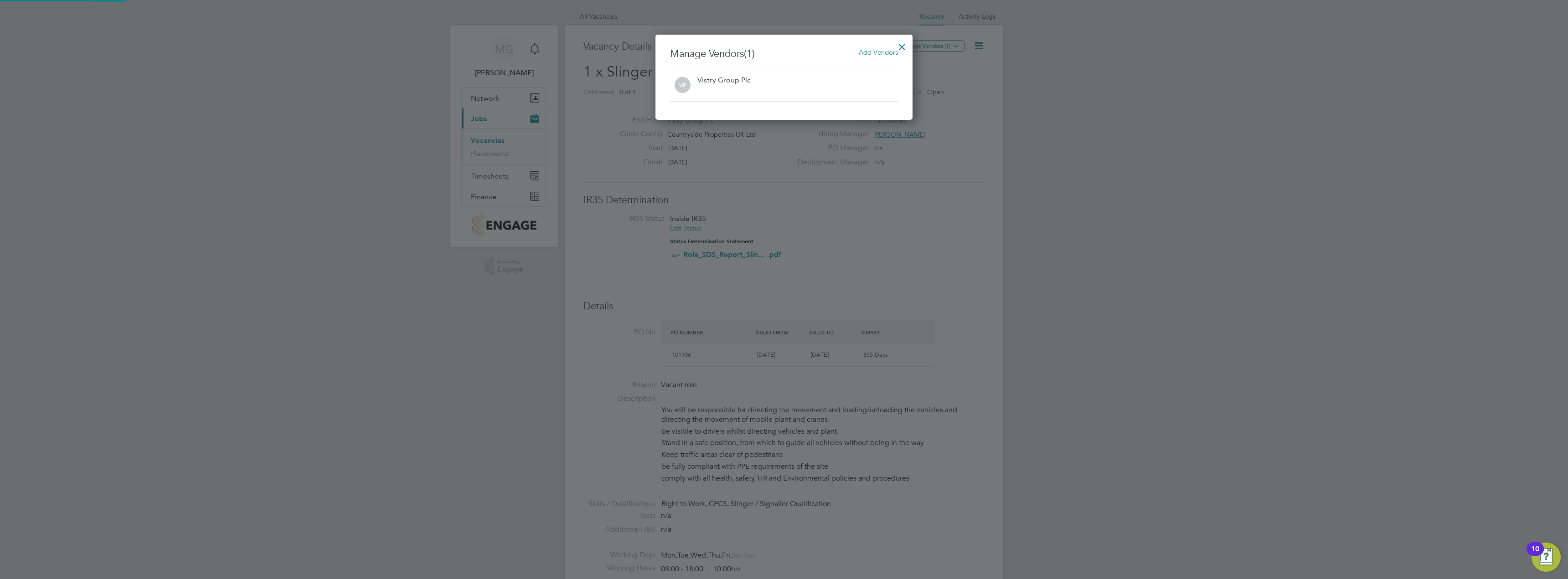
scroll to position [85, 258]
click at [859, 55] on span "Add Vendors" at bounding box center [878, 52] width 39 height 9
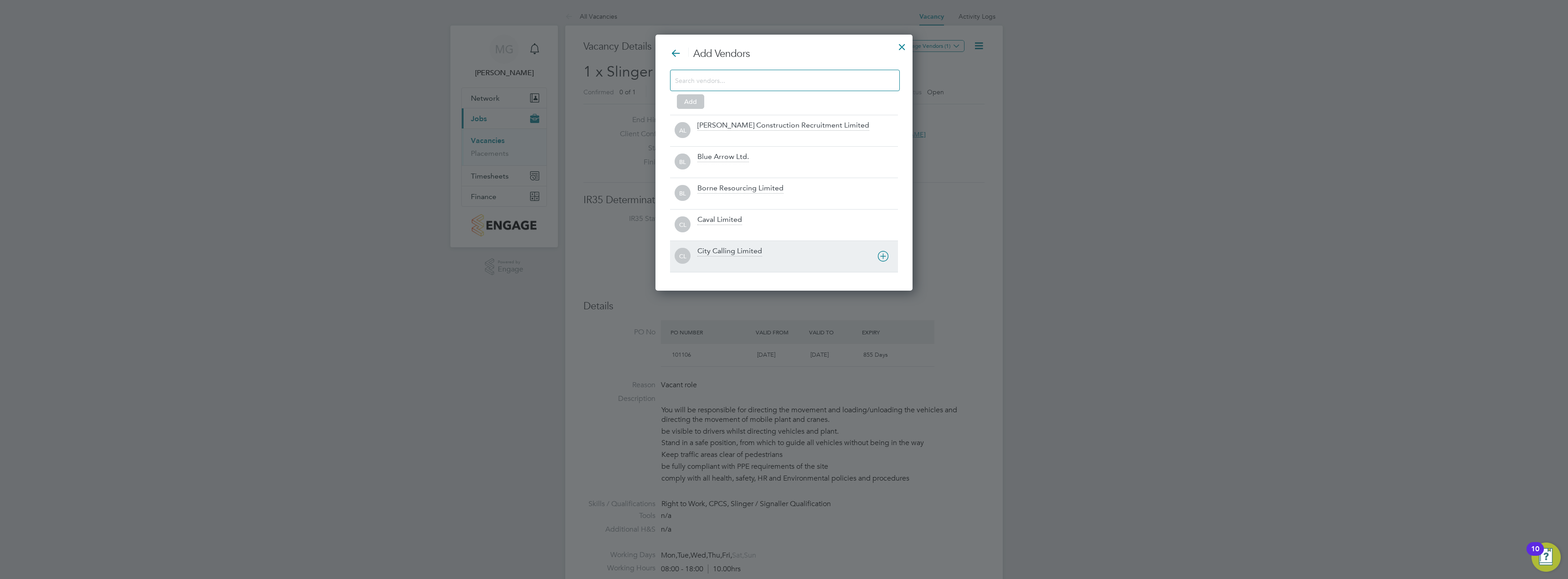
click at [736, 247] on div "City Calling Limited" at bounding box center [730, 252] width 65 height 10
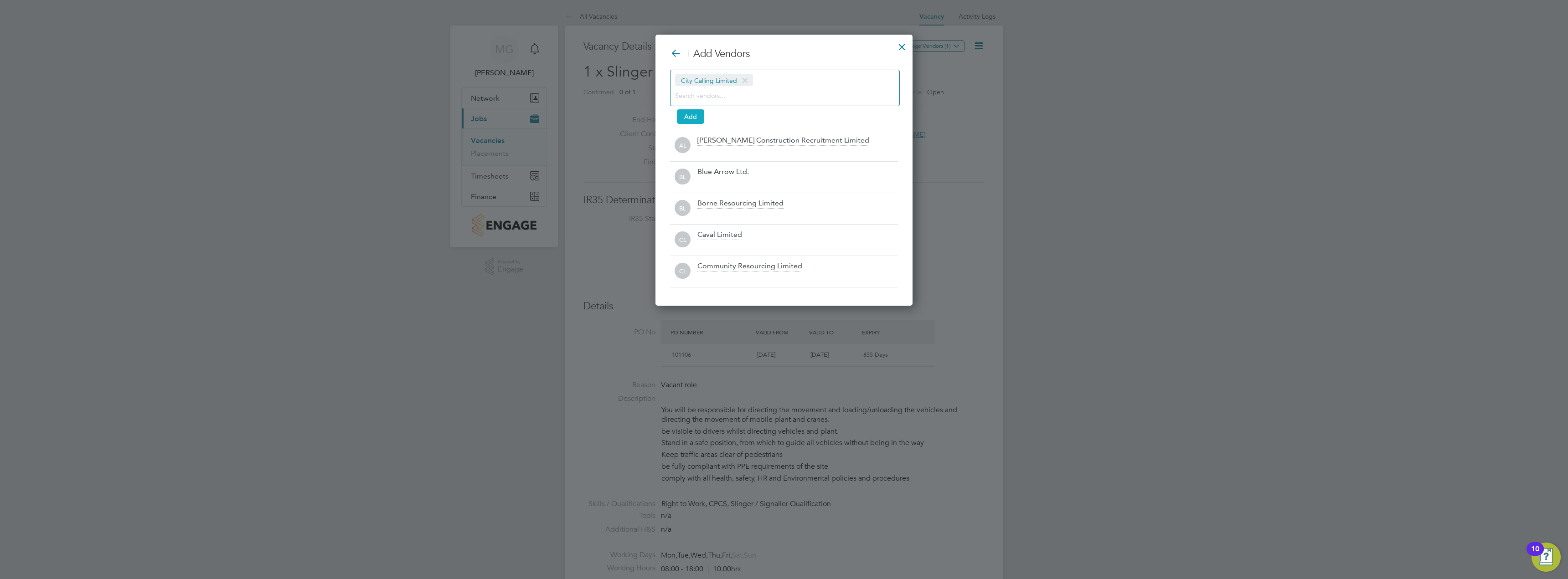
click at [690, 113] on button "Add" at bounding box center [691, 117] width 27 height 14
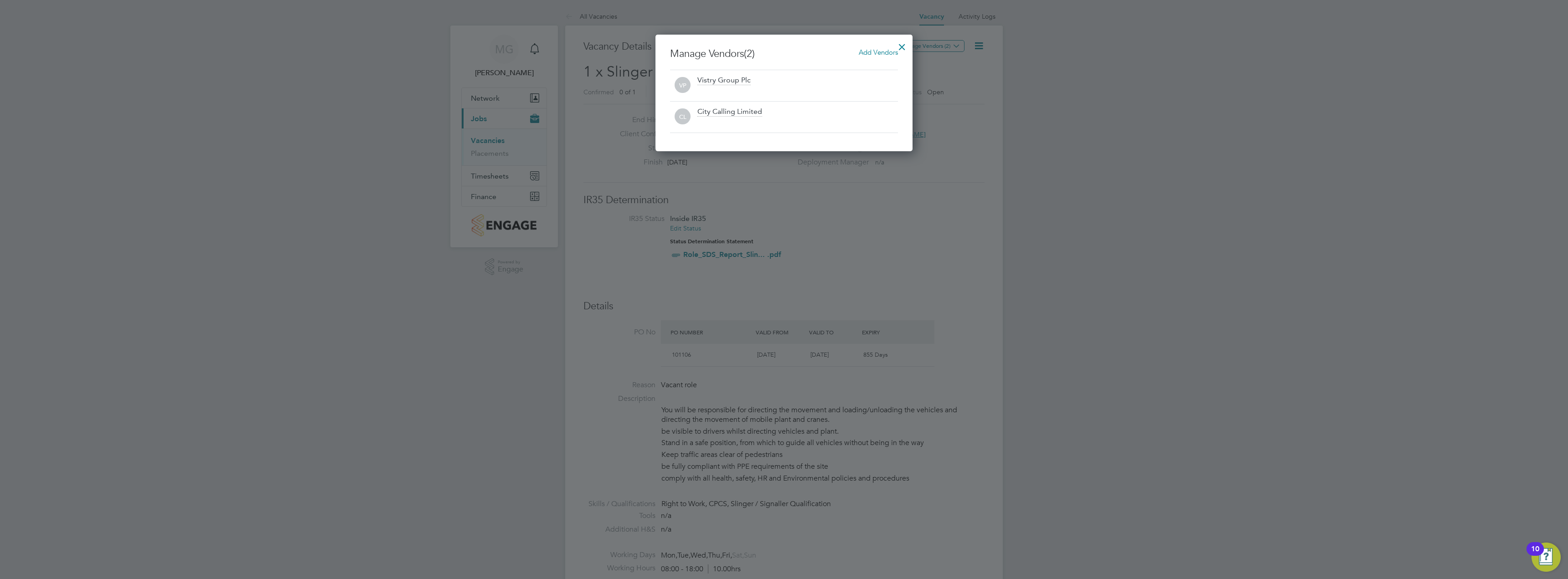
click at [901, 44] on div at bounding box center [902, 45] width 17 height 17
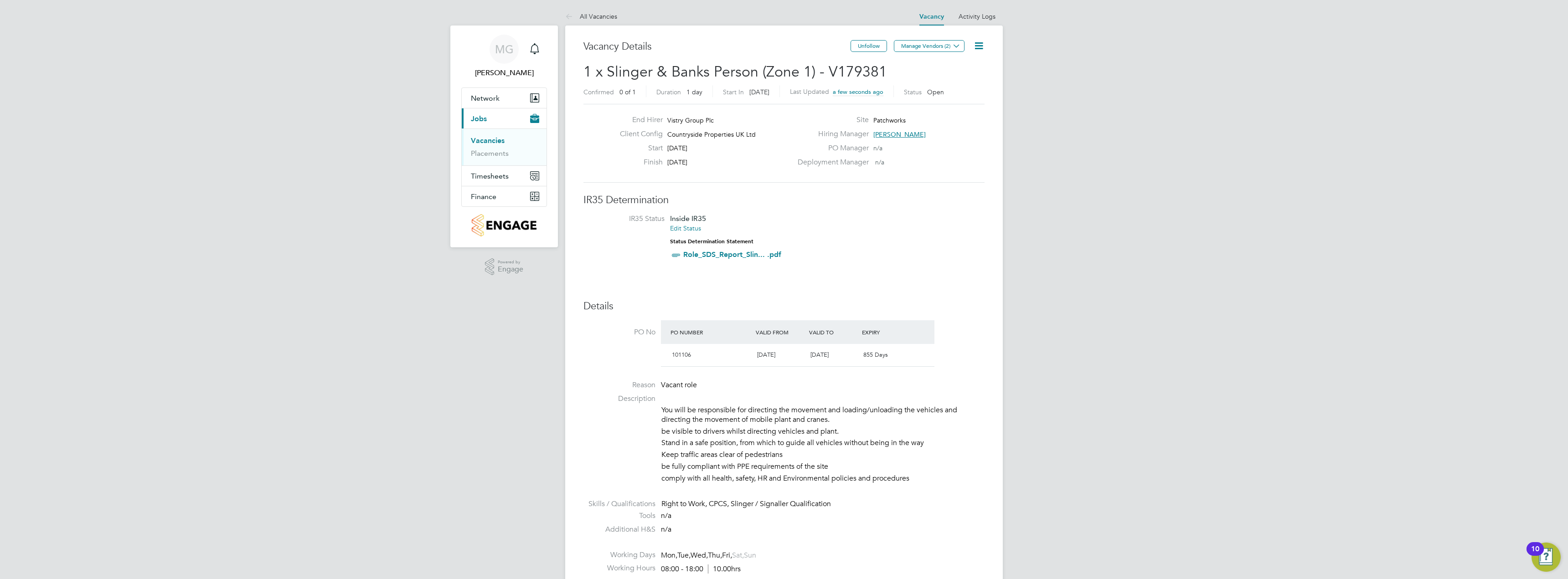
click at [487, 139] on link "Vacancies" at bounding box center [487, 141] width 34 height 9
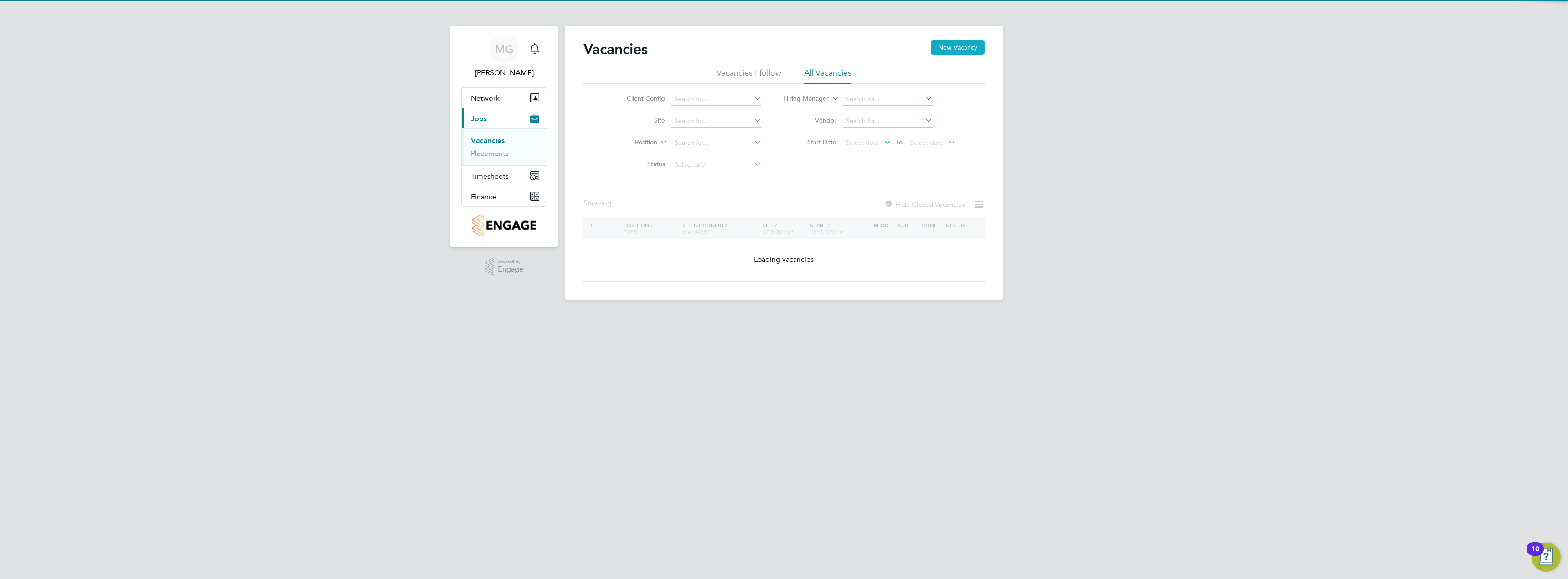
click at [968, 45] on button "New Vacancy" at bounding box center [958, 48] width 54 height 14
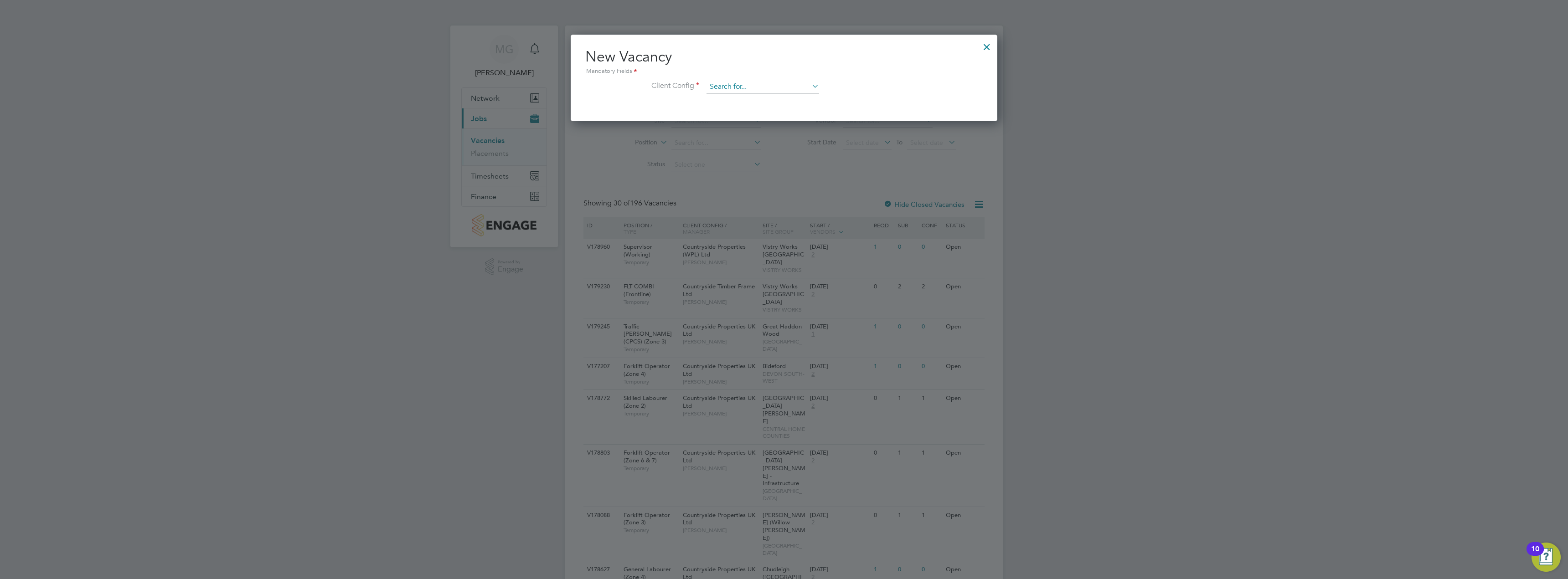
click at [728, 85] on input at bounding box center [763, 87] width 113 height 14
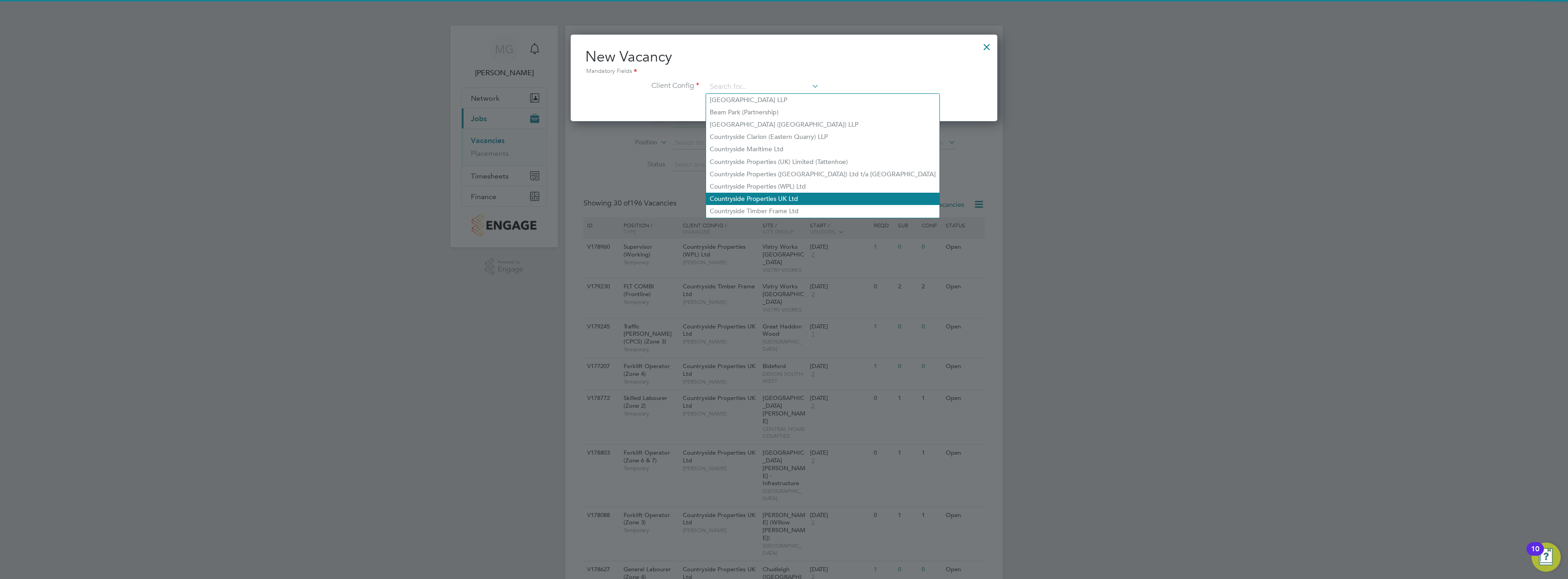
click at [787, 193] on li "Countryside Properties UK Ltd" at bounding box center [822, 198] width 233 height 12
type input "Countryside Properties UK Ltd"
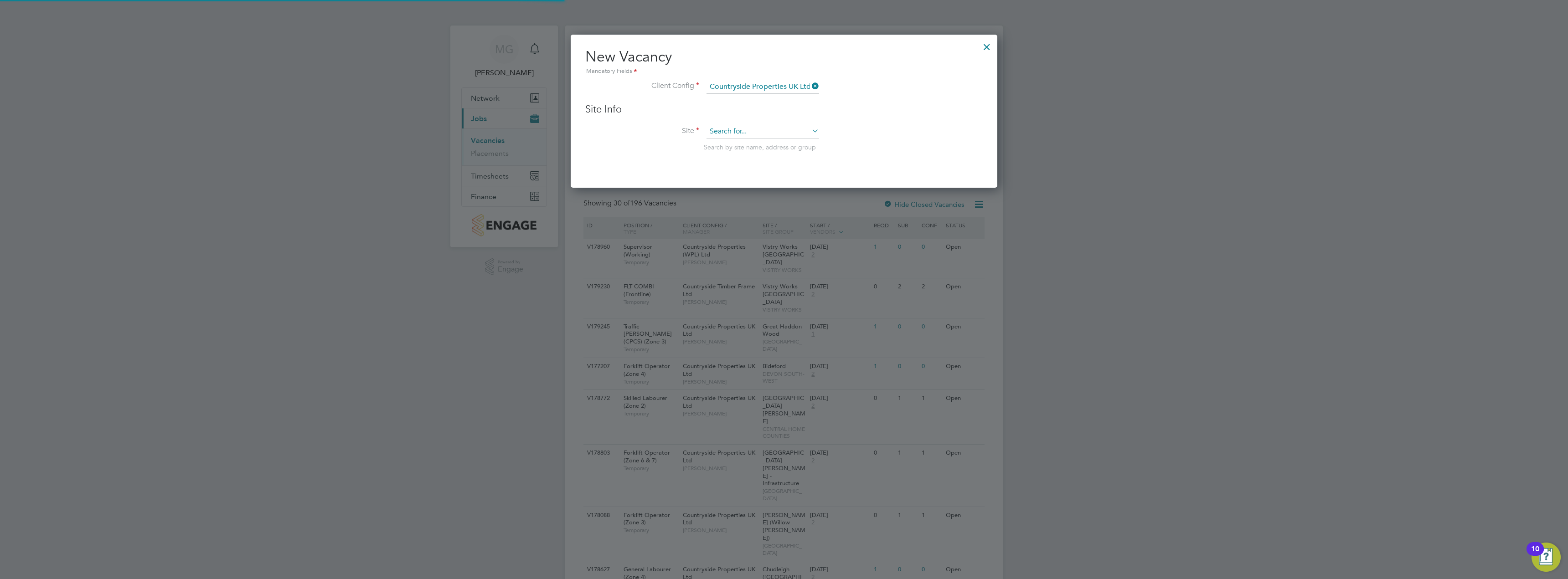
click at [757, 136] on input at bounding box center [763, 131] width 113 height 14
click at [756, 143] on li "Pat chworks" at bounding box center [762, 144] width 113 height 12
type input "Patchworks"
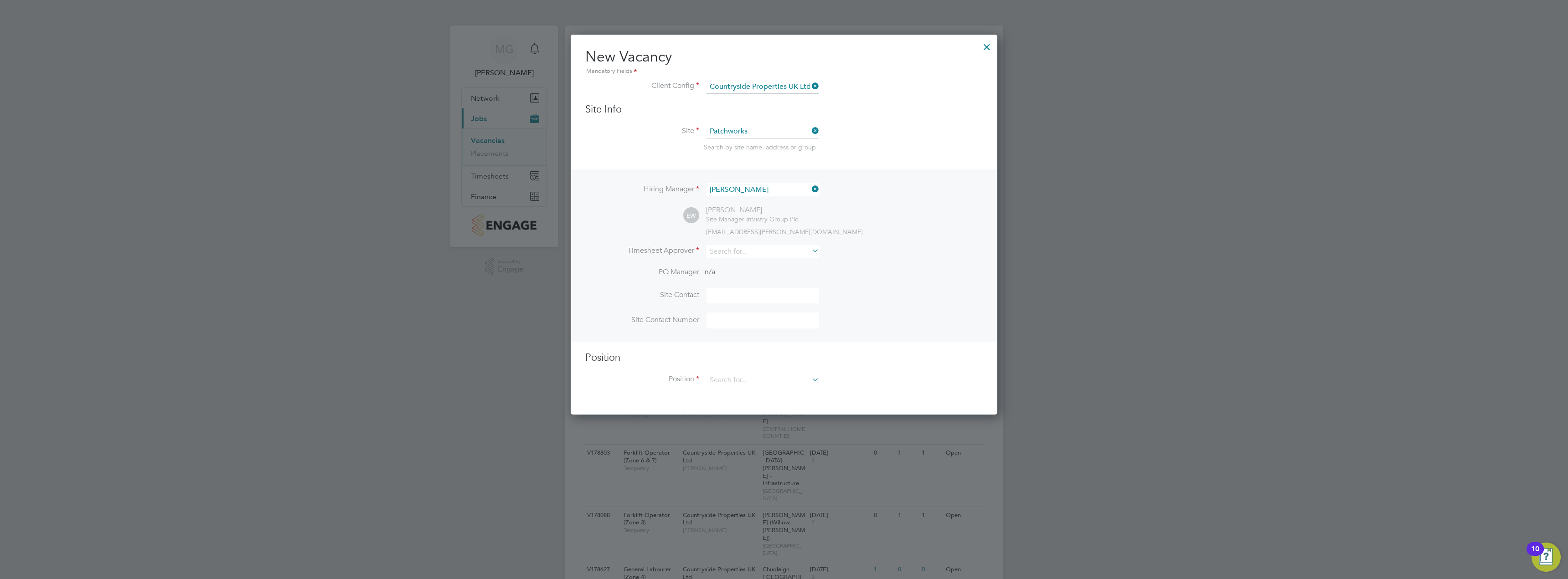
click at [724, 259] on li "Timesheet Approver" at bounding box center [784, 256] width 398 height 22
click at [731, 252] on input at bounding box center [763, 252] width 113 height 13
click at [731, 265] on li "Eam on Woods" at bounding box center [762, 265] width 113 height 12
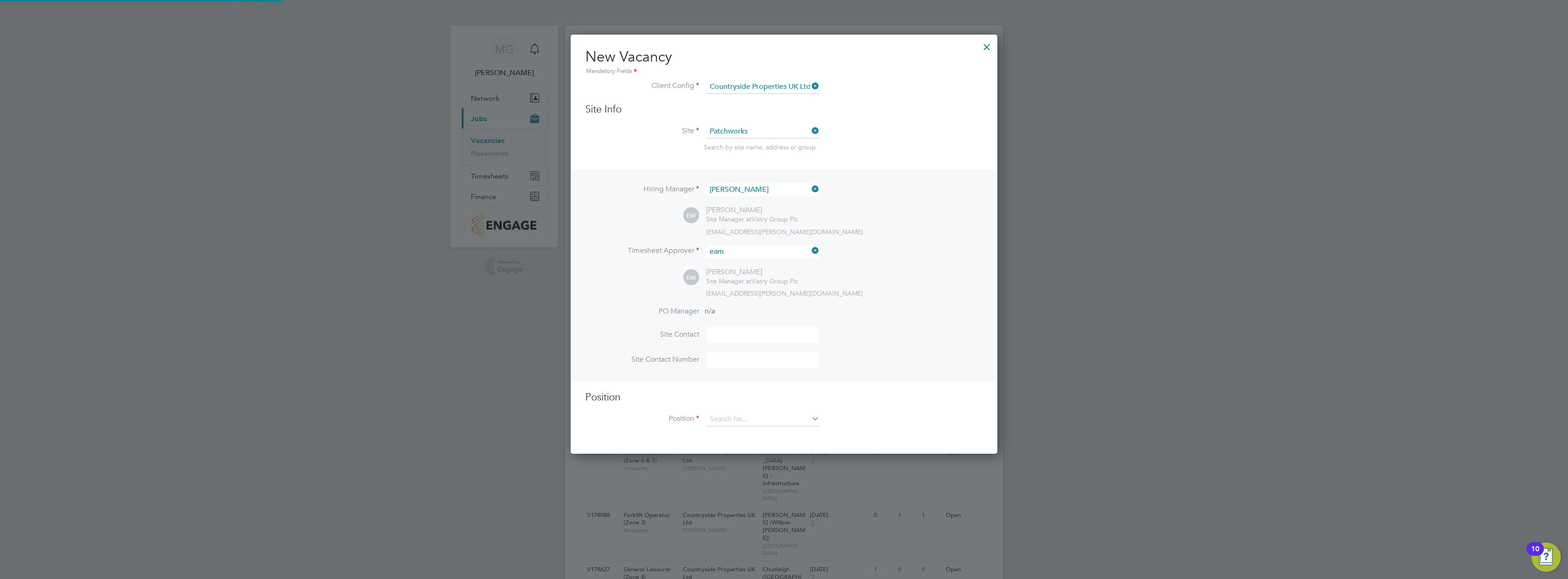
type input "[PERSON_NAME]"
click at [725, 416] on input at bounding box center [763, 419] width 113 height 14
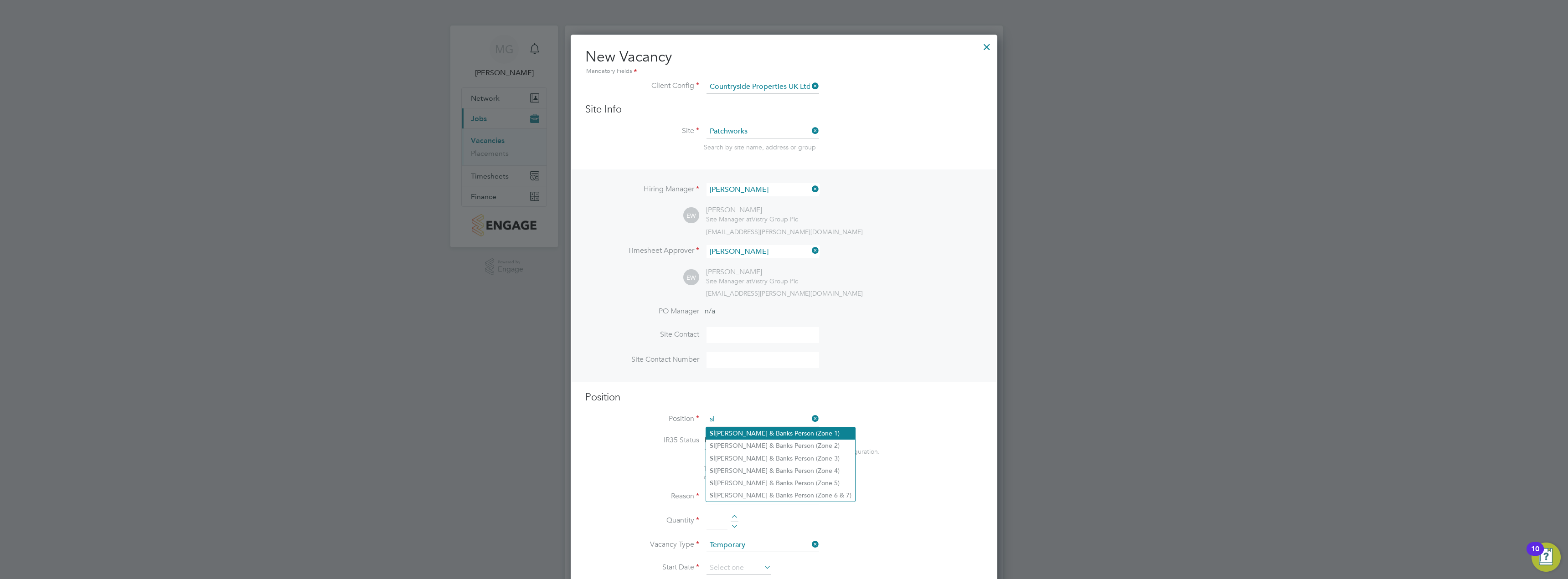
click at [750, 428] on li "Sl inger & Banks Person (Zone 1)" at bounding box center [780, 433] width 149 height 12
type input "Slinger & Banks Person (Zone 1)"
type textarea "- You will be responsible for directing the movement and loading/unloading the …"
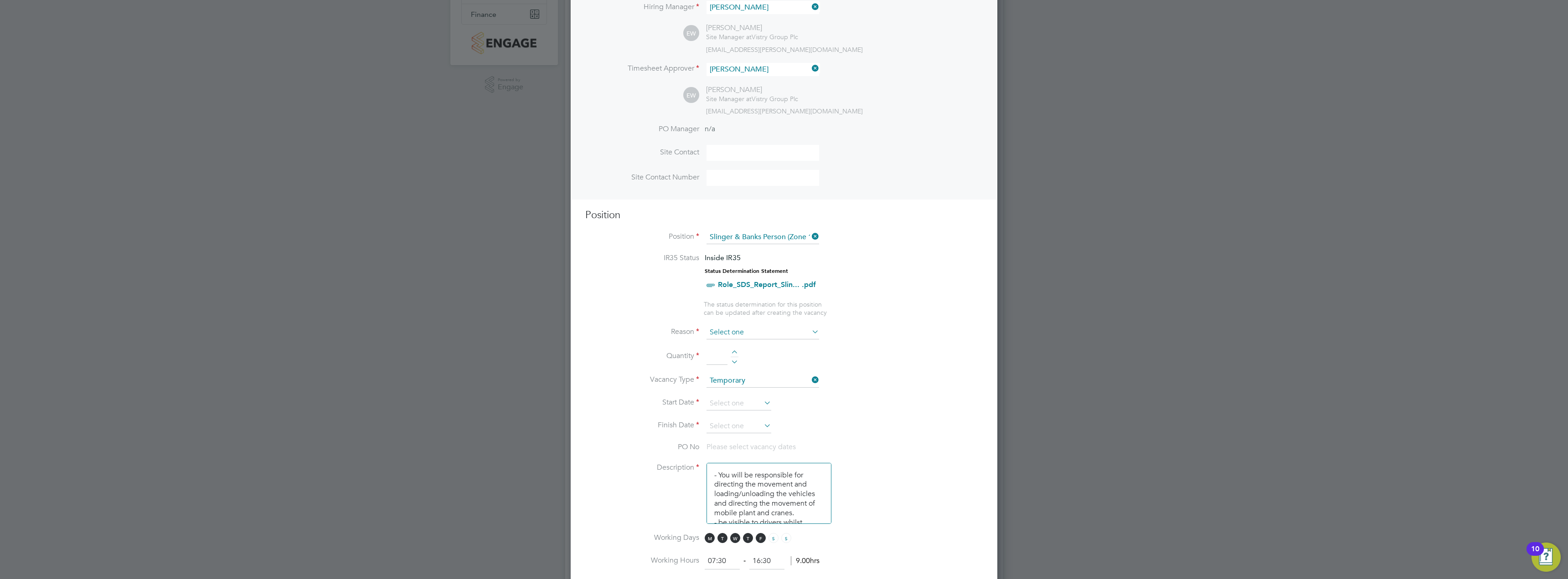
click at [740, 333] on input at bounding box center [763, 332] width 113 height 14
click at [753, 416] on li "Vacant Role" at bounding box center [762, 417] width 113 height 12
type input "Vacant Role"
click at [722, 361] on input at bounding box center [717, 356] width 21 height 17
type input "1"
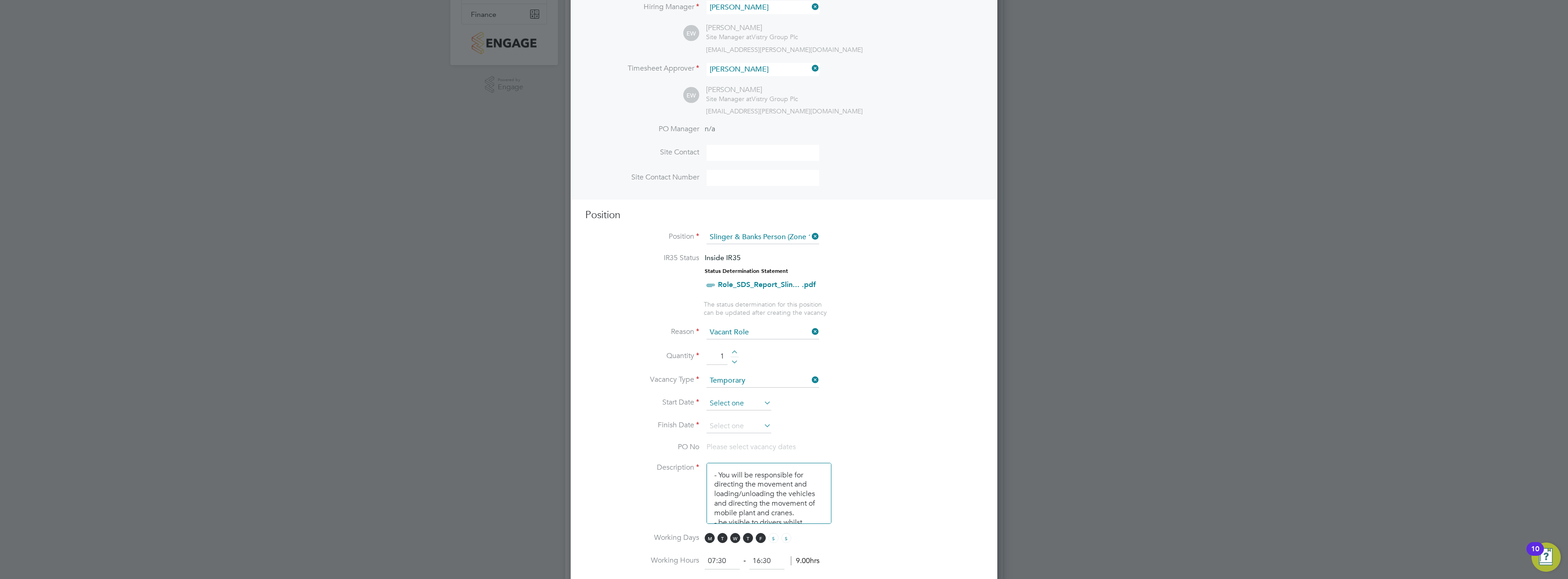
click at [747, 404] on input at bounding box center [739, 403] width 65 height 14
click at [735, 314] on span "26" at bounding box center [739, 306] width 17 height 17
type input "[DATE]"
click at [740, 428] on input at bounding box center [739, 426] width 65 height 14
click at [720, 326] on span "Dec 1" at bounding box center [722, 317] width 17 height 17
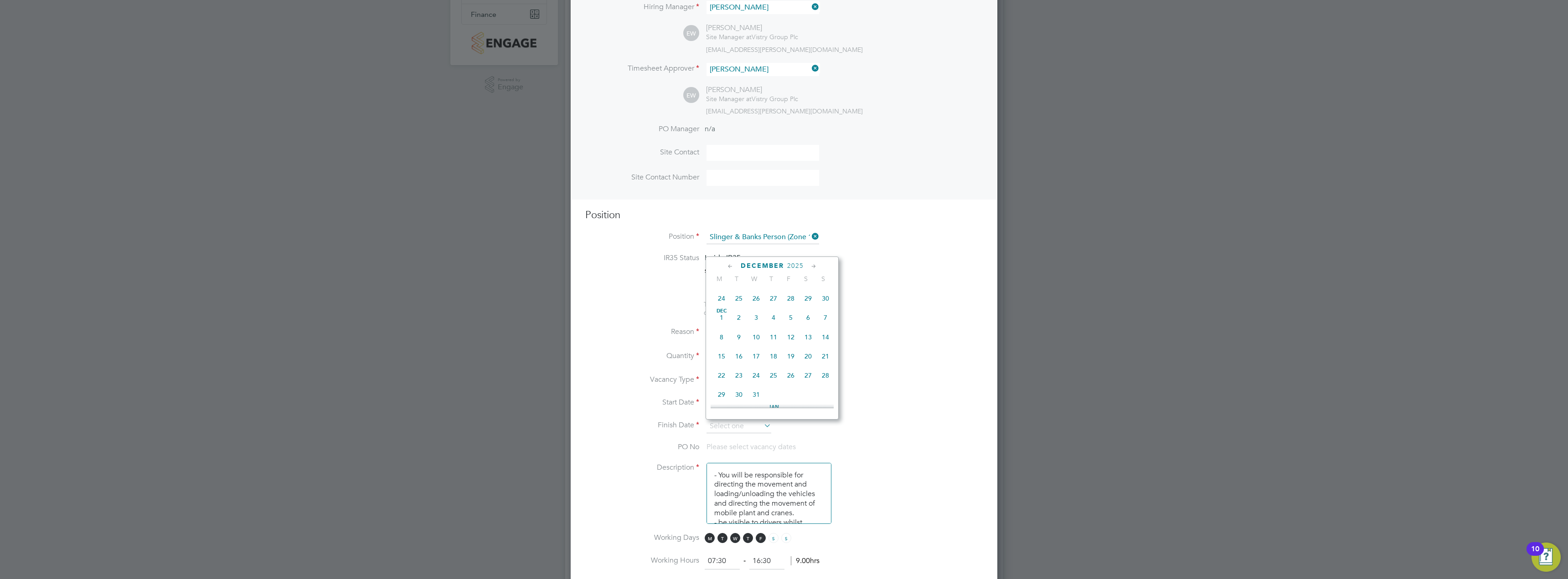
type input "[DATE]"
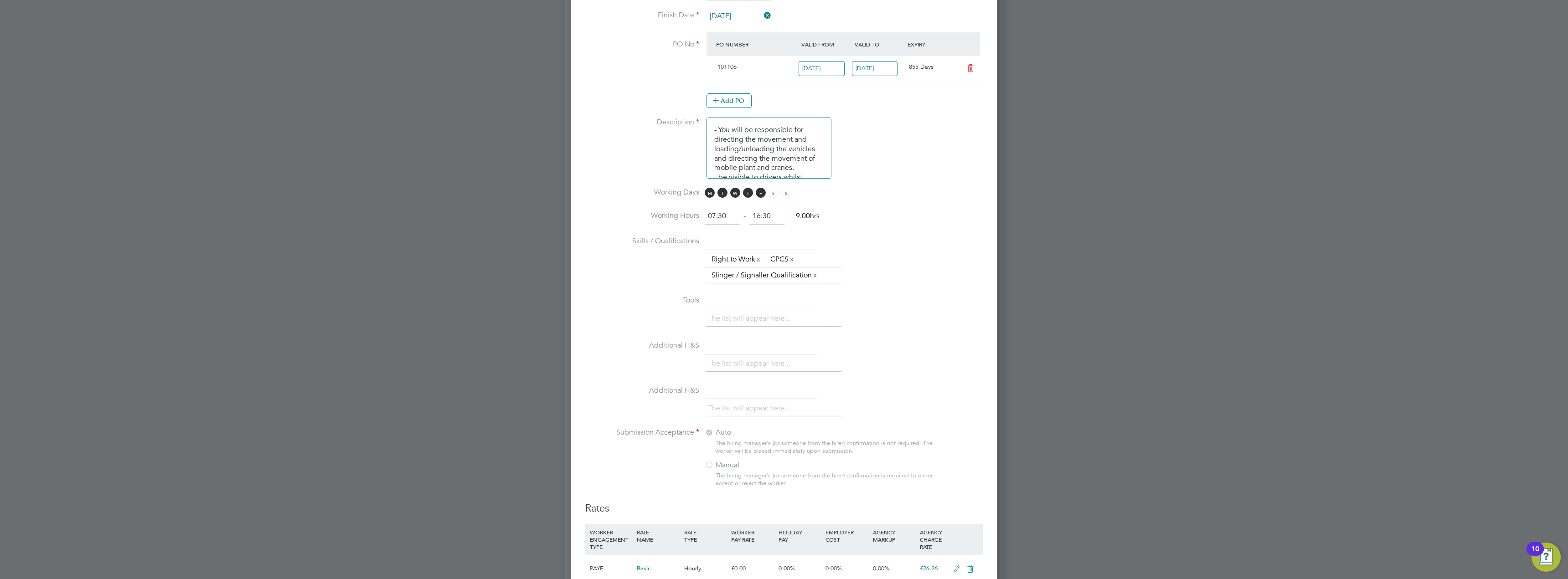
drag, startPoint x: 727, startPoint y: 218, endPoint x: 701, endPoint y: 223, distance: 26.5
click at [701, 223] on li "Working Hours 07:30 ‐ 16:30 9.00hrs" at bounding box center [784, 221] width 398 height 25
drag, startPoint x: 779, startPoint y: 216, endPoint x: 737, endPoint y: 218, distance: 42.0
click at [737, 218] on ng-form "‐ hrs" at bounding box center [755, 216] width 101 height 9
click at [718, 221] on input at bounding box center [722, 216] width 35 height 17
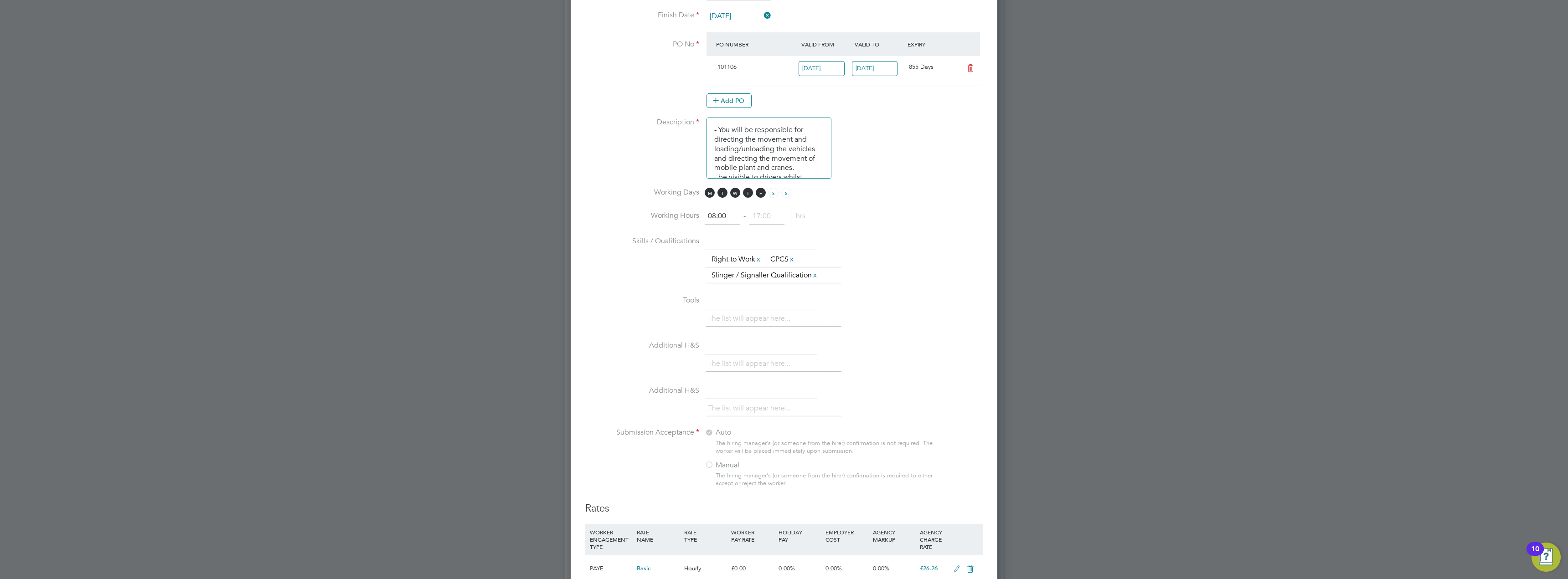
type input "08:00"
click at [764, 221] on input at bounding box center [766, 216] width 35 height 17
type input "18:00"
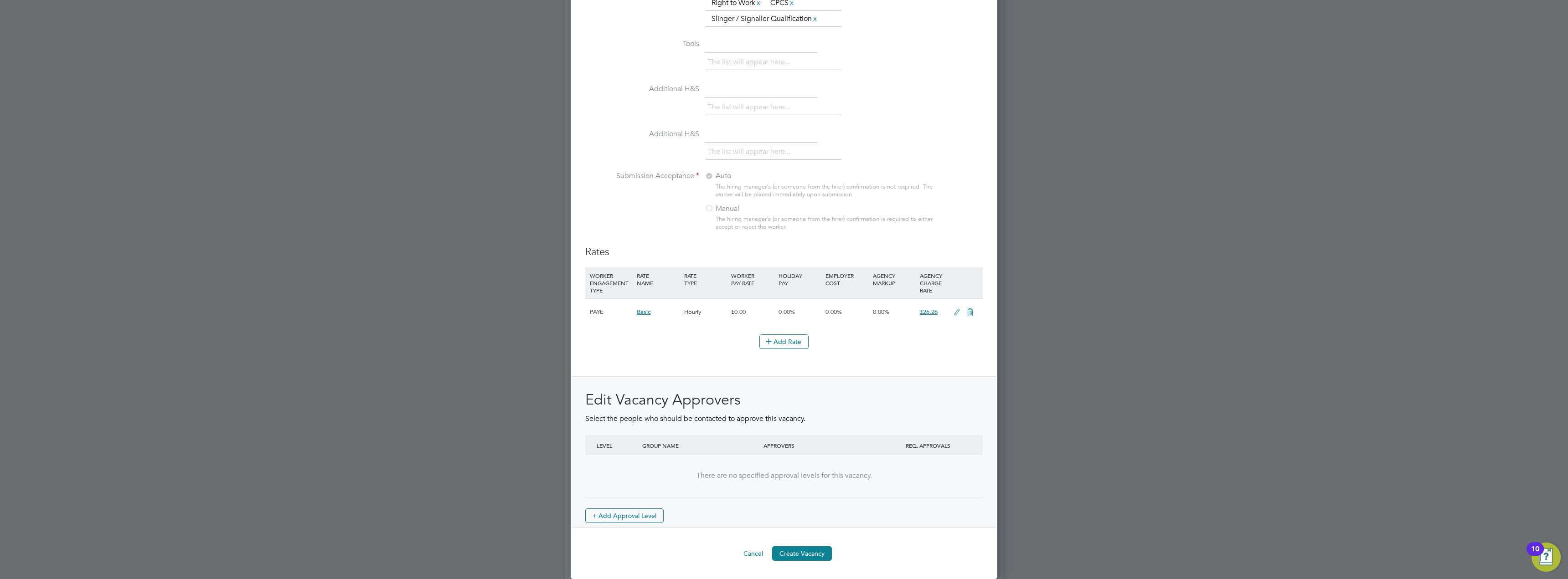
click at [955, 314] on icon at bounding box center [957, 312] width 12 height 7
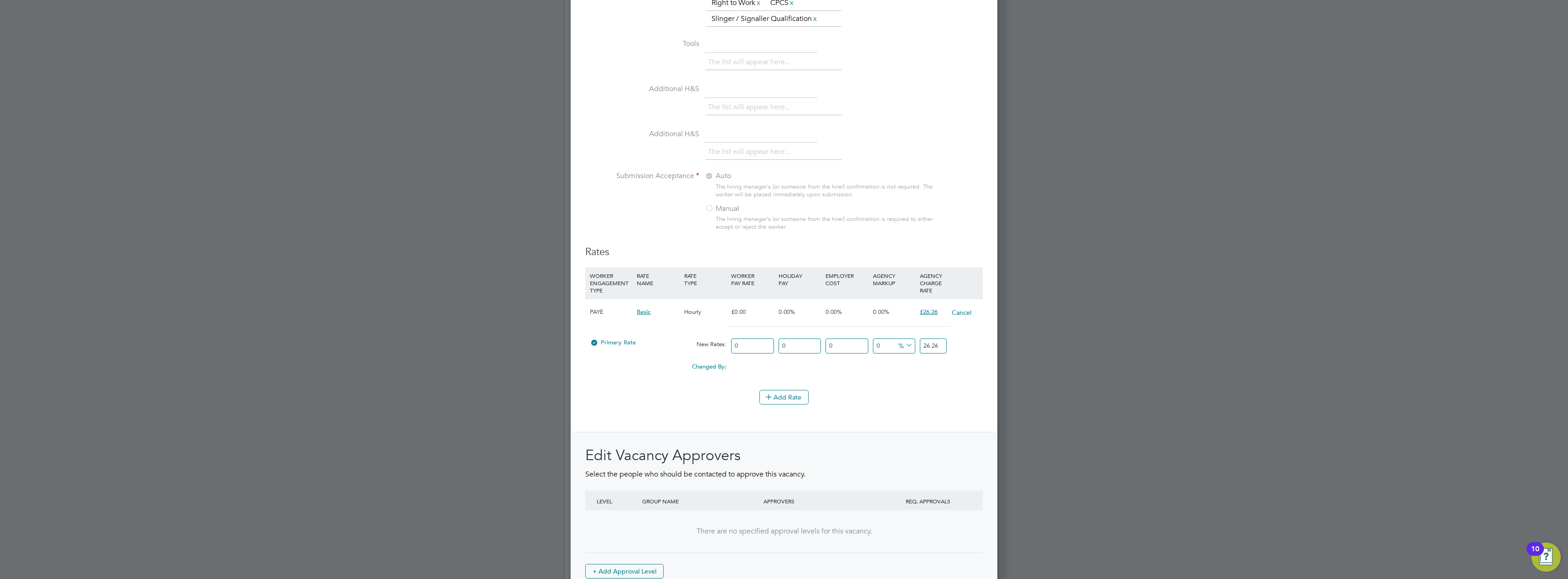
drag, startPoint x: 941, startPoint y: 352, endPoint x: 882, endPoint y: 348, distance: 59.1
click at [882, 348] on div "Primary Rate New Rates: 0 0 n/a 0 n/a 0 0 % 26.26" at bounding box center [784, 345] width 398 height 24
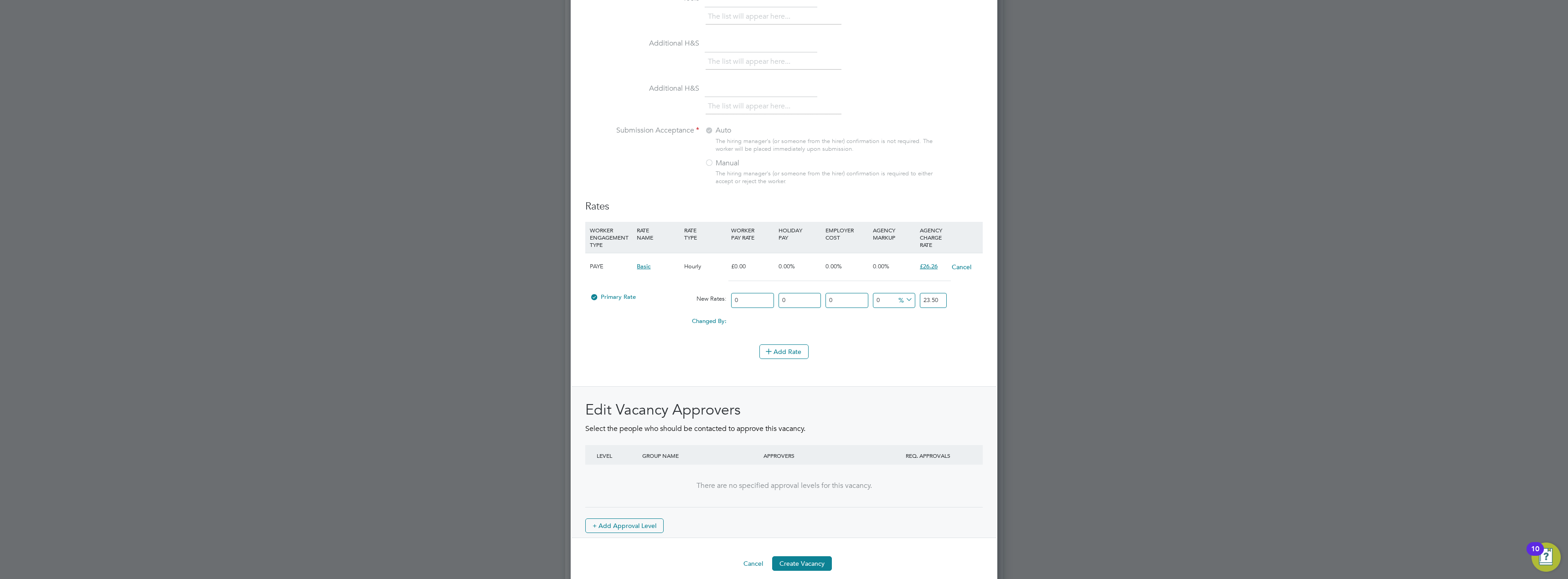
type input "23.50"
click at [908, 338] on li "WORKER ENGAGEMENT TYPE RATE NAME RATE TYPE WORKER PAY RATE HOLIDAY PAY EMPLOYER…" at bounding box center [784, 283] width 398 height 123
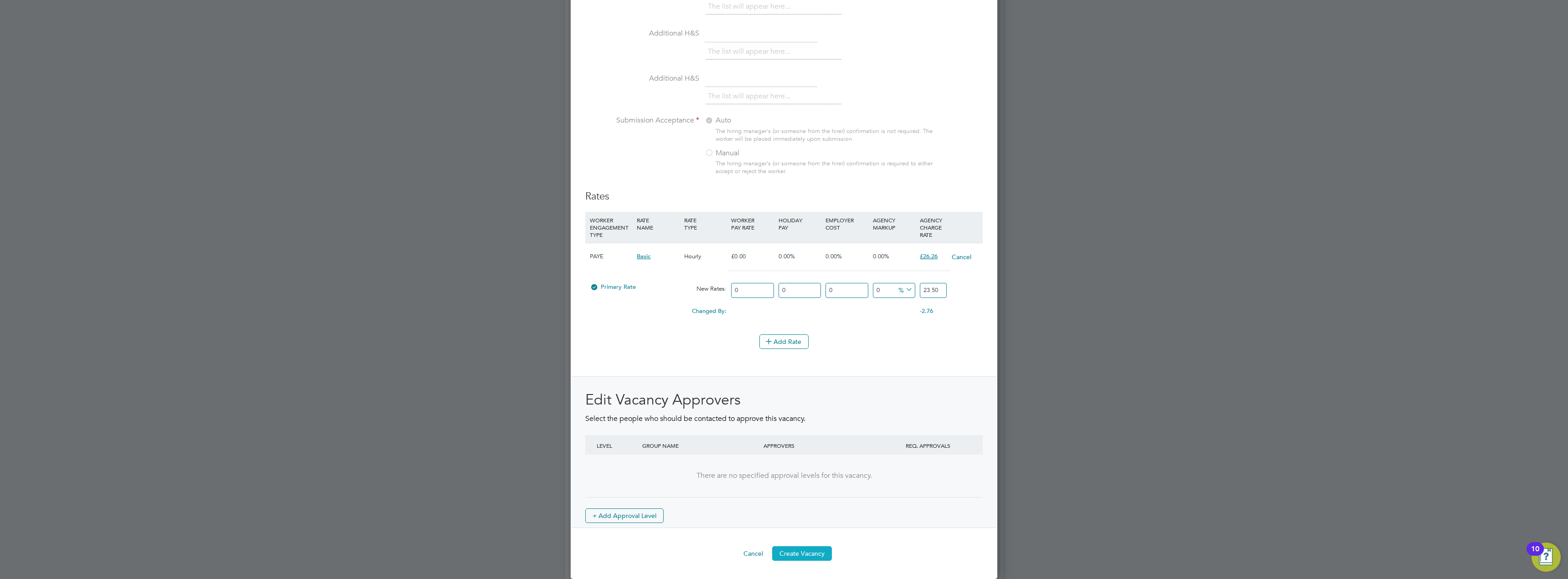
click at [800, 549] on button "Create Vacancy" at bounding box center [802, 553] width 60 height 14
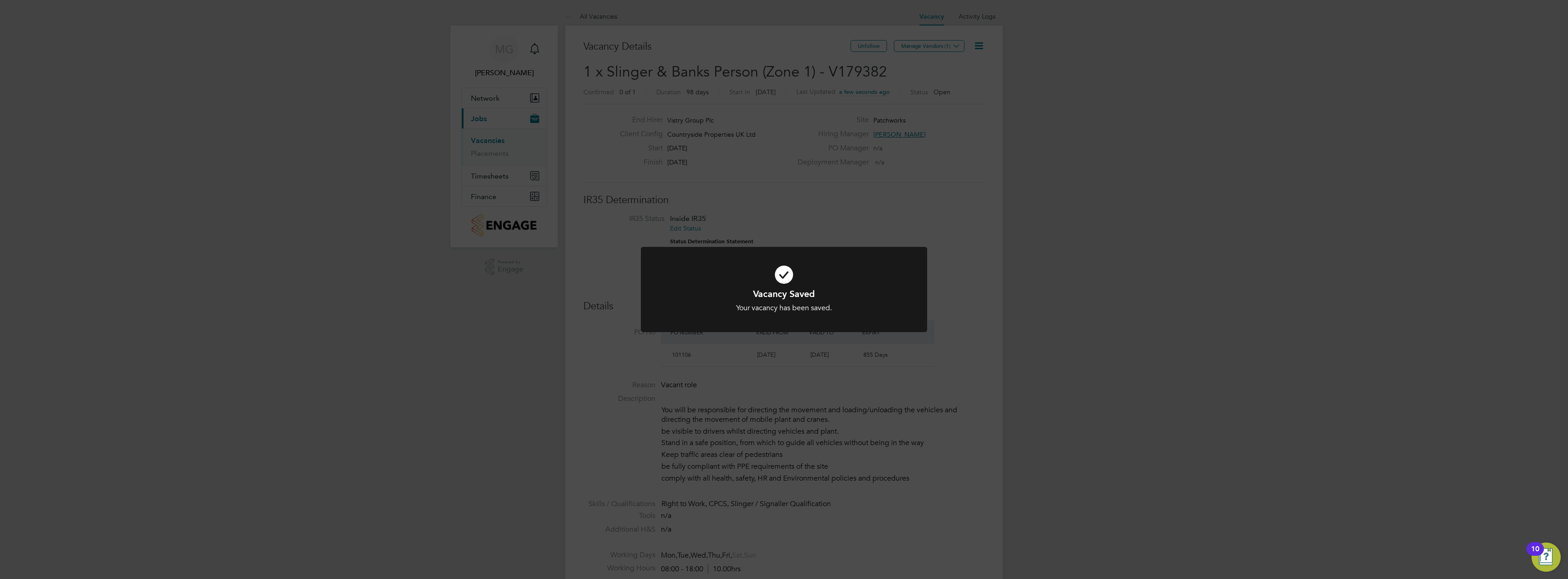
click at [1092, 260] on div "Vacancy Saved Your vacancy has been saved. Cancel Okay" at bounding box center [784, 289] width 1568 height 579
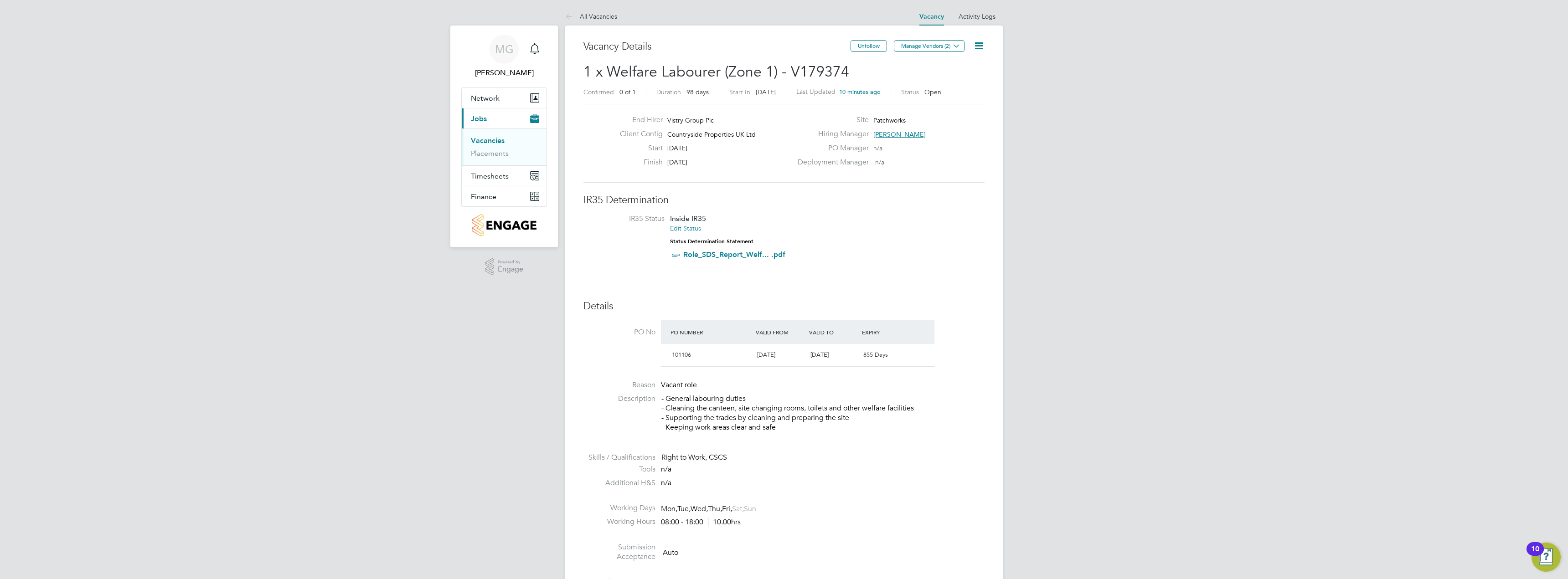
click at [971, 43] on div "Unfollow Manage Vendors (2)" at bounding box center [918, 50] width 134 height 21
click at [973, 43] on icon at bounding box center [979, 46] width 12 height 12
click at [978, 44] on icon at bounding box center [979, 46] width 12 height 12
click at [958, 44] on icon at bounding box center [956, 45] width 6 height 6
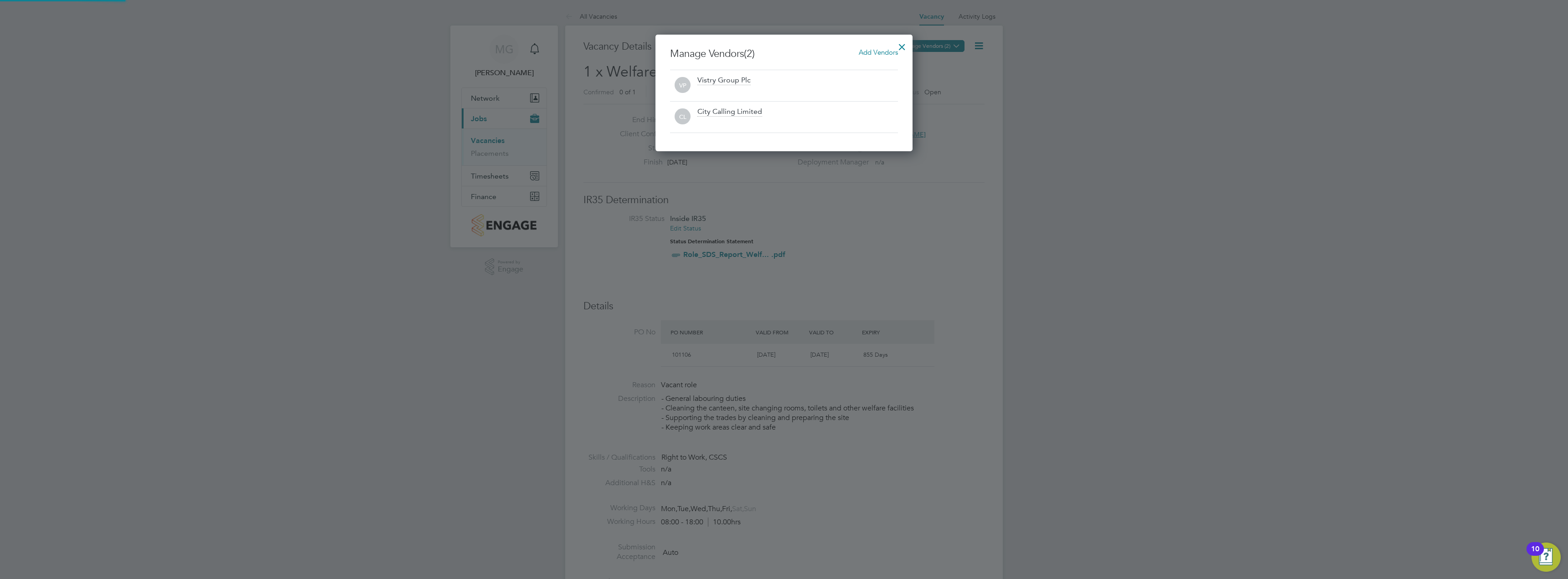
scroll to position [117, 258]
click at [906, 45] on div at bounding box center [902, 45] width 17 height 17
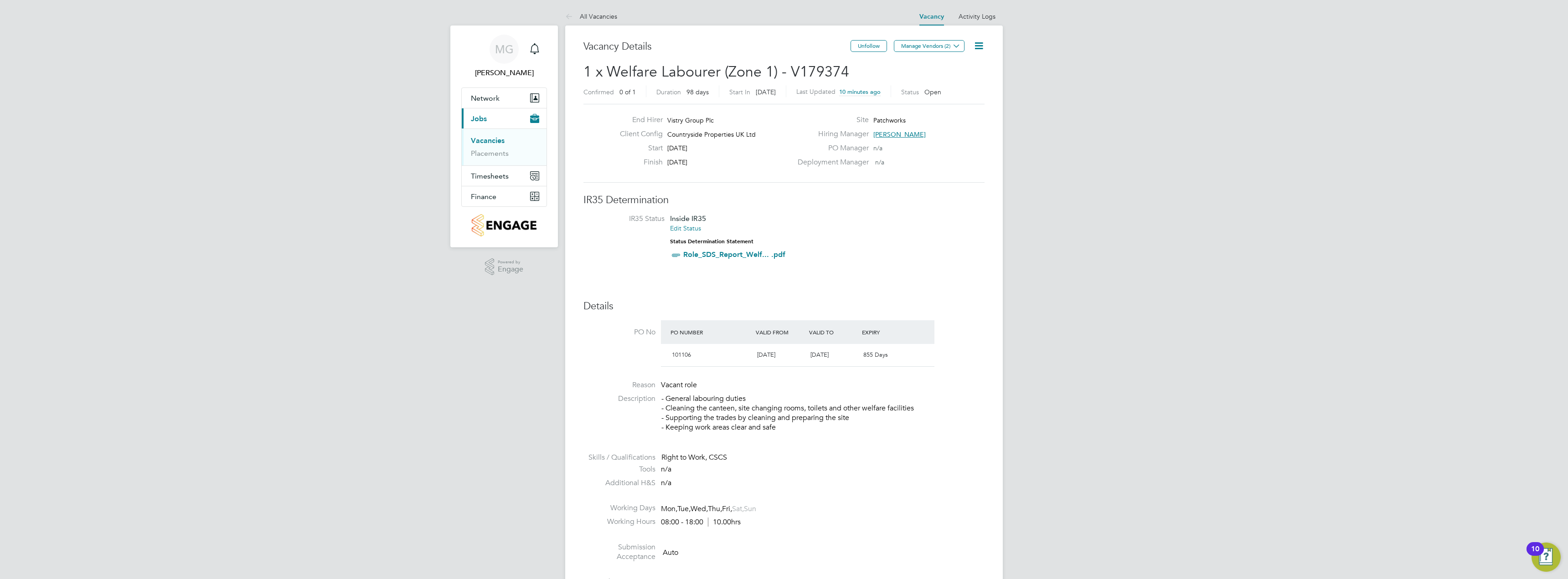
click at [983, 45] on icon at bounding box center [979, 46] width 12 height 12
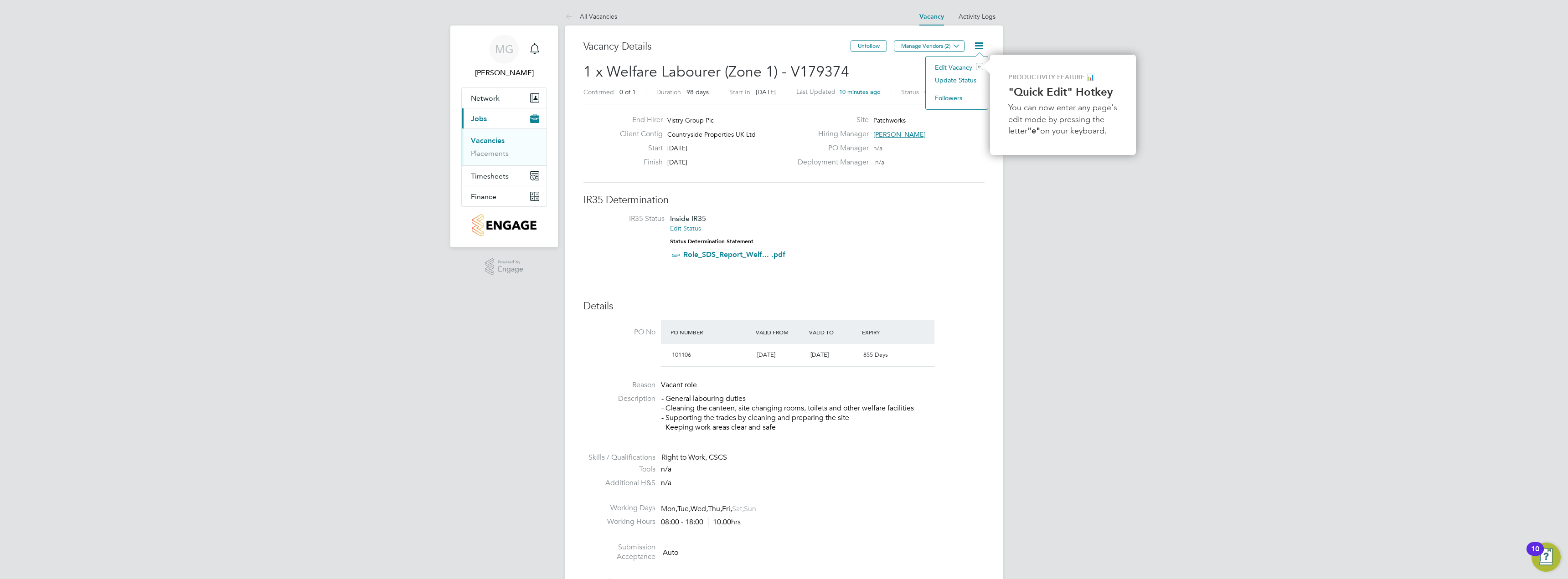
click at [957, 80] on li "Update Status" at bounding box center [956, 80] width 53 height 13
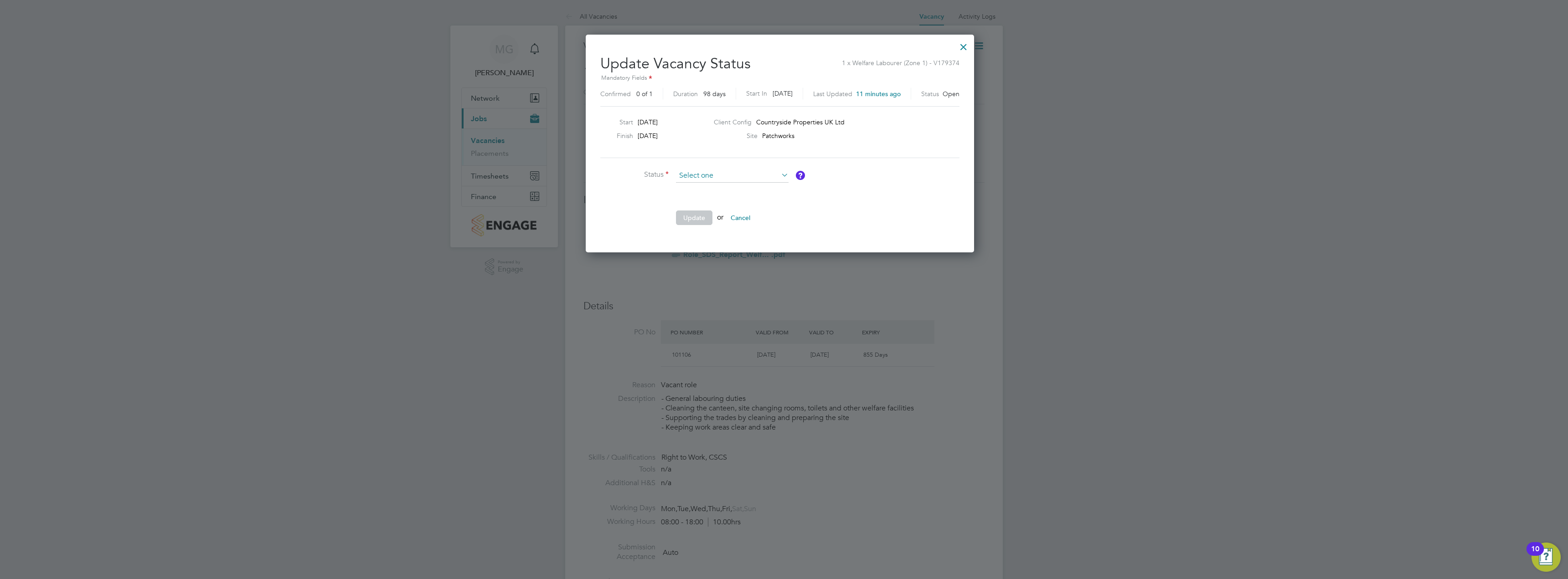
click at [708, 174] on input at bounding box center [732, 175] width 113 height 14
click at [717, 206] on li "Cancelled" at bounding box center [732, 212] width 113 height 12
type input "Cancelled"
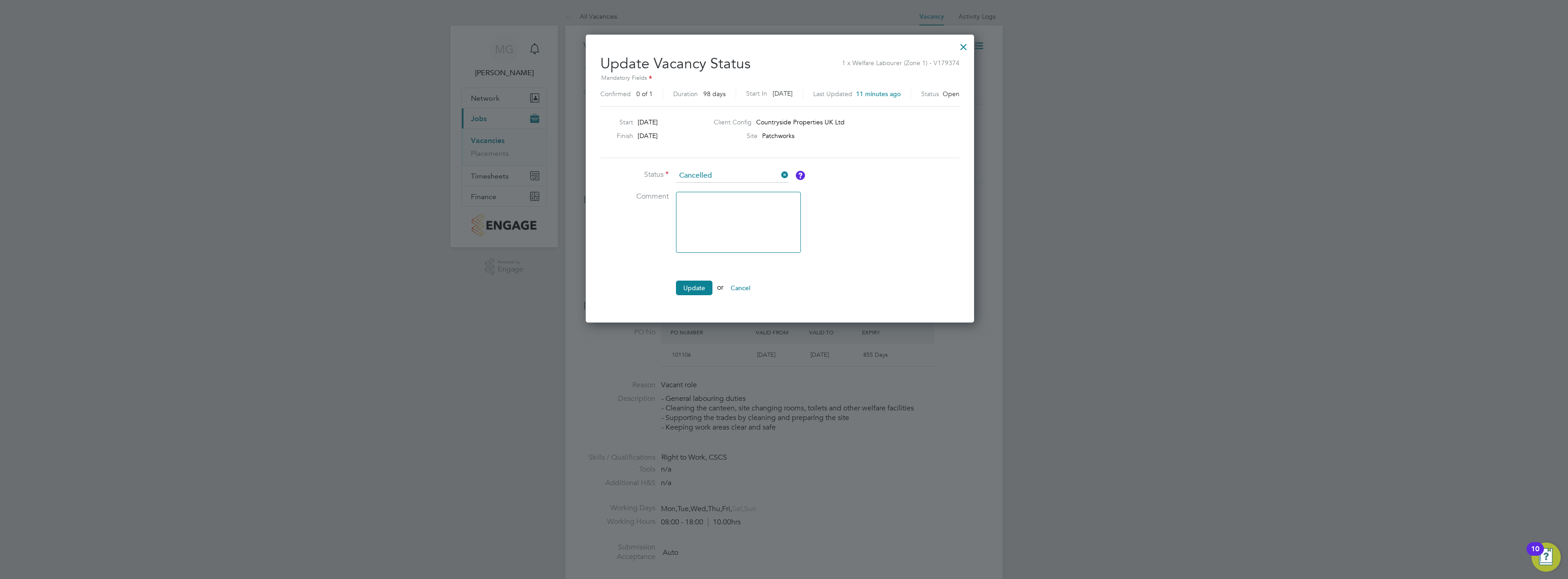
scroll to position [288, 396]
click at [700, 286] on button "Update" at bounding box center [694, 288] width 37 height 14
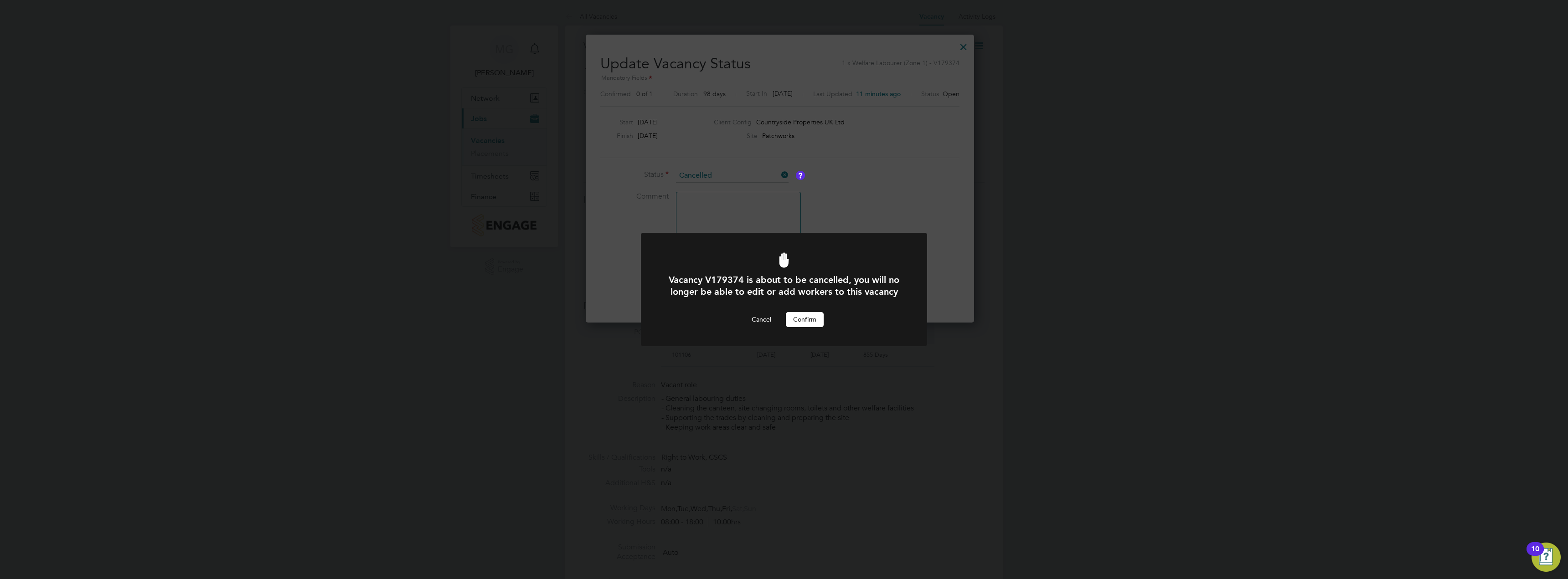
click at [802, 317] on button "Confirm" at bounding box center [805, 319] width 38 height 14
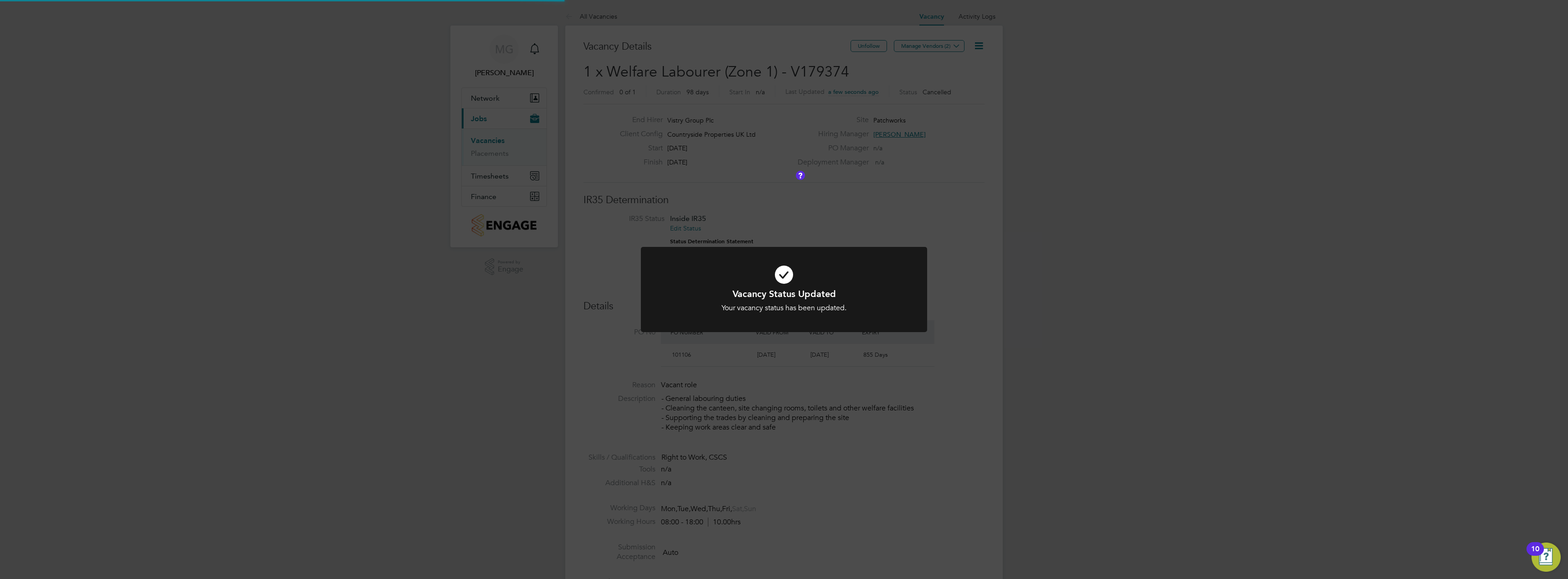
scroll to position [27, 63]
click at [1028, 299] on div "Vacancy Status Updated Your vacancy status has been updated. Cancel Okay" at bounding box center [784, 289] width 1568 height 579
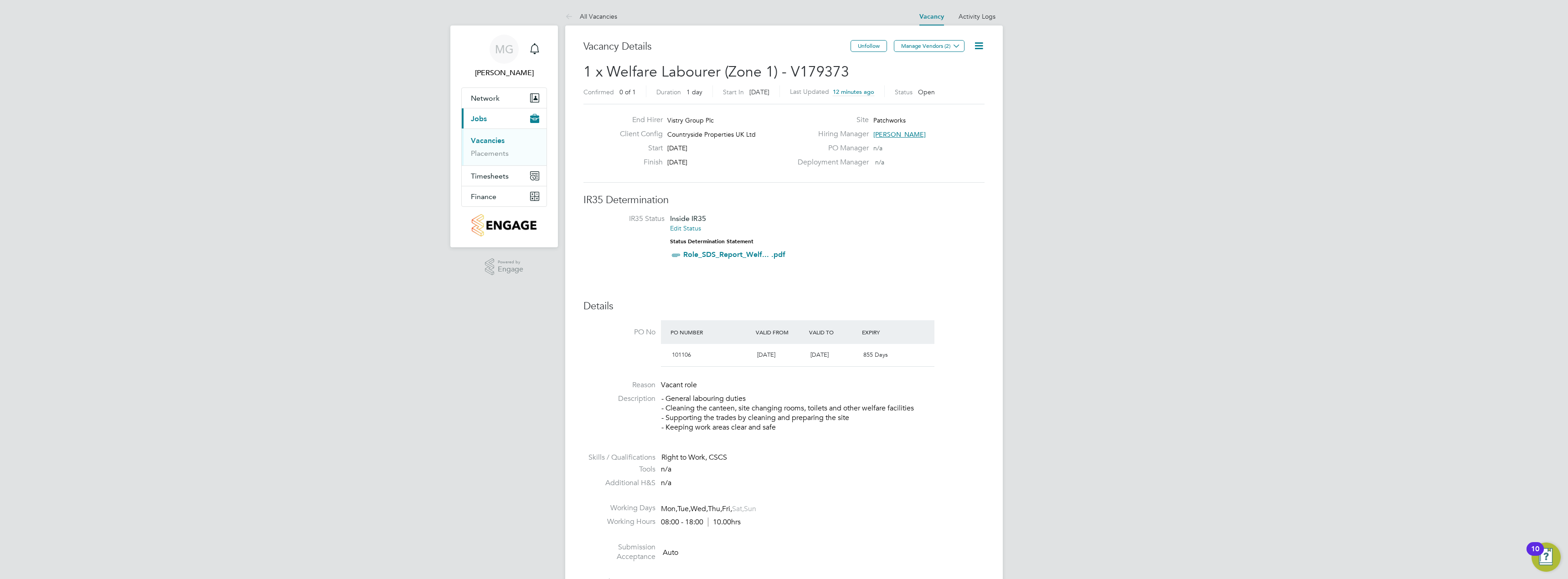
click at [973, 47] on icon at bounding box center [979, 46] width 12 height 12
click at [971, 63] on li "Edit Vacancy e" at bounding box center [956, 68] width 53 height 13
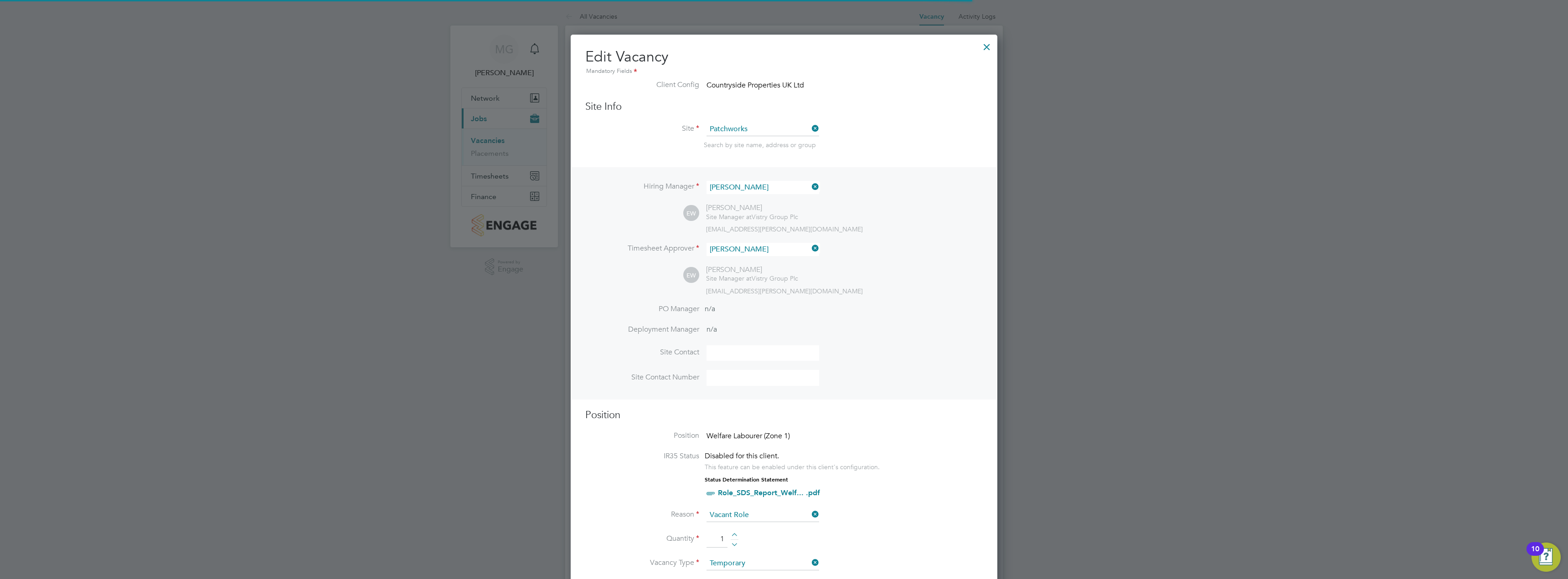
scroll to position [1191, 427]
click at [986, 49] on div at bounding box center [986, 45] width 17 height 17
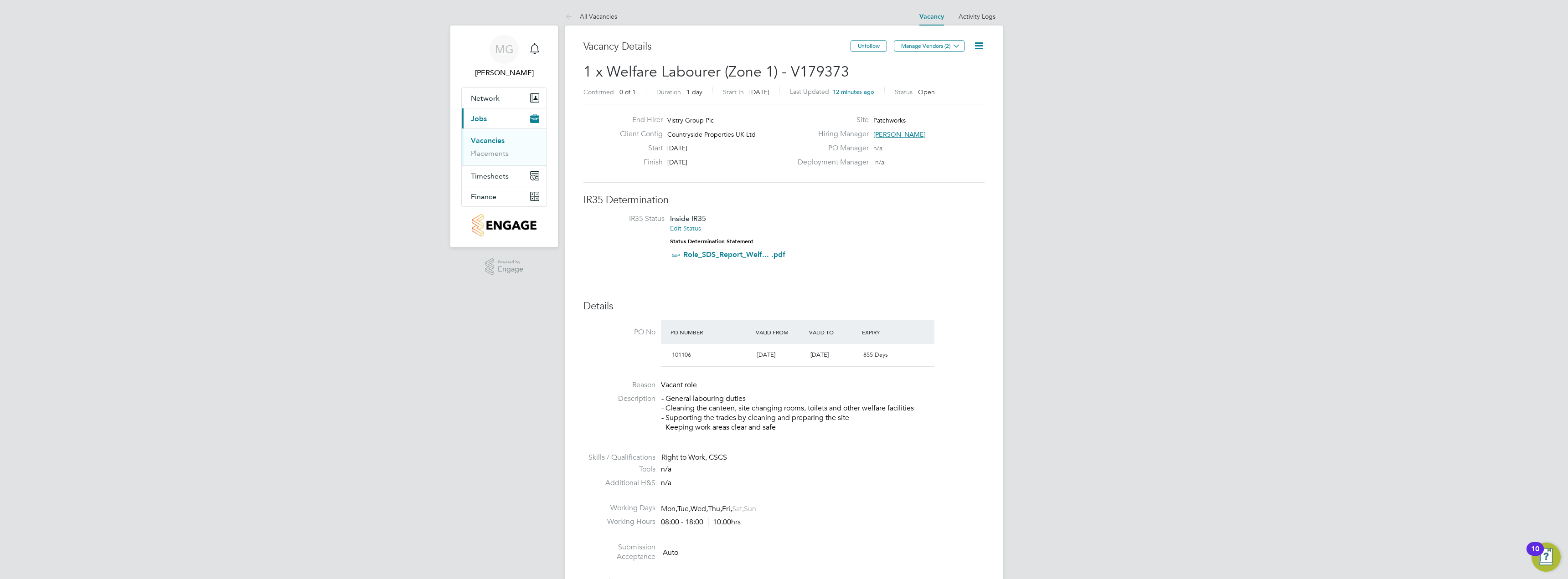
click at [981, 46] on icon at bounding box center [979, 46] width 12 height 12
click at [968, 84] on li "Update Status" at bounding box center [956, 80] width 53 height 13
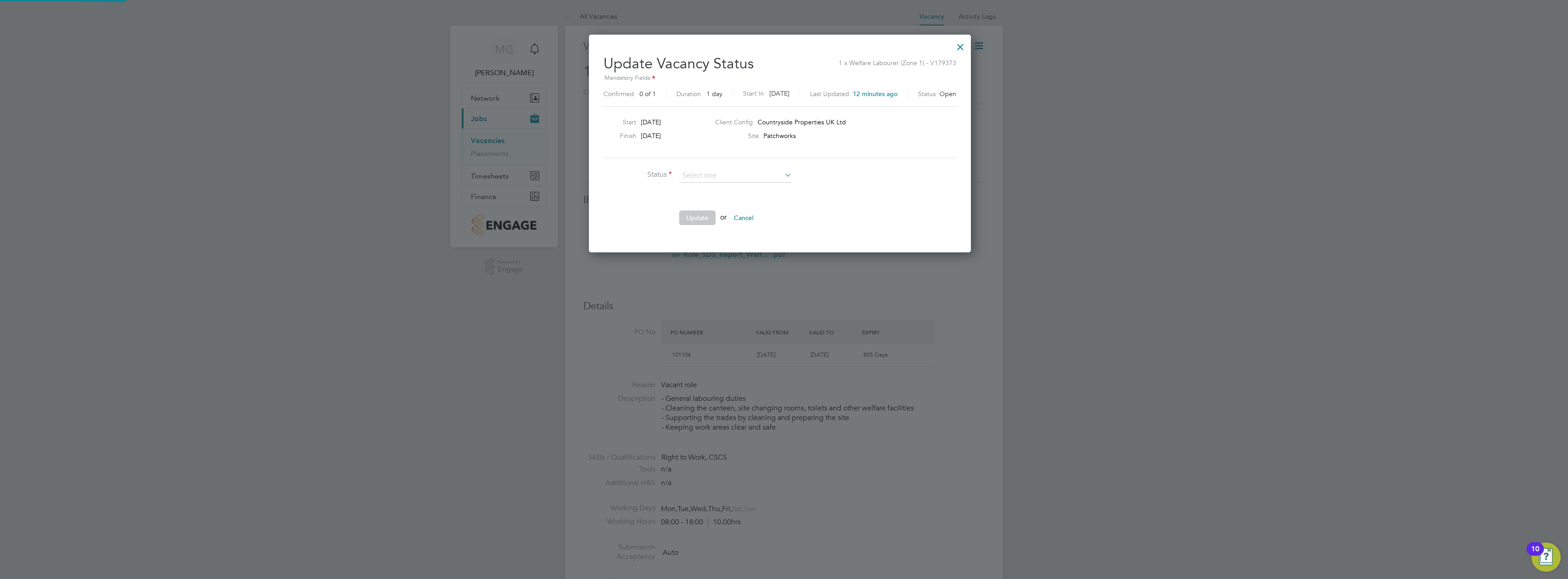
scroll to position [217, 390]
click at [754, 208] on li "Cancelled" at bounding box center [735, 212] width 113 height 12
type input "Cancelled"
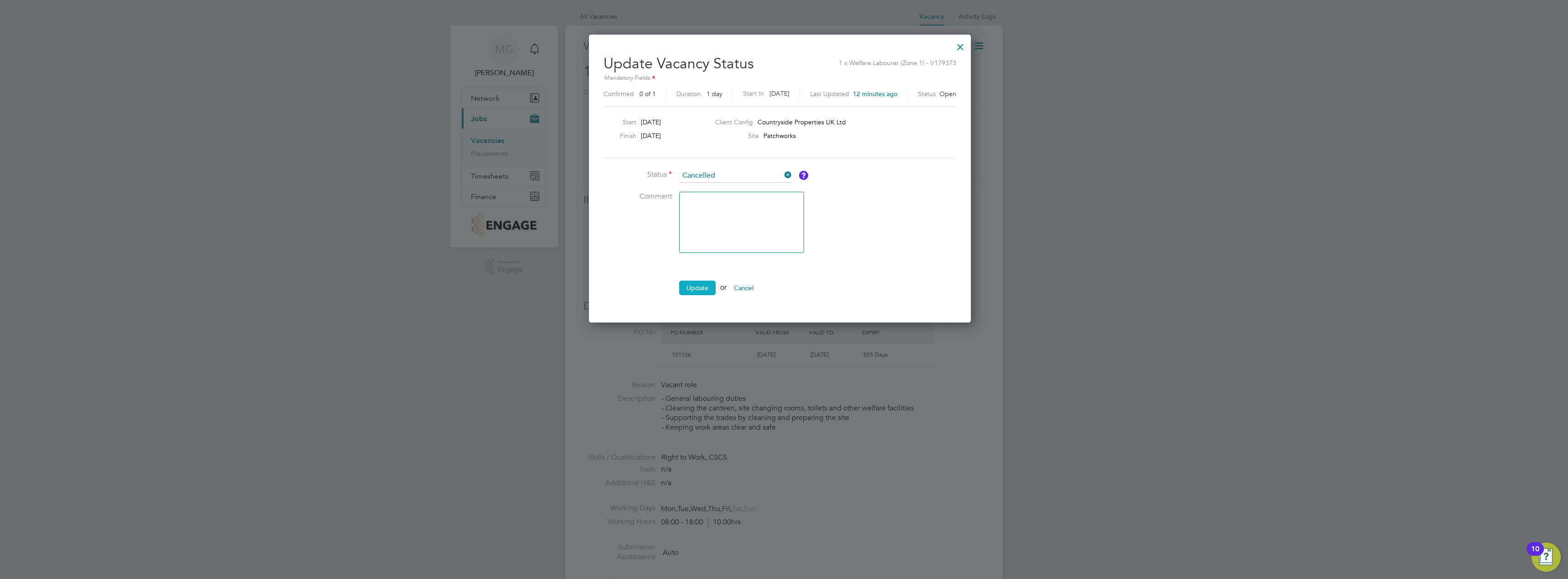
click at [688, 289] on button "Update" at bounding box center [697, 288] width 37 height 14
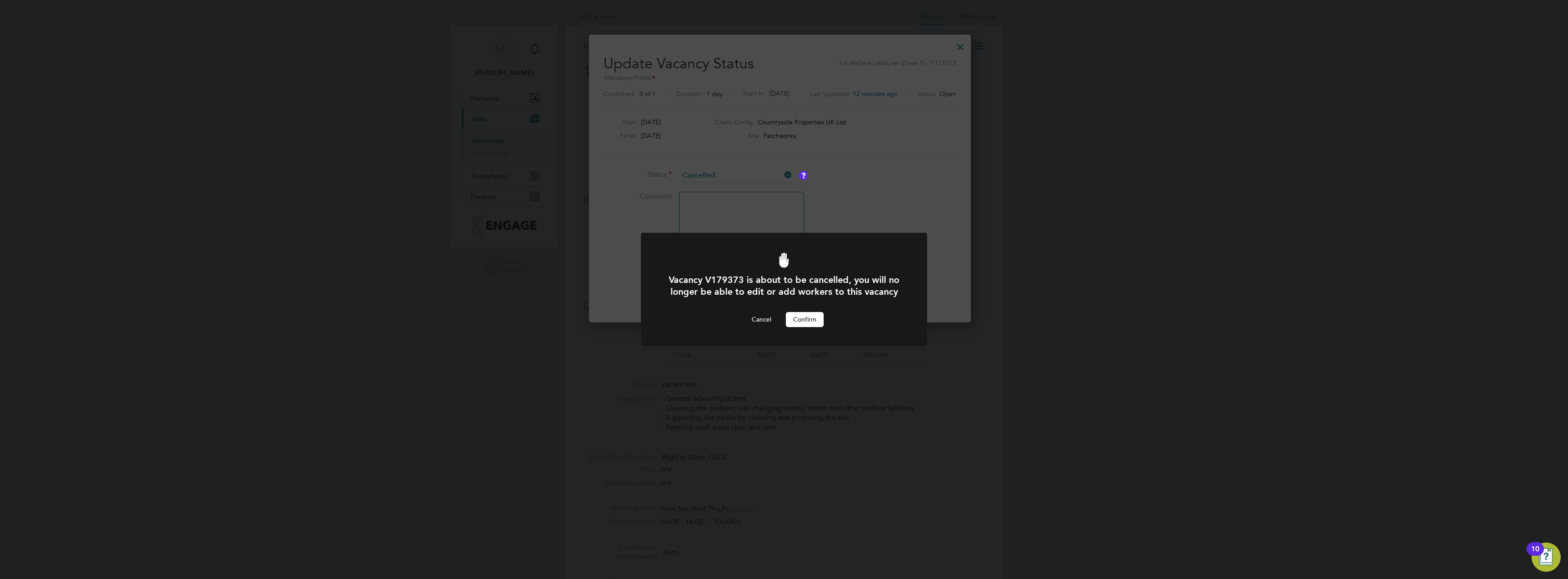
click at [809, 324] on button "Confirm" at bounding box center [805, 319] width 38 height 14
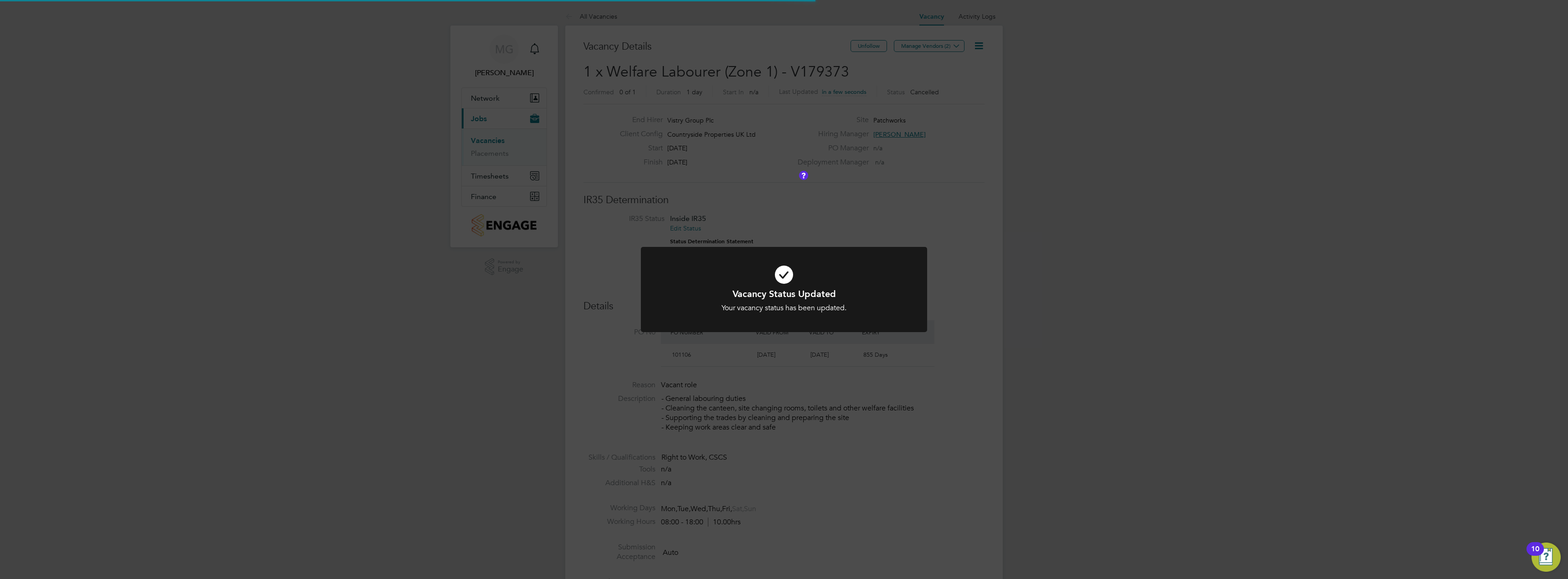
scroll to position [27, 63]
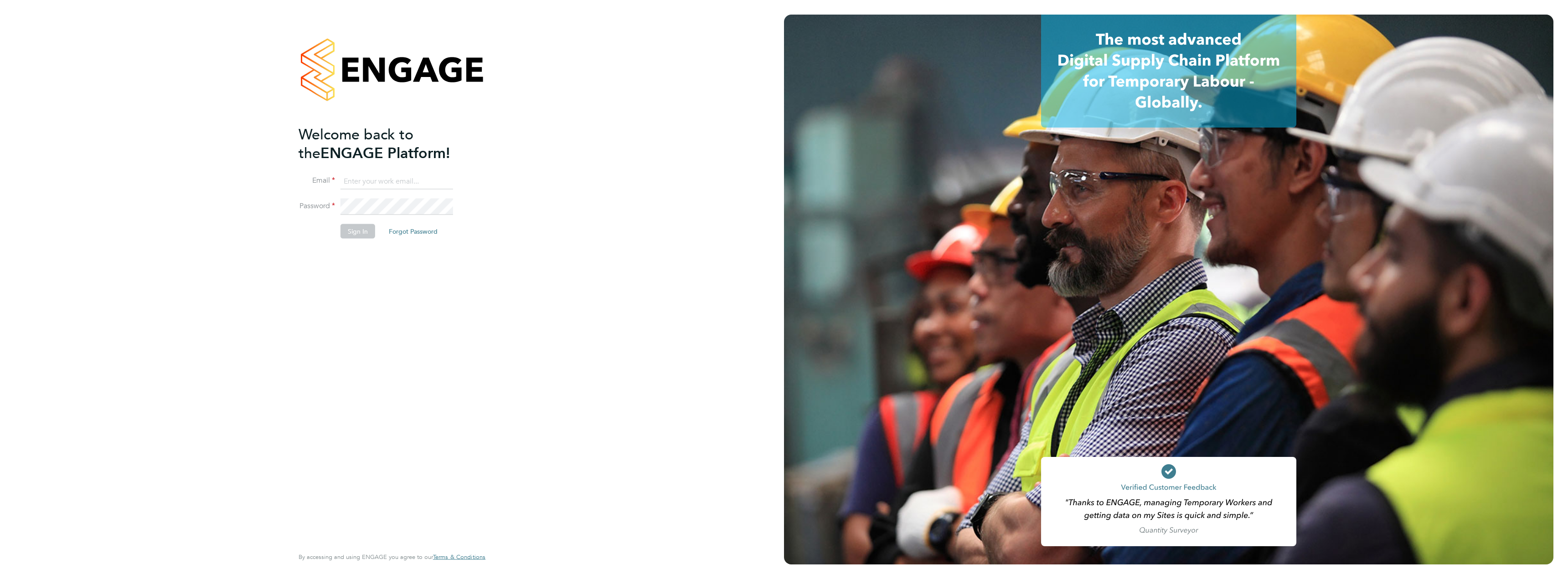
type input "maksymilian.grobelny@vistry.co.uk"
click at [363, 228] on button "Sign In" at bounding box center [358, 231] width 35 height 14
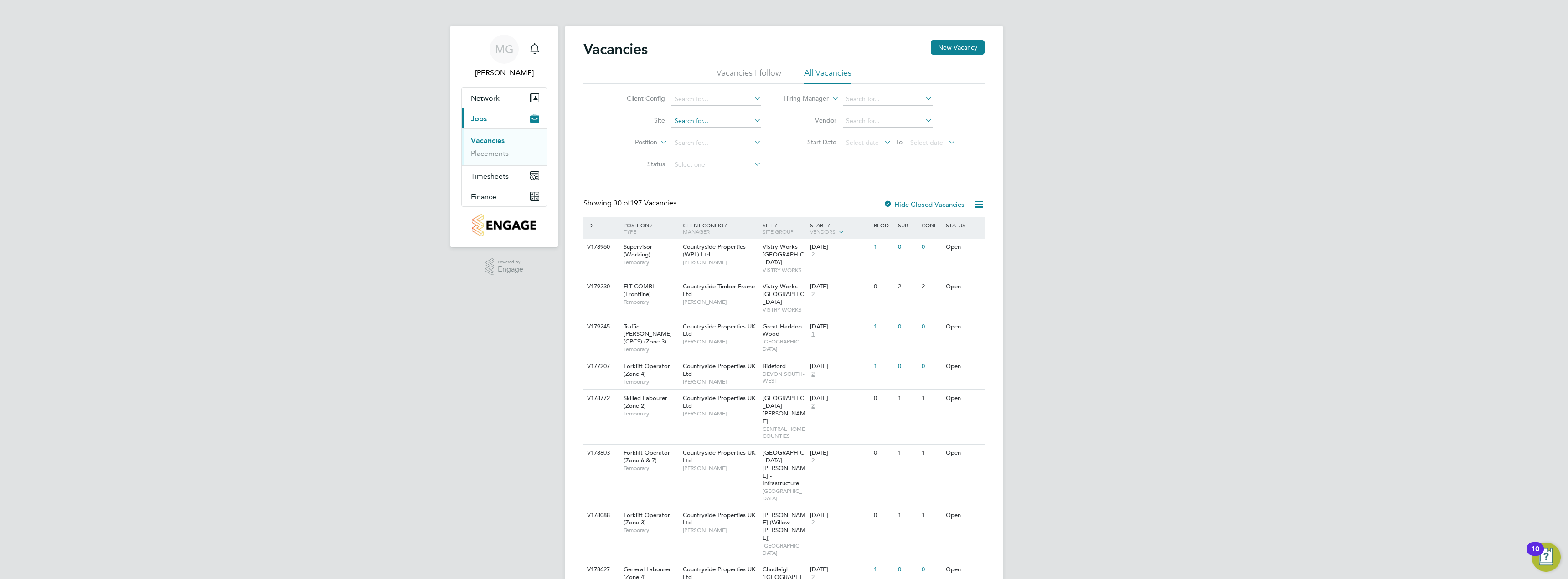
click at [716, 118] on input at bounding box center [716, 121] width 89 height 13
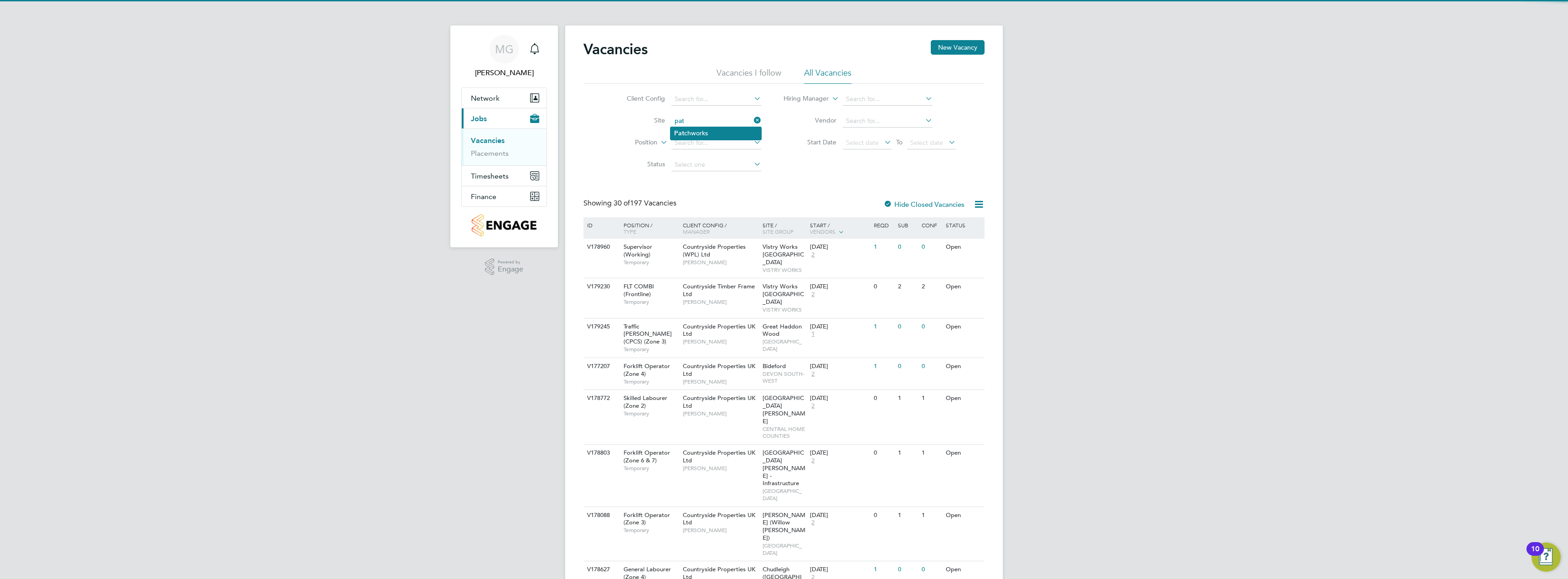
click at [743, 134] on li "Pat chworks" at bounding box center [716, 133] width 91 height 12
type input "Patchworks"
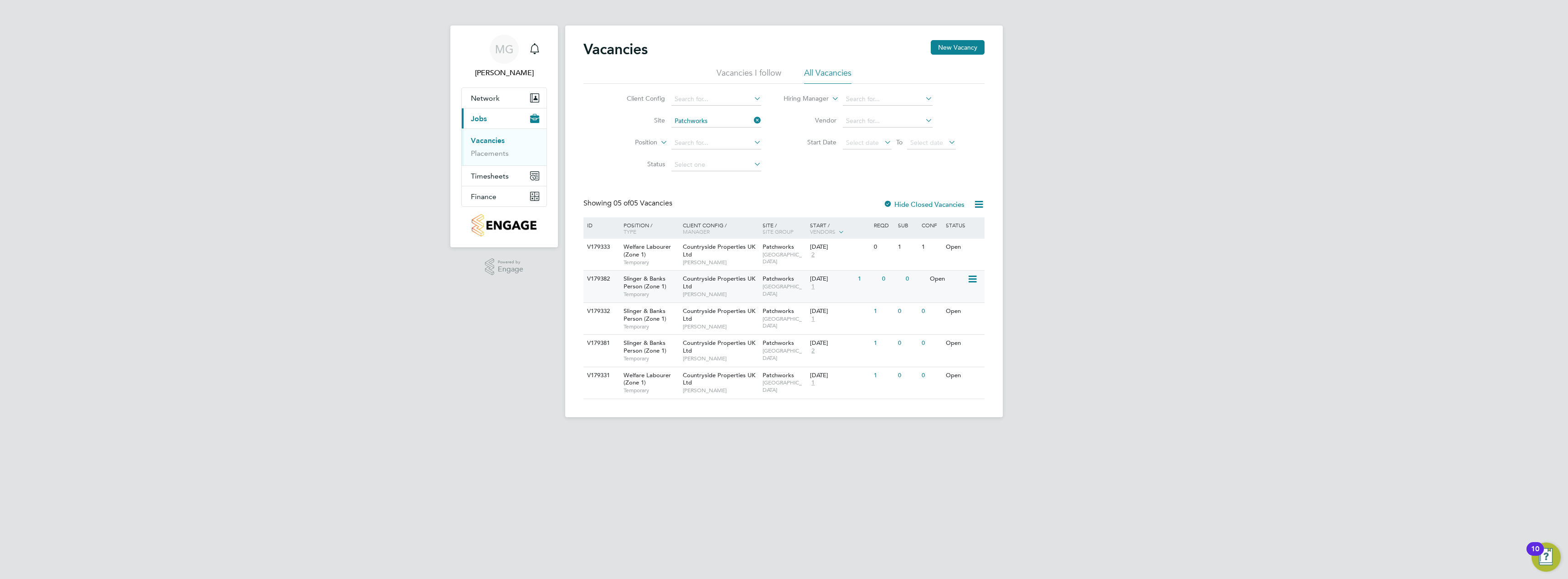
click at [719, 283] on div "Countryside Properties UK Ltd [PERSON_NAME]" at bounding box center [720, 286] width 80 height 32
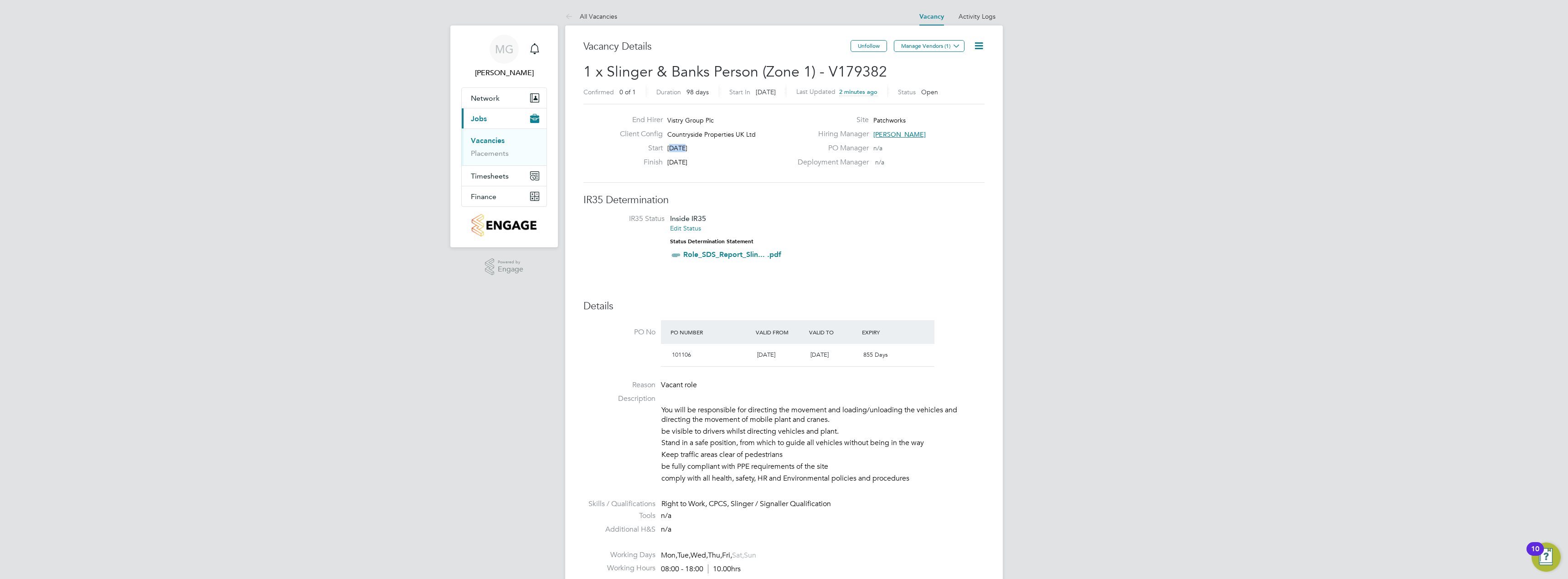
drag, startPoint x: 671, startPoint y: 151, endPoint x: 685, endPoint y: 151, distance: 14.0
click at [685, 151] on span "[DATE]" at bounding box center [678, 148] width 20 height 8
click at [686, 151] on span "[DATE]" at bounding box center [678, 148] width 20 height 8
click at [927, 50] on button "Manage Vendors (1)" at bounding box center [929, 46] width 71 height 12
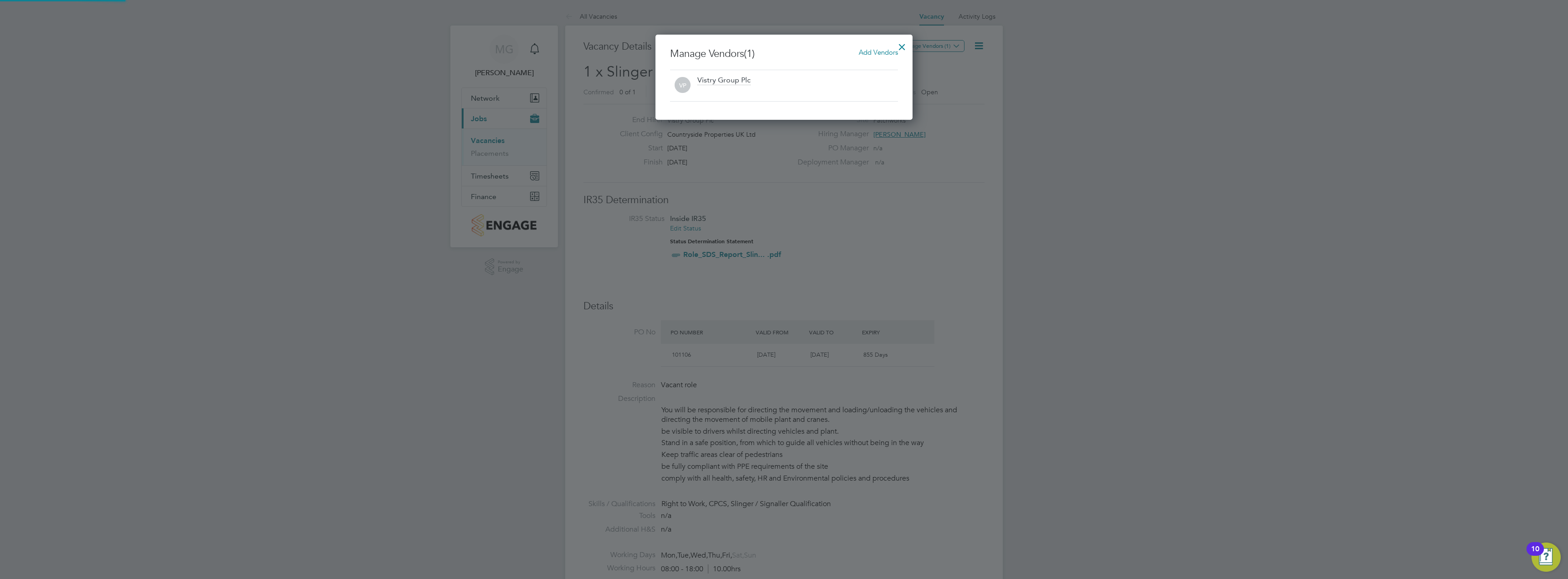
scroll to position [85, 258]
click at [873, 54] on span "Add Vendors" at bounding box center [878, 52] width 39 height 9
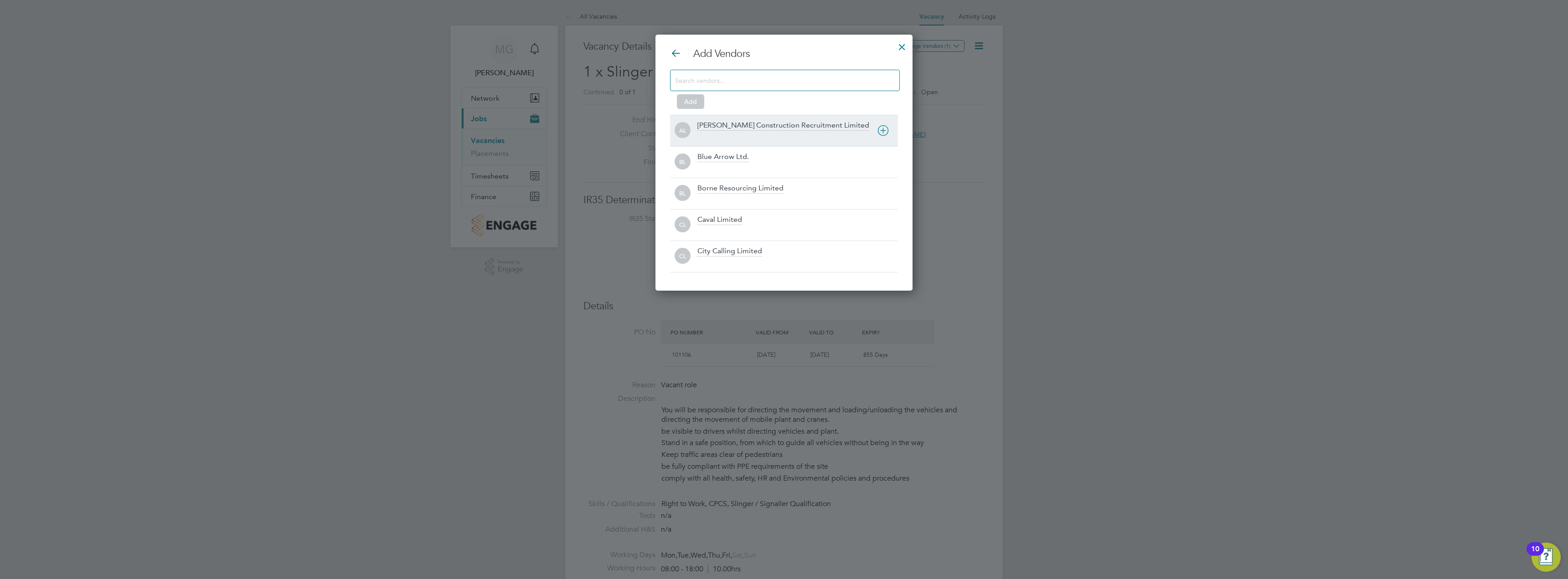
scroll to position [257, 258]
click at [841, 249] on div "City Calling Limited" at bounding box center [797, 257] width 201 height 20
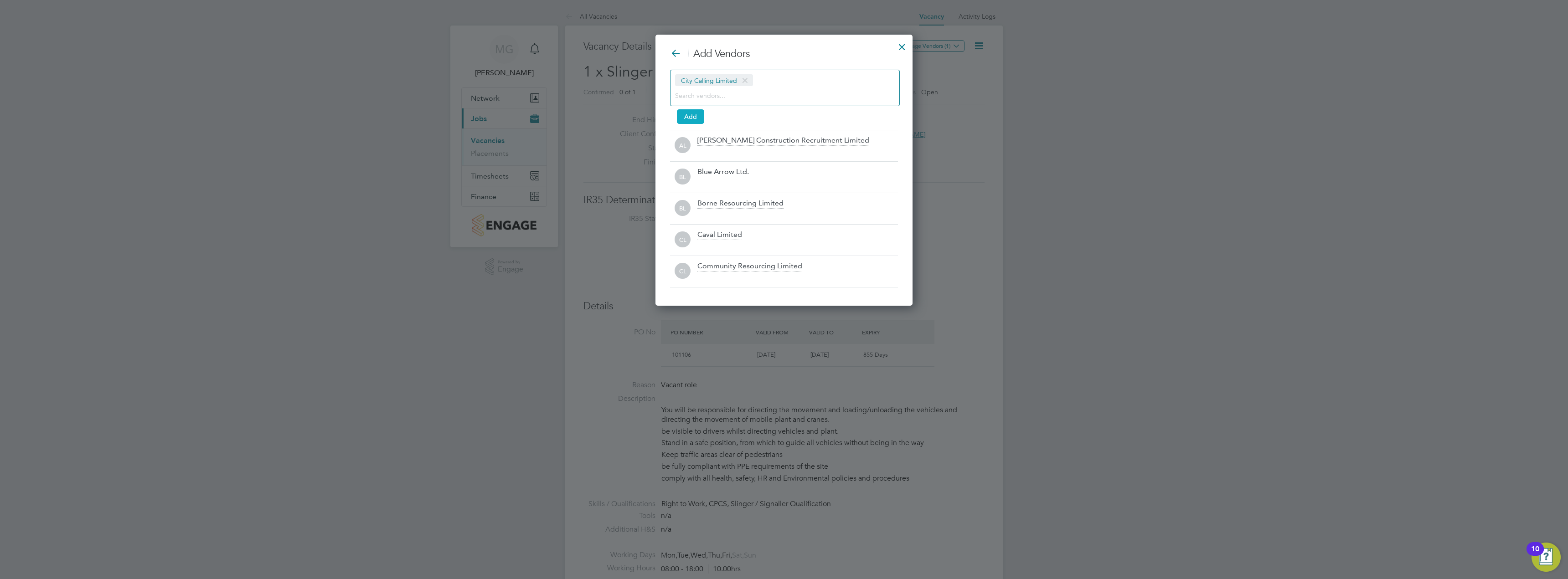
click at [693, 114] on button "Add" at bounding box center [691, 117] width 27 height 14
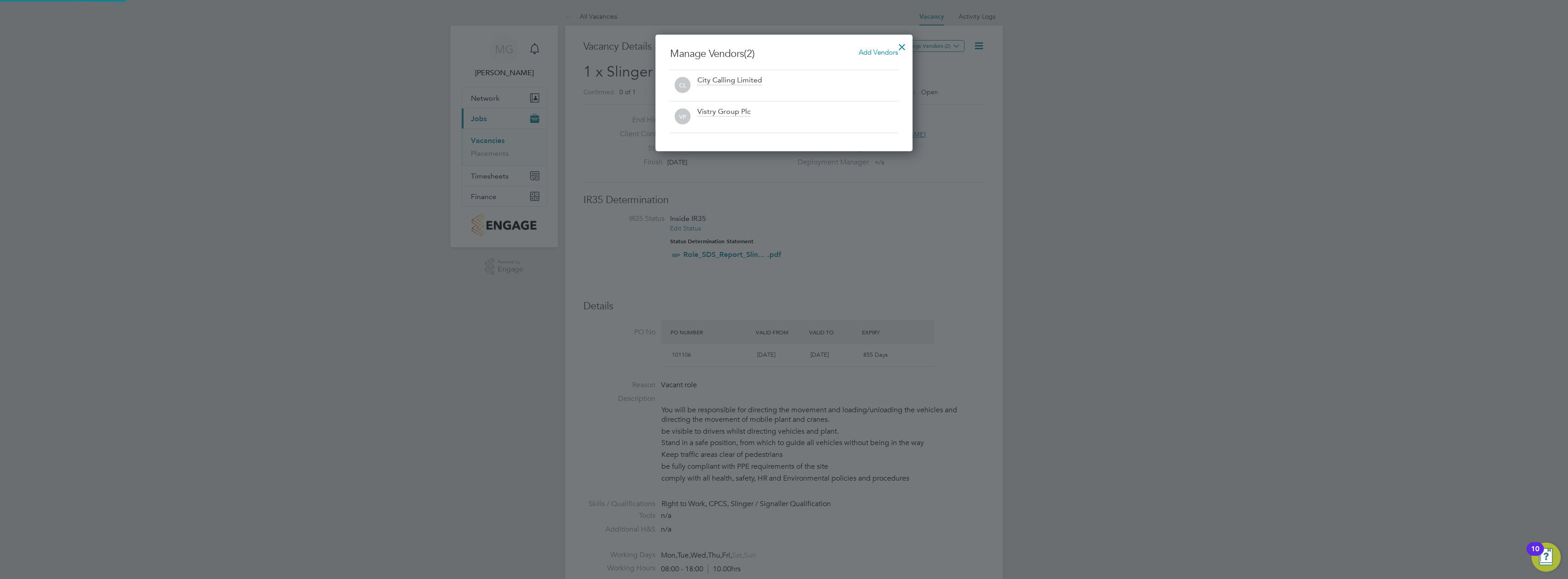
scroll to position [117, 258]
click at [904, 45] on div at bounding box center [902, 45] width 17 height 17
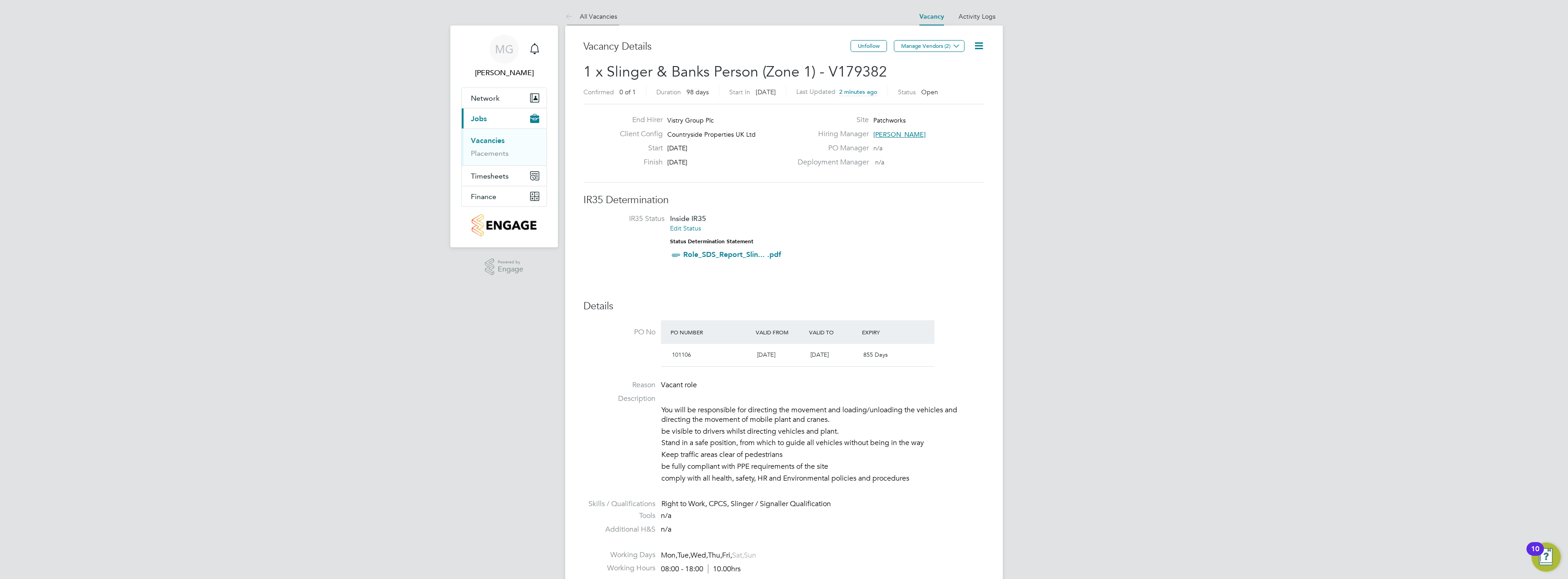
click at [574, 15] on icon at bounding box center [571, 17] width 12 height 12
